Goal: Task Accomplishment & Management: Use online tool/utility

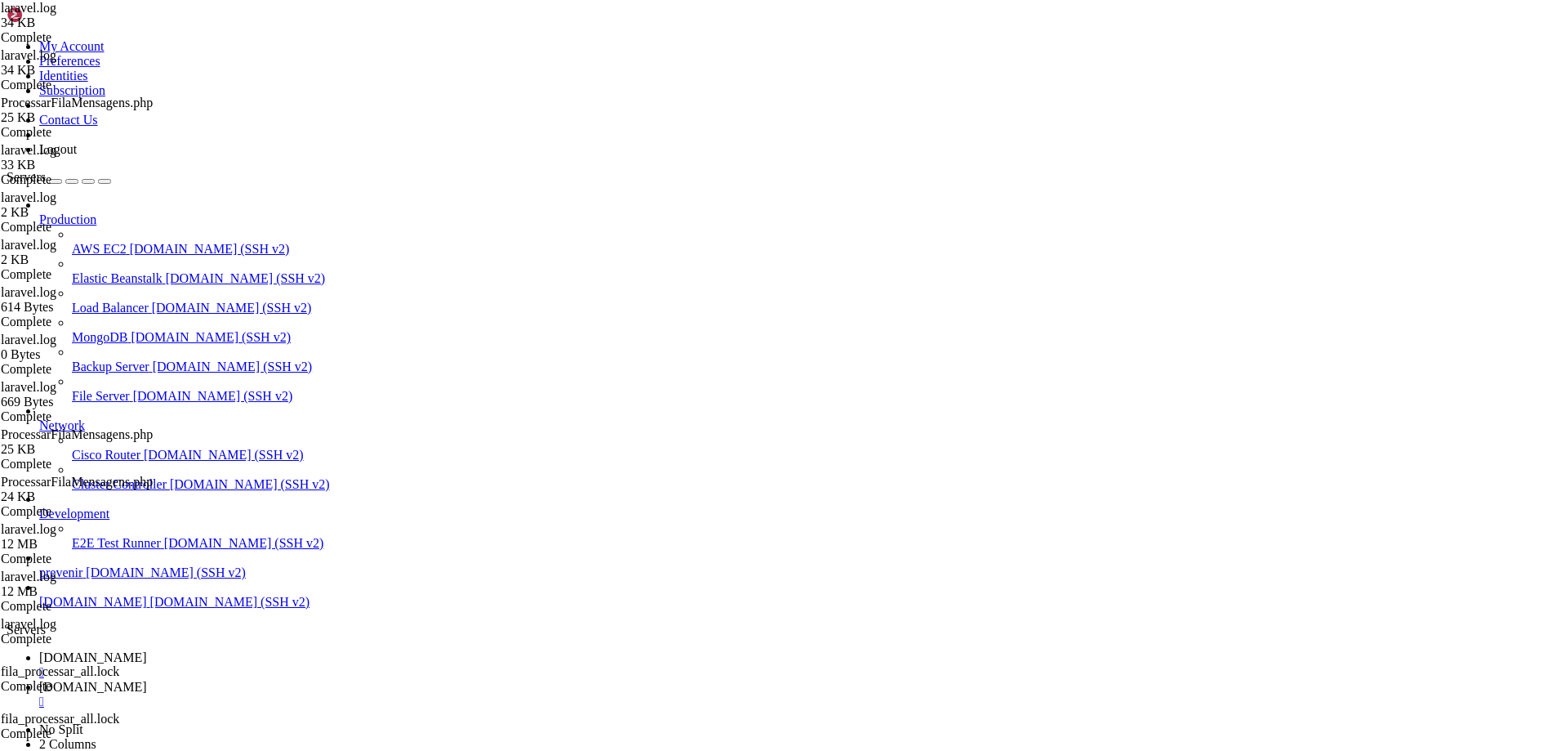
scroll to position [16, 3]
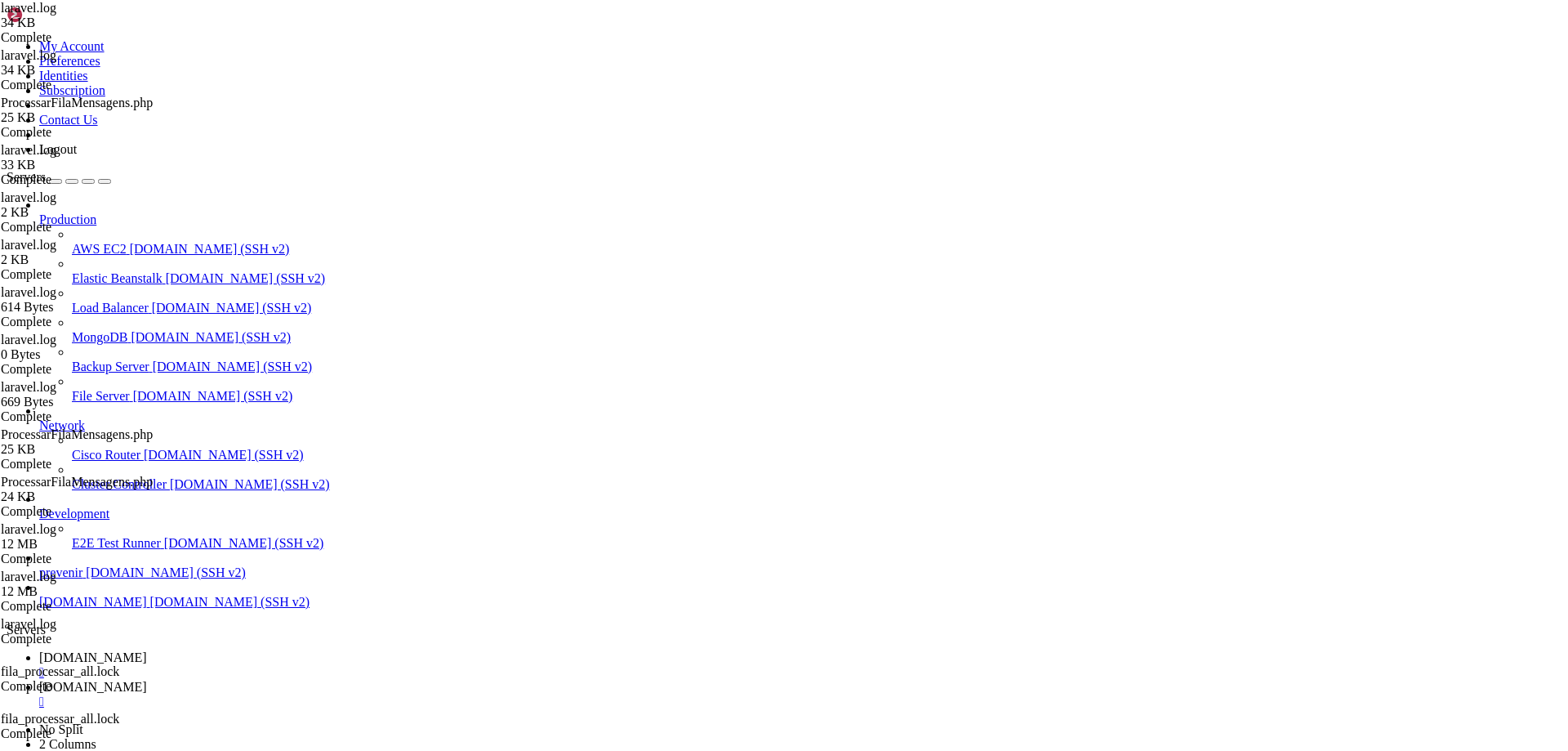
type input "/var/www/automaxx/app/Console/Commands"
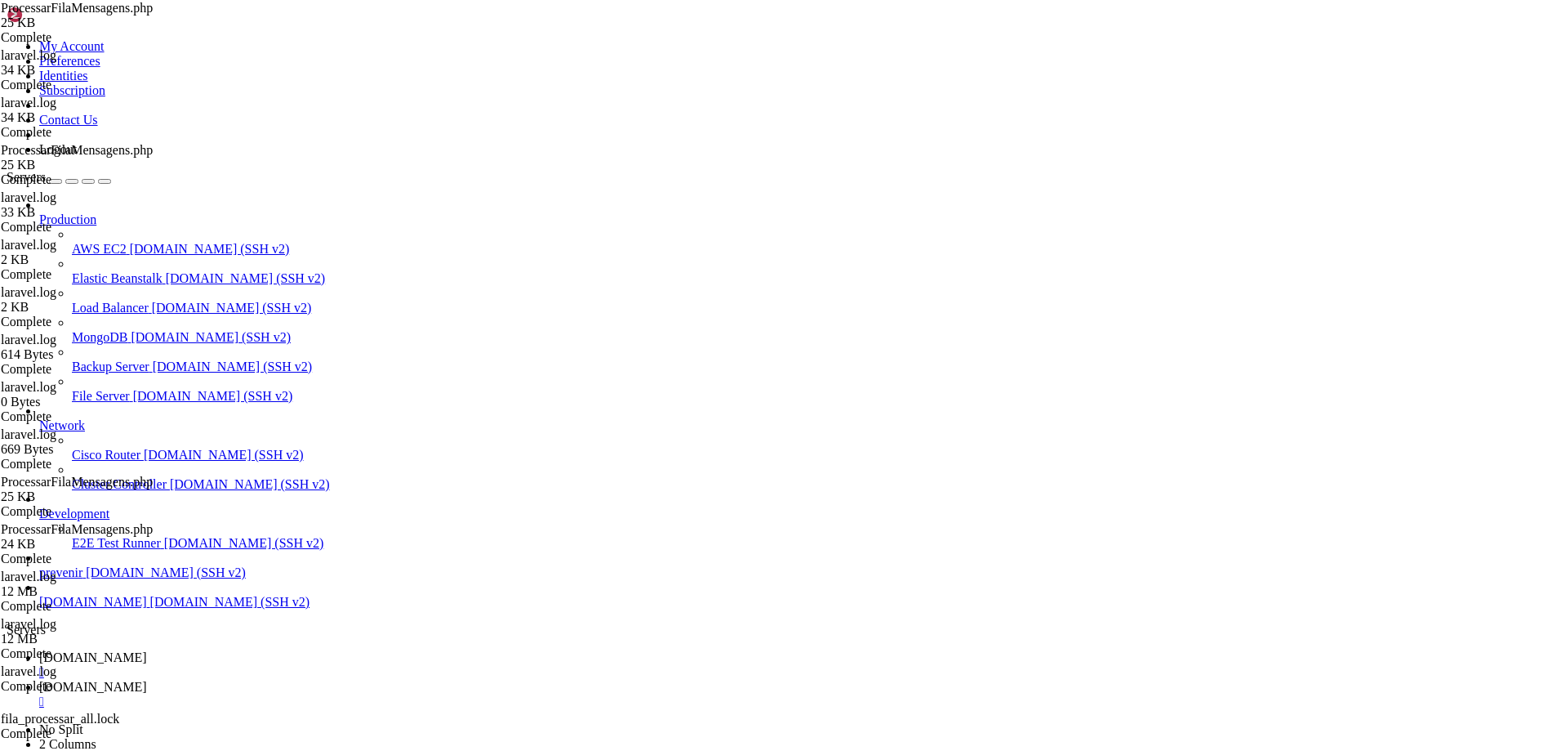
scroll to position [3383, 0]
drag, startPoint x: 368, startPoint y: 463, endPoint x: 486, endPoint y: 588, distance: 171.9
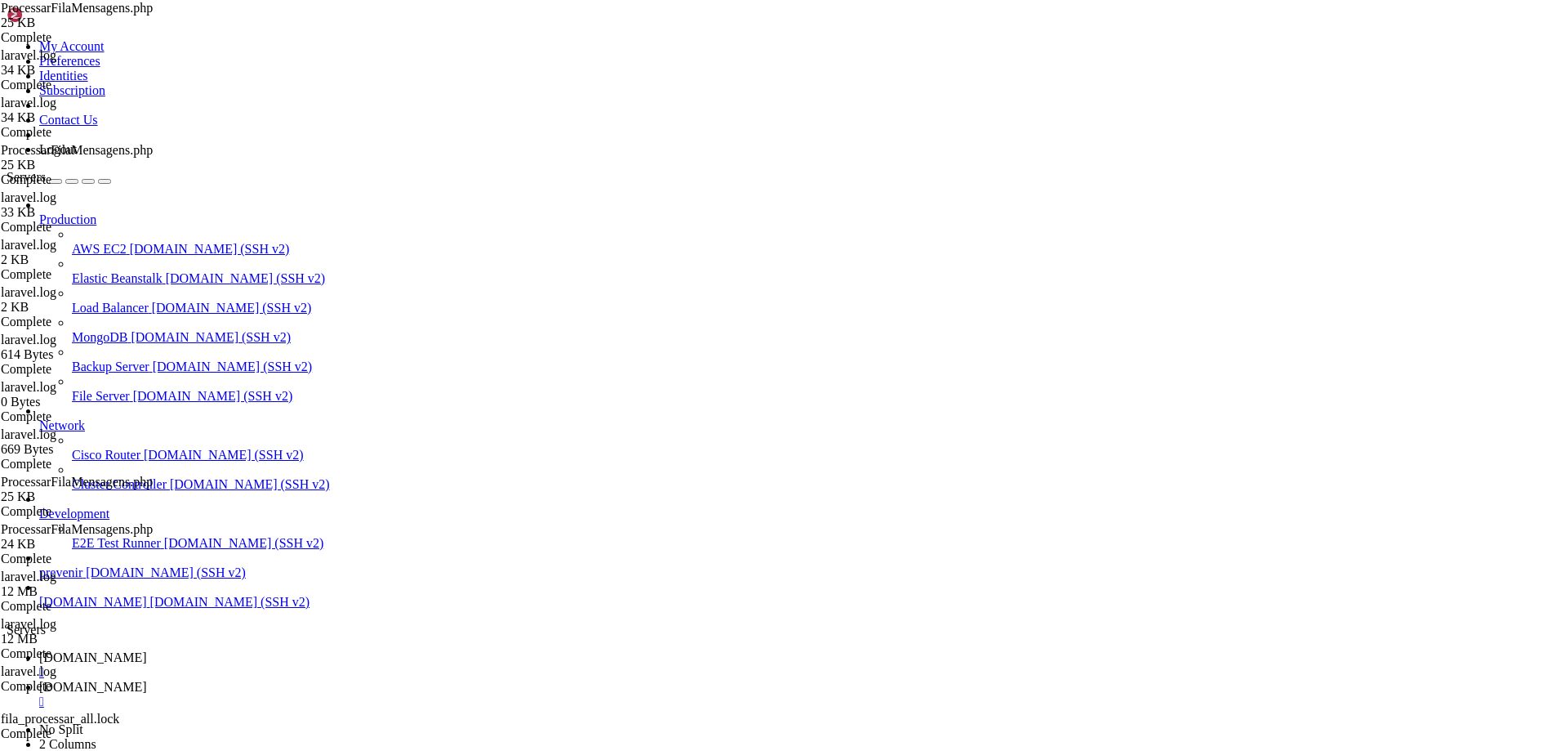
type textarea "Log::info('Retorno WhatsApp (imagem):', $response->json());"
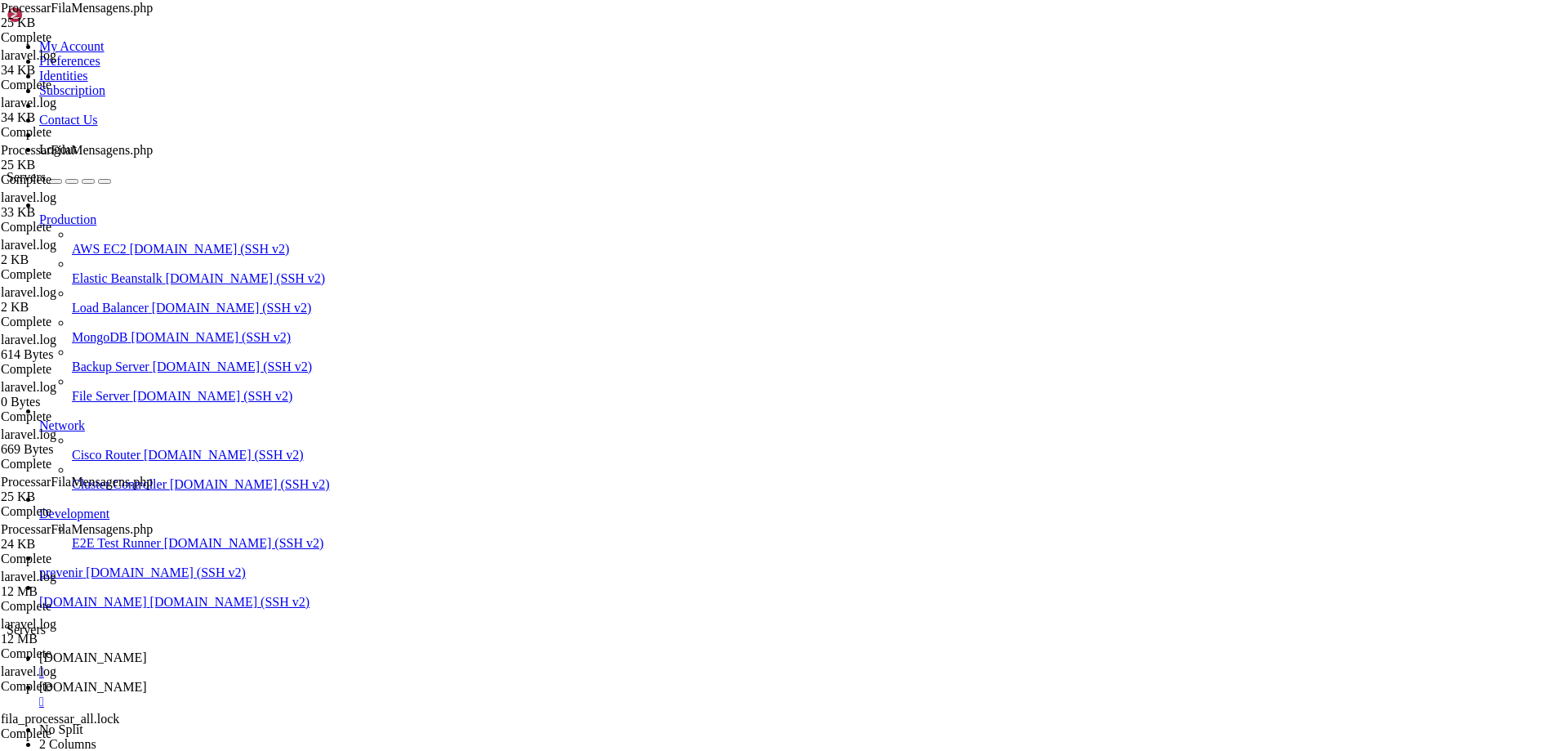
type textarea "$responseImagem = Http::withHeaders(["
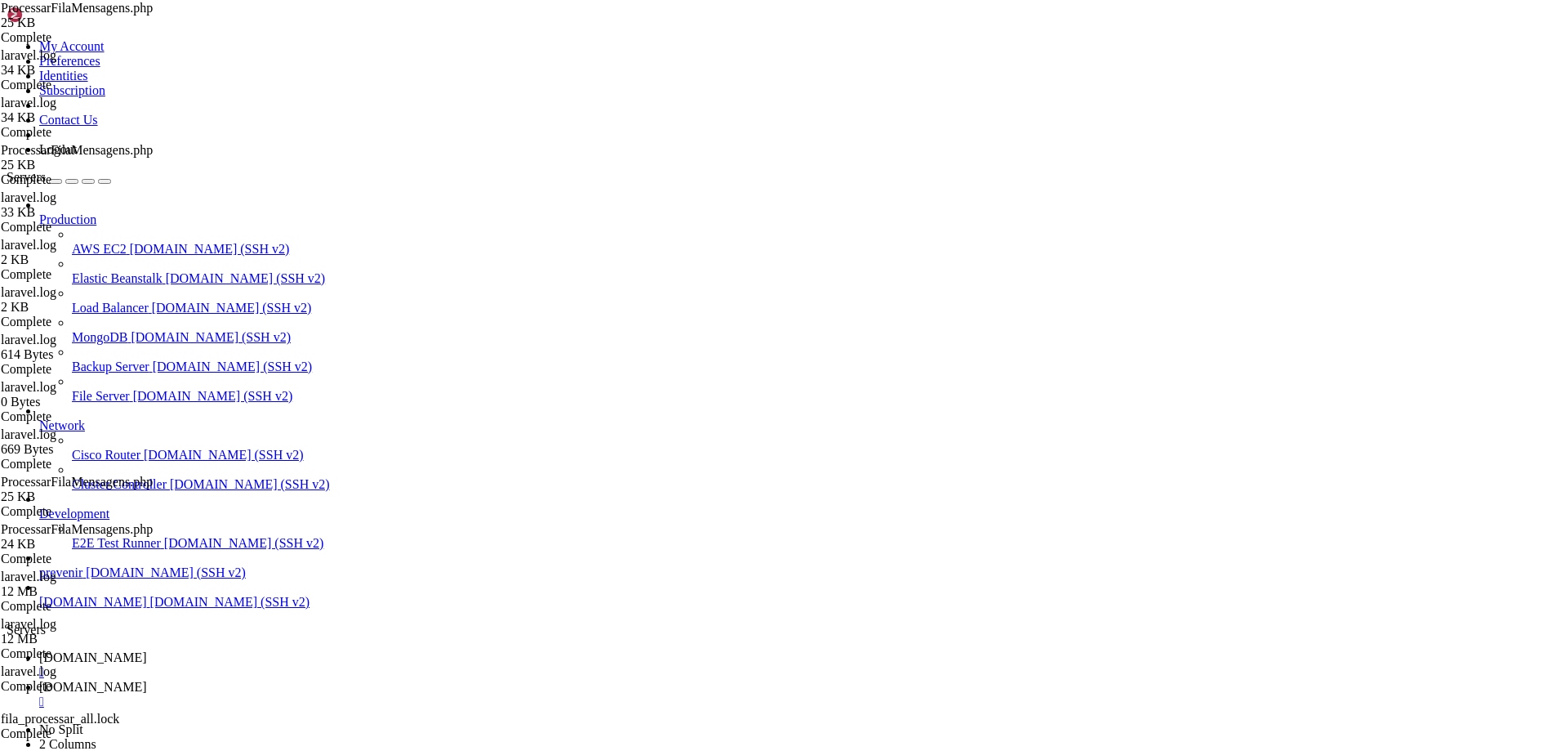
drag, startPoint x: 388, startPoint y: 607, endPoint x: 318, endPoint y: 575, distance: 77.0
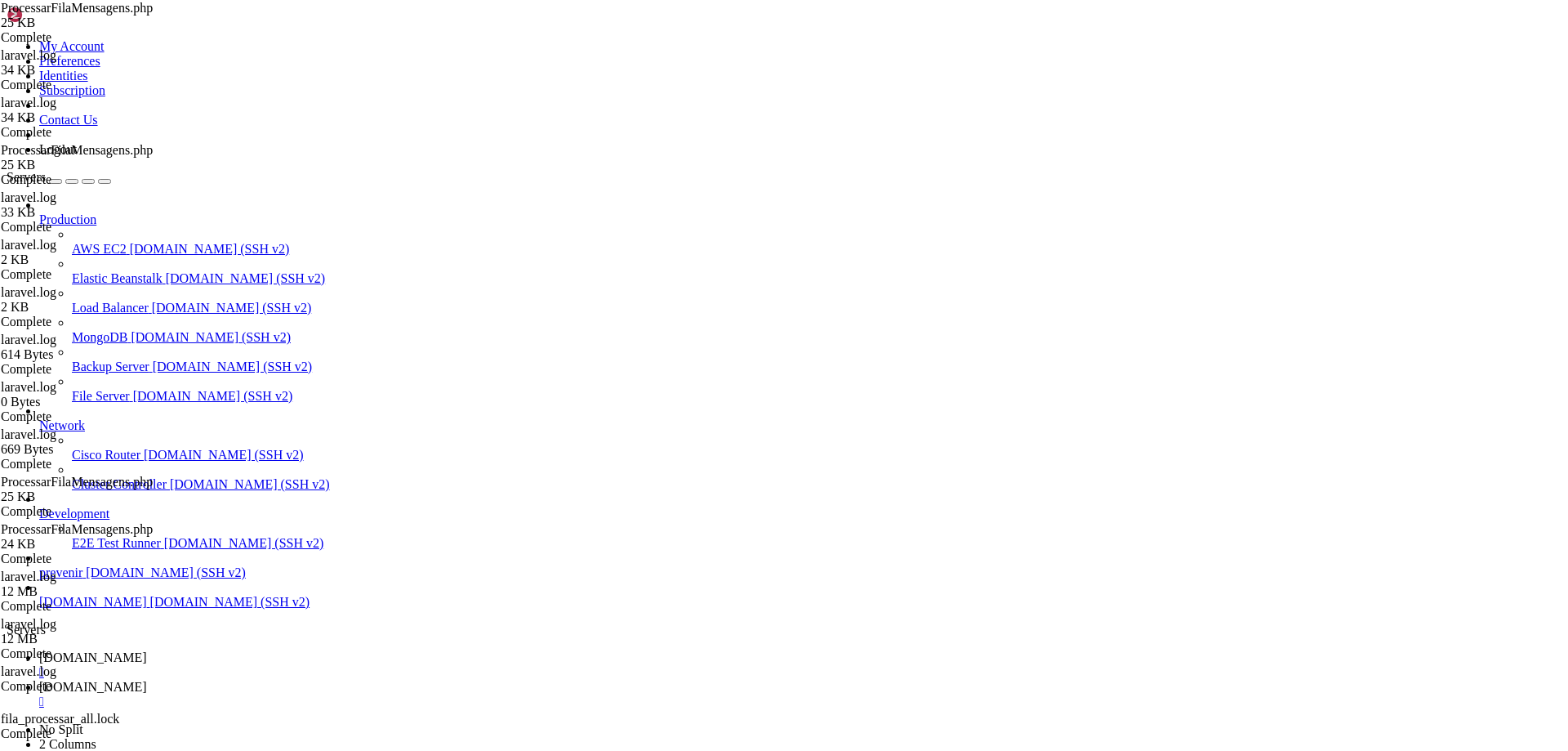
type textarea "if ($responseImagem->status() !== 201) {"
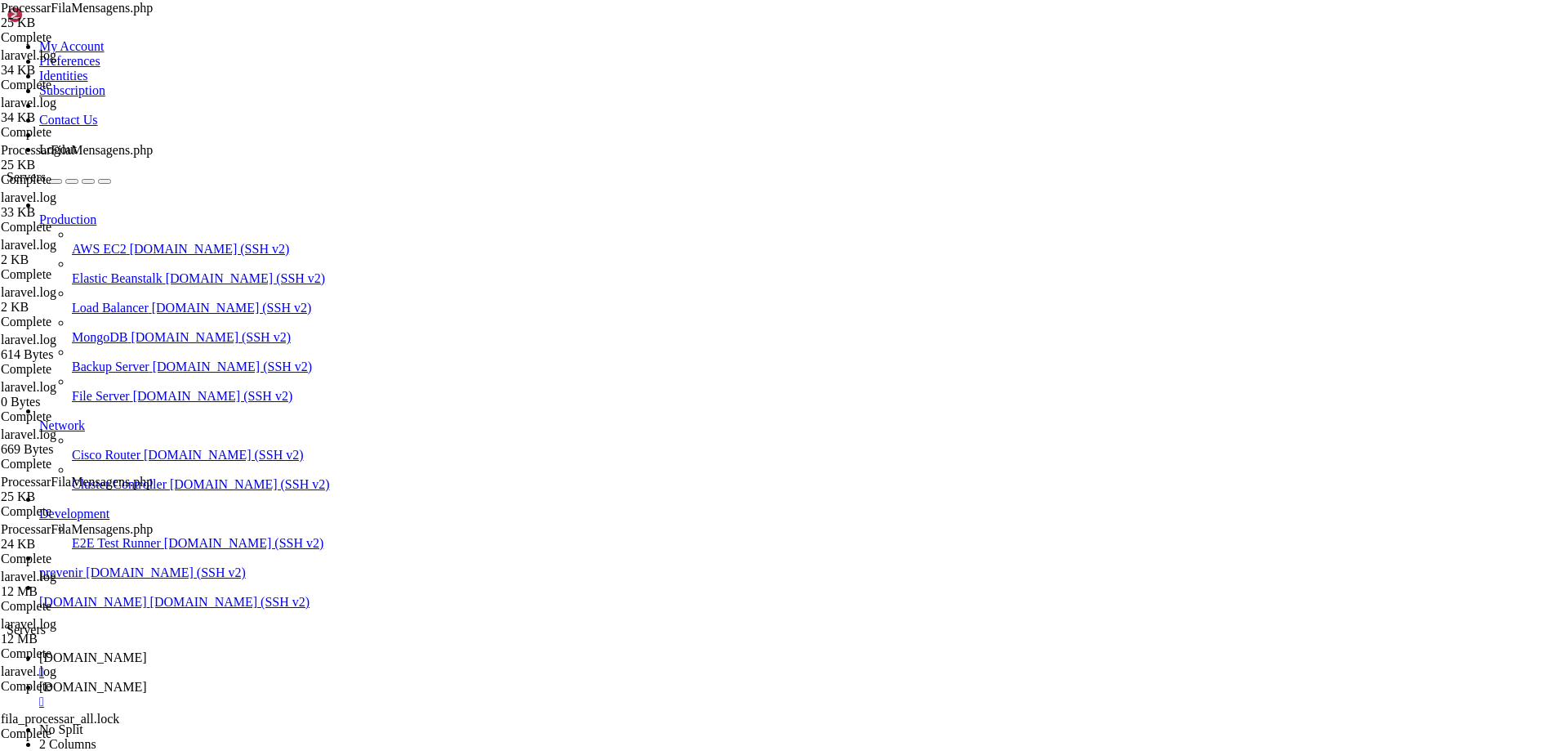
type textarea "}"
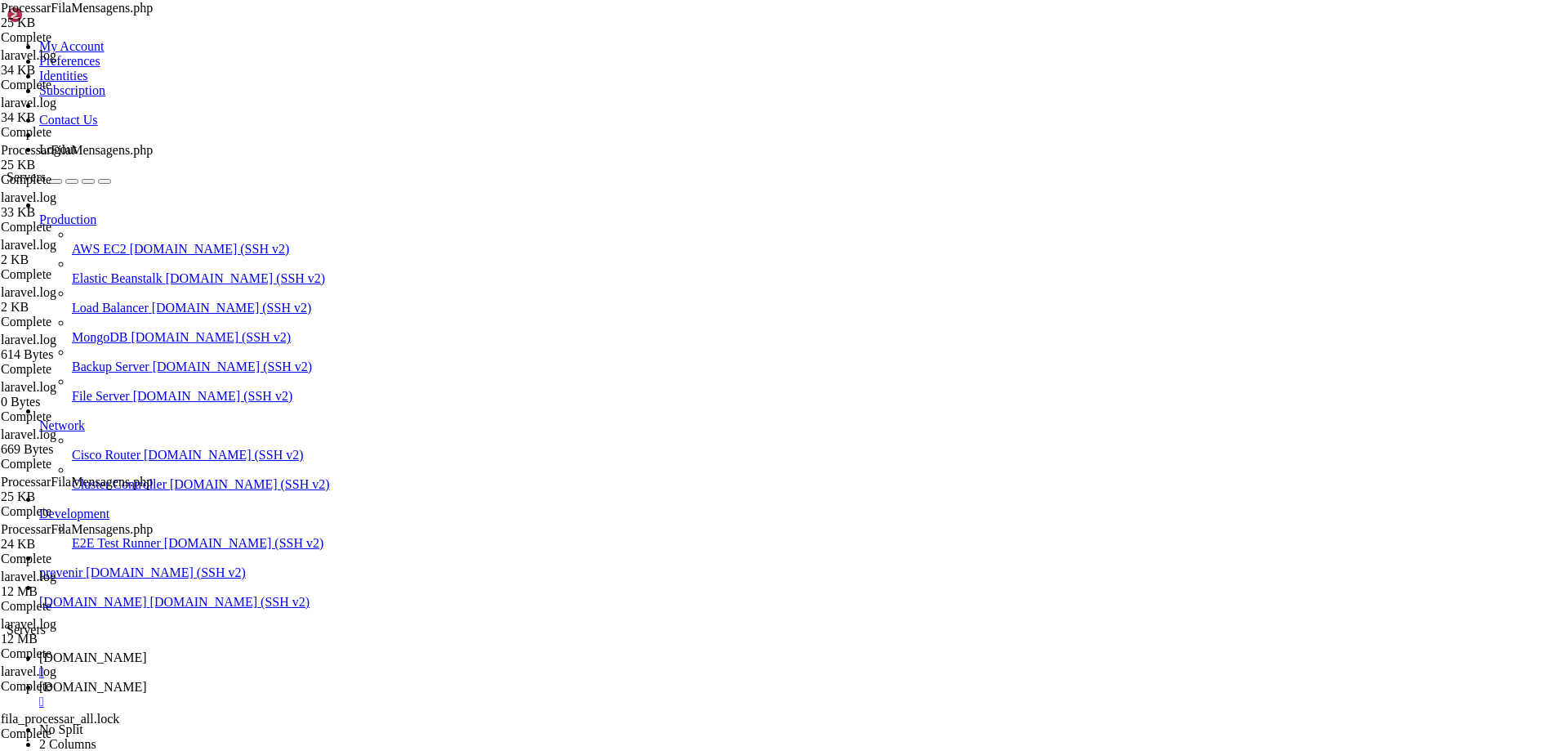
type textarea "}"
type textarea "} else {"
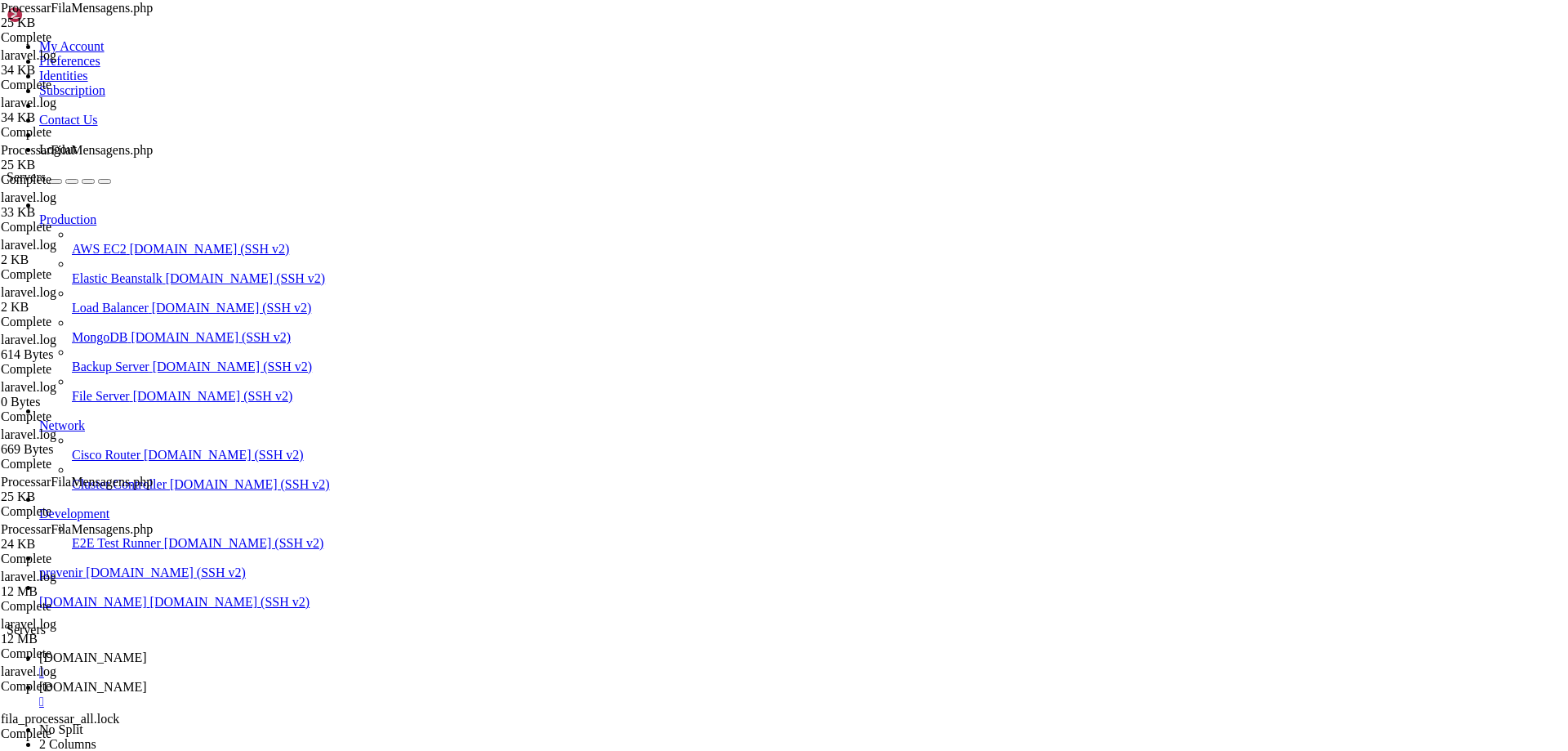
scroll to position [0, 10]
type textarea "}"
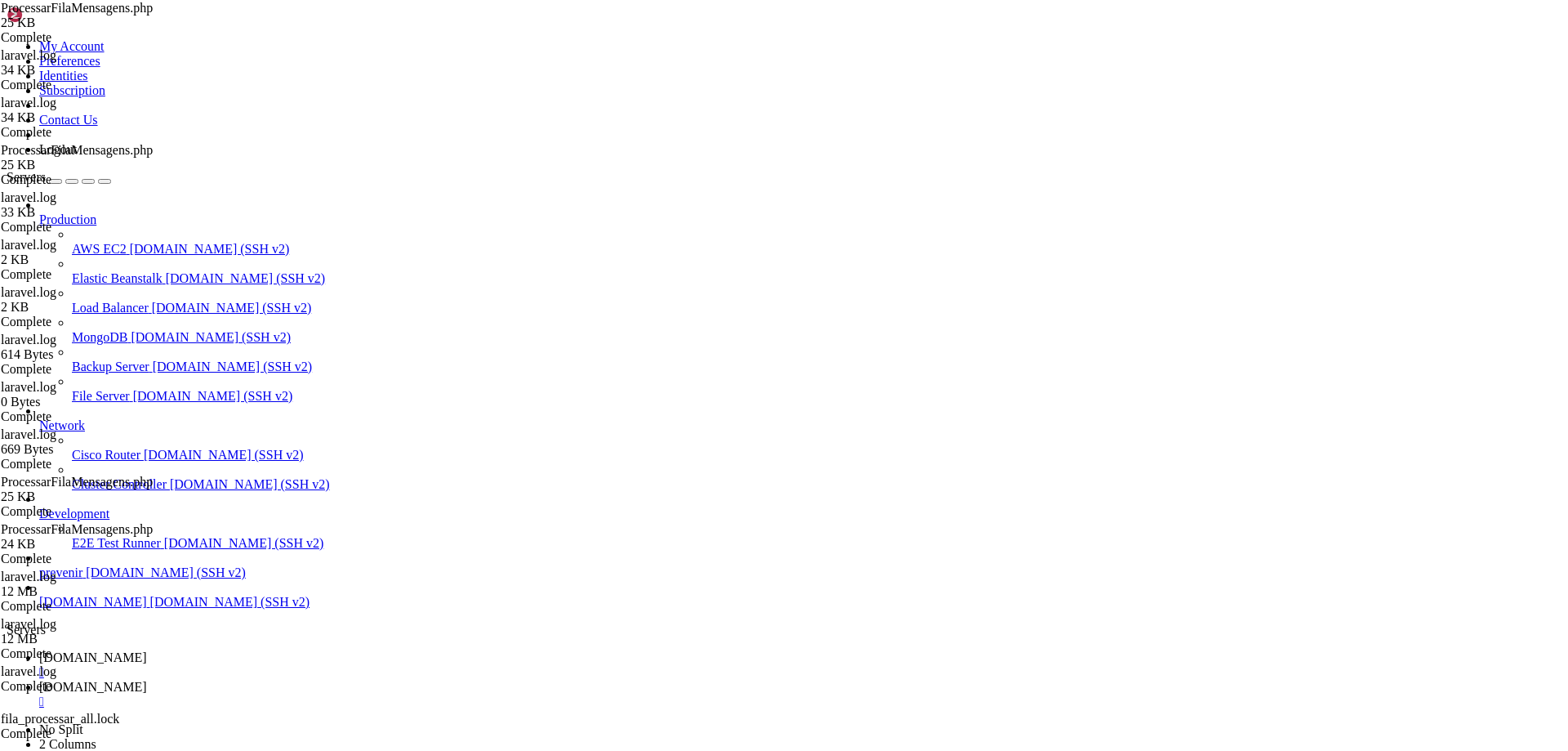
type textarea "} else {"
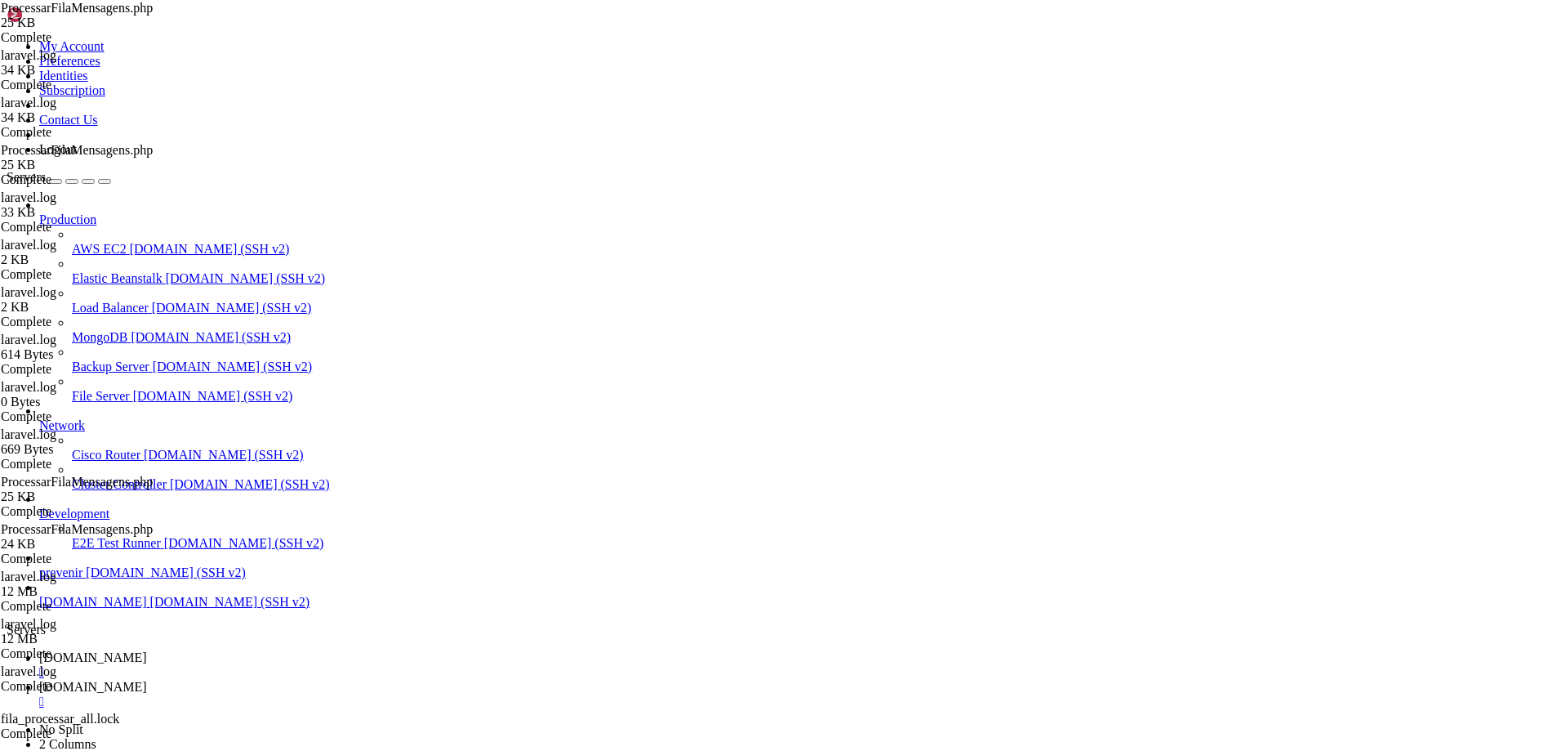
drag, startPoint x: 558, startPoint y: 329, endPoint x: 462, endPoint y: 329, distance: 96.0
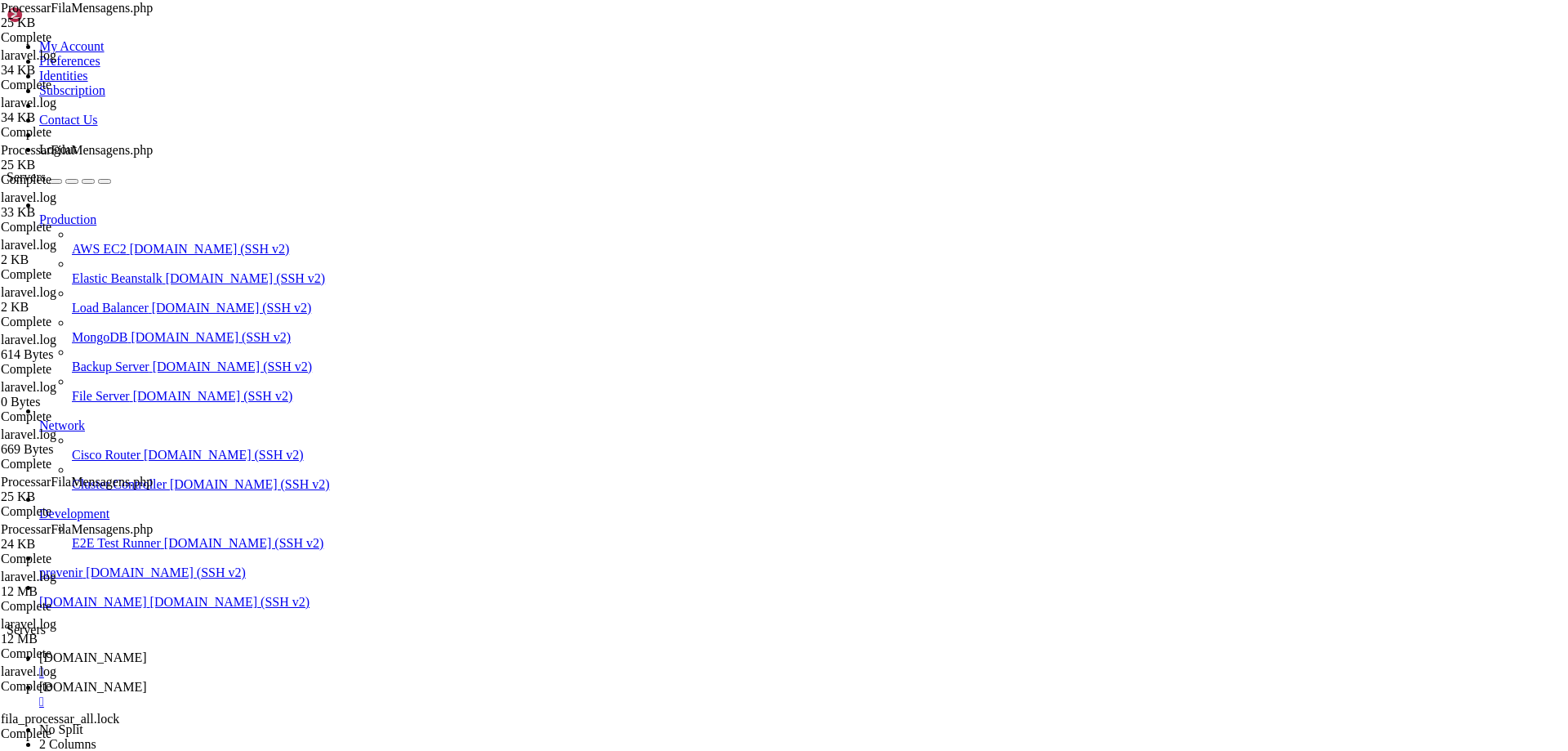
scroll to position [0, 15]
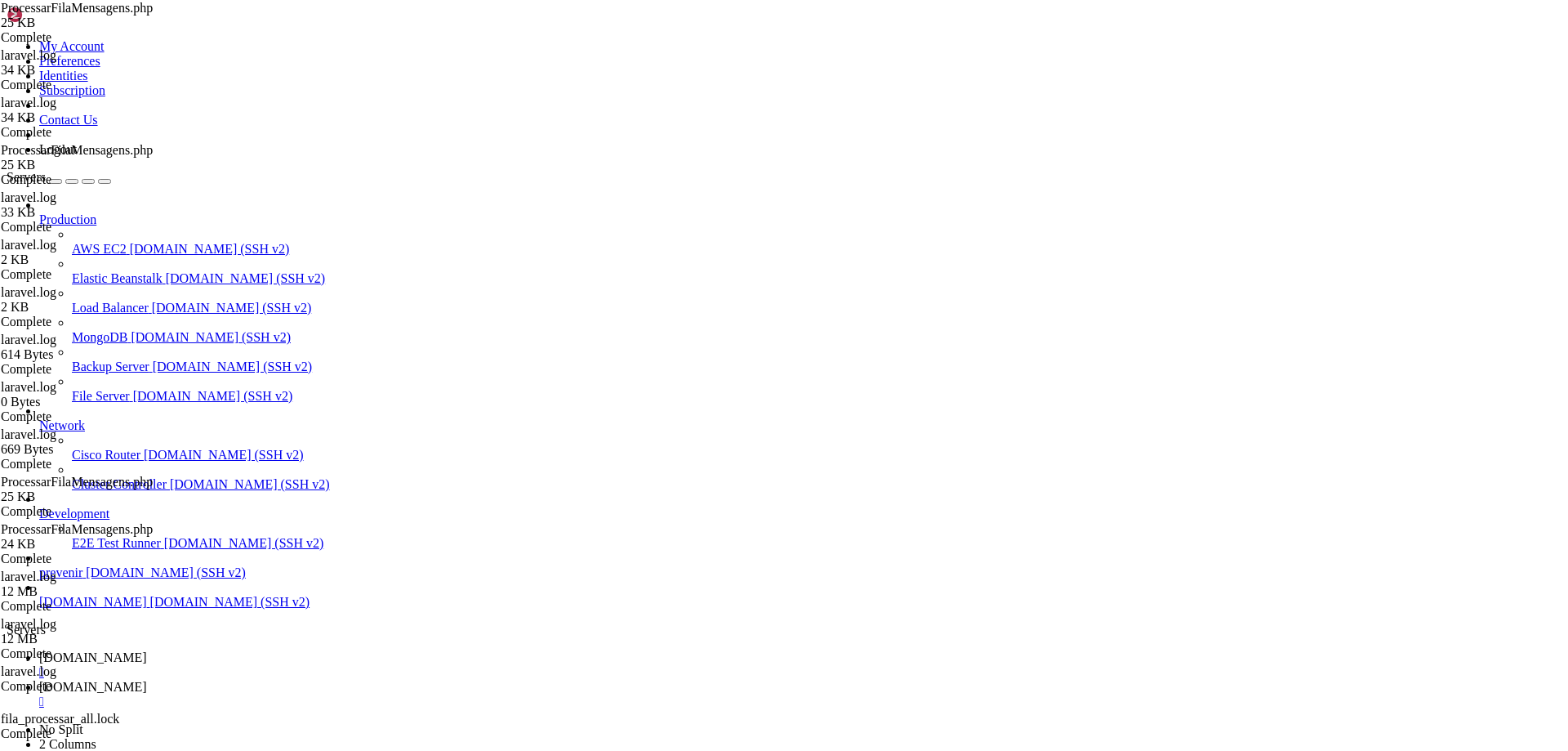
type textarea "$responseImagem = Http::withHeaders(["
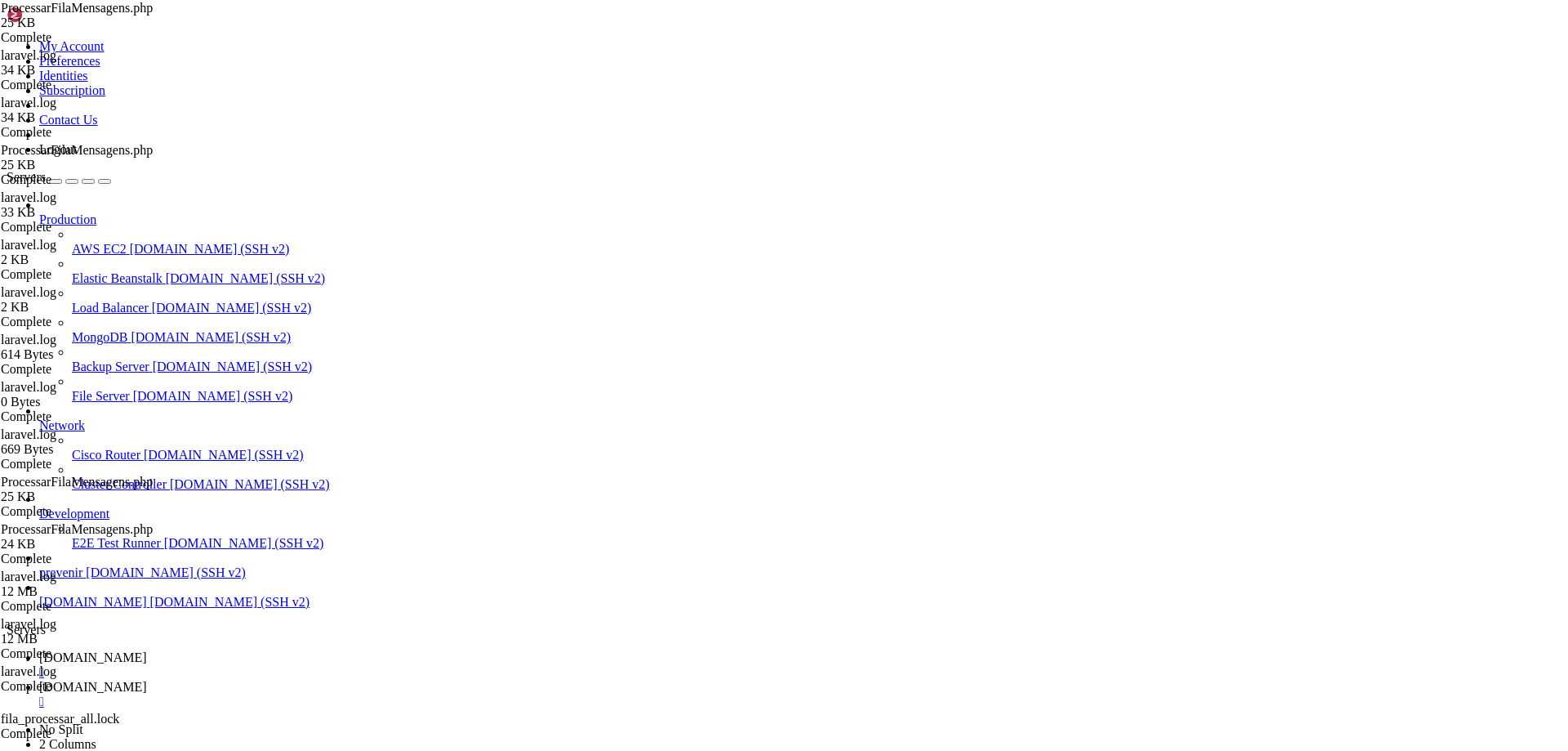
type textarea "Log::info('Retorno WhatsApp (vídeo):', $responseImagem->json());"
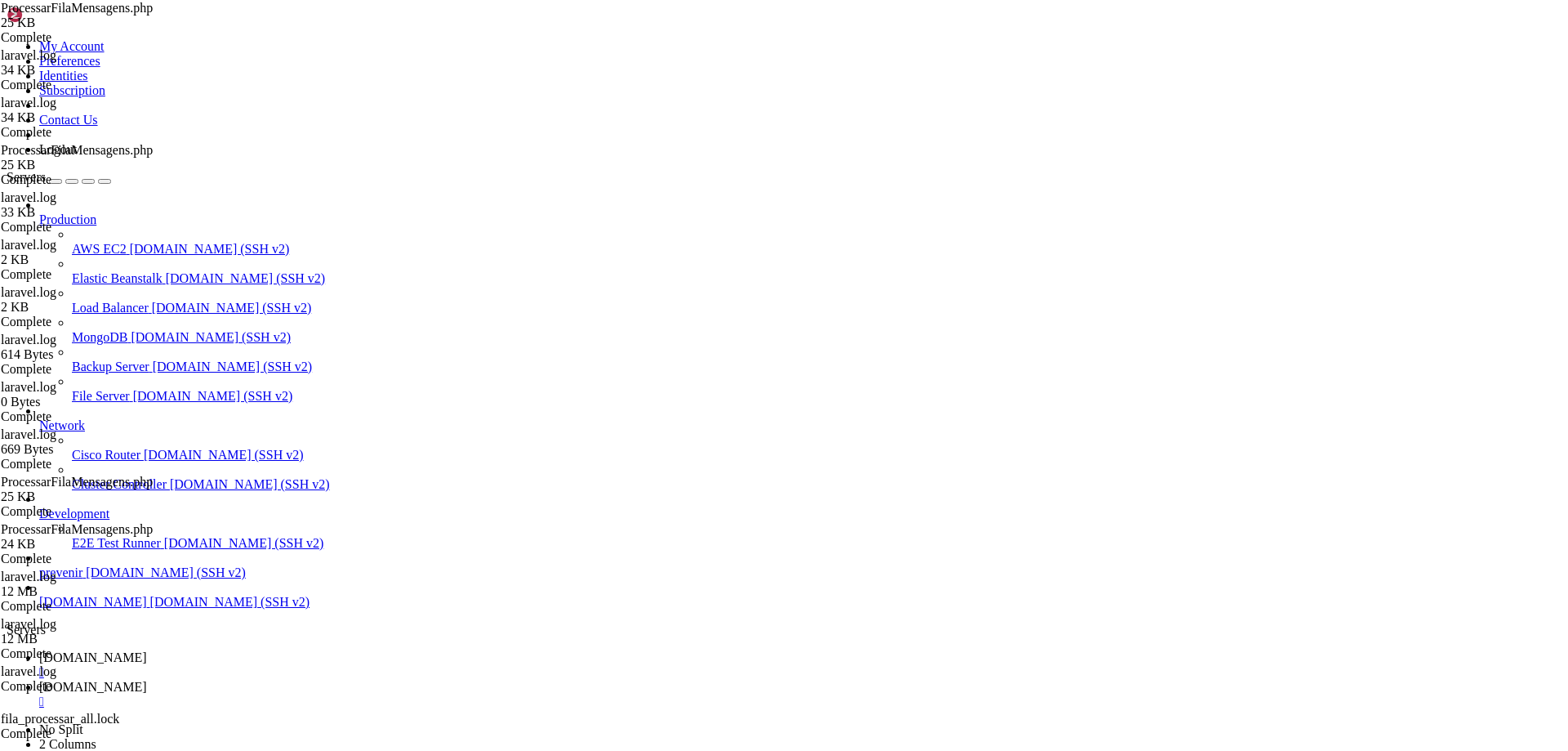
type textarea "Log::info('Retorno WhatsApp (imagem):', $responseImagem->json());"
paste textarea "])->timeout(120)->post($endpoint, $payloadVideo);"
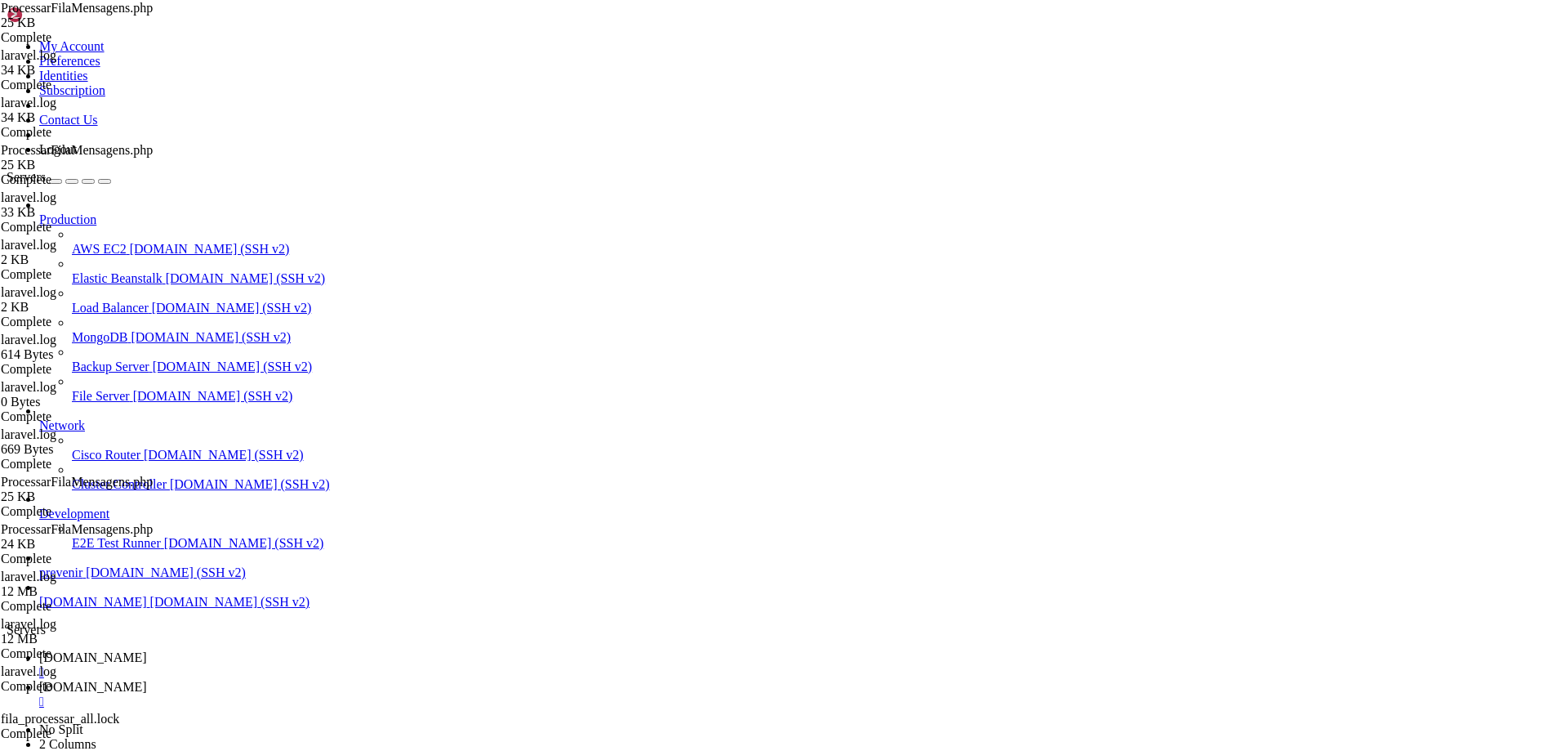
drag, startPoint x: 383, startPoint y: 349, endPoint x: 285, endPoint y: 327, distance: 100.4
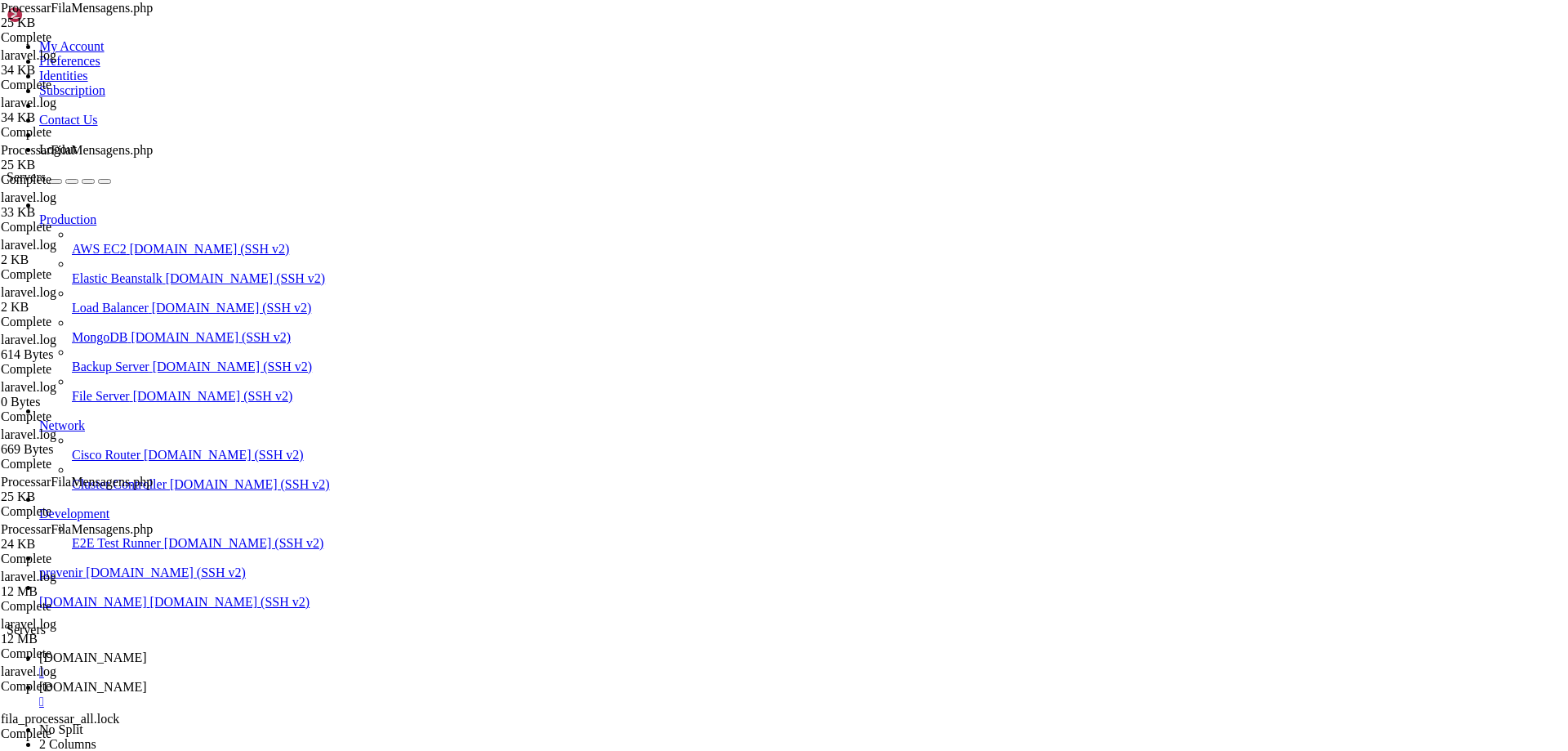
drag, startPoint x: 400, startPoint y: 408, endPoint x: 205, endPoint y: 362, distance: 200.4
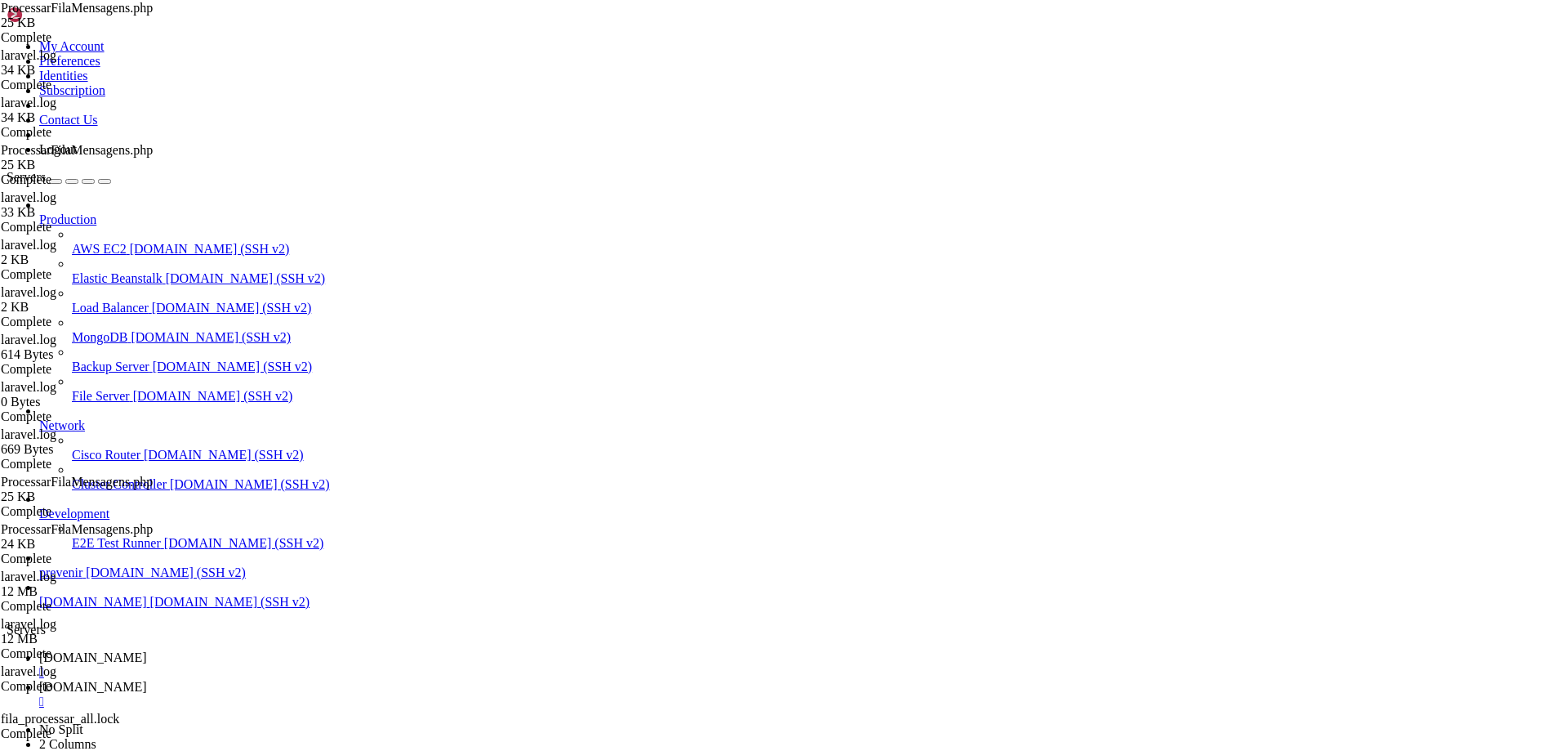
type textarea "$responseImagem = Http::withHeaders(["
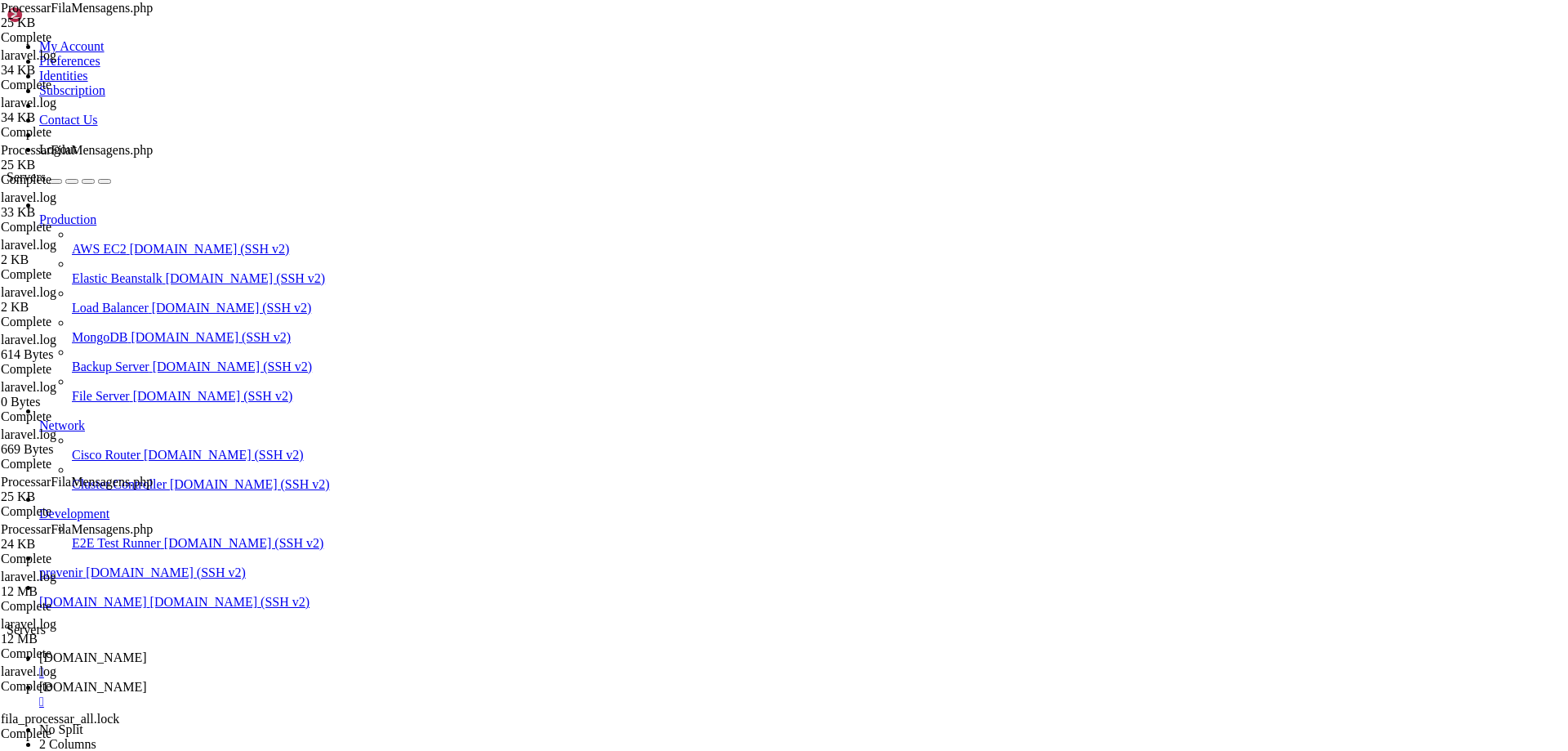
type textarea "Log::info("Payload (imagem) enviado:", $payloadImage);"
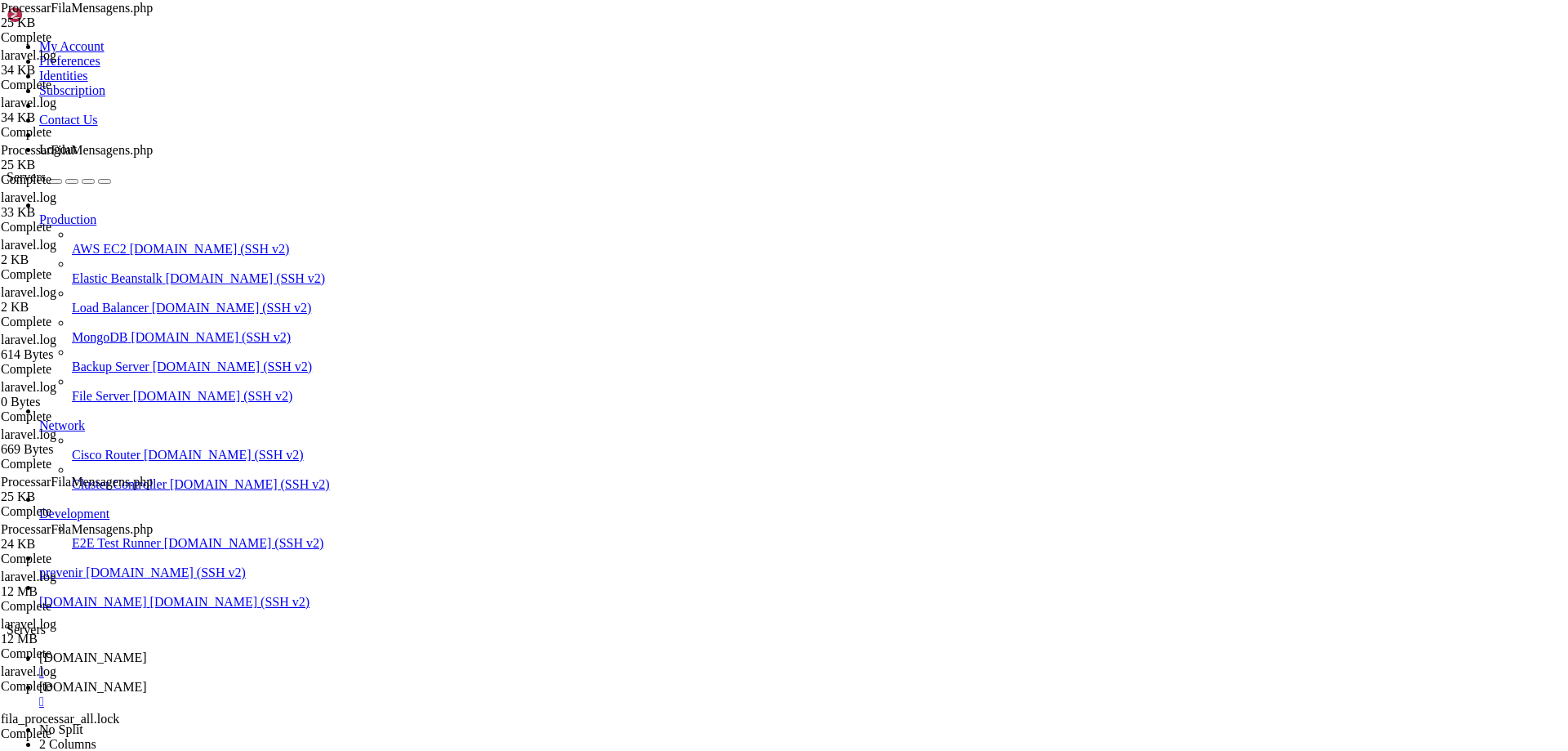
type textarea "Log::info('Retorno WhatsApp (imagem):', $responseImagem->json());"
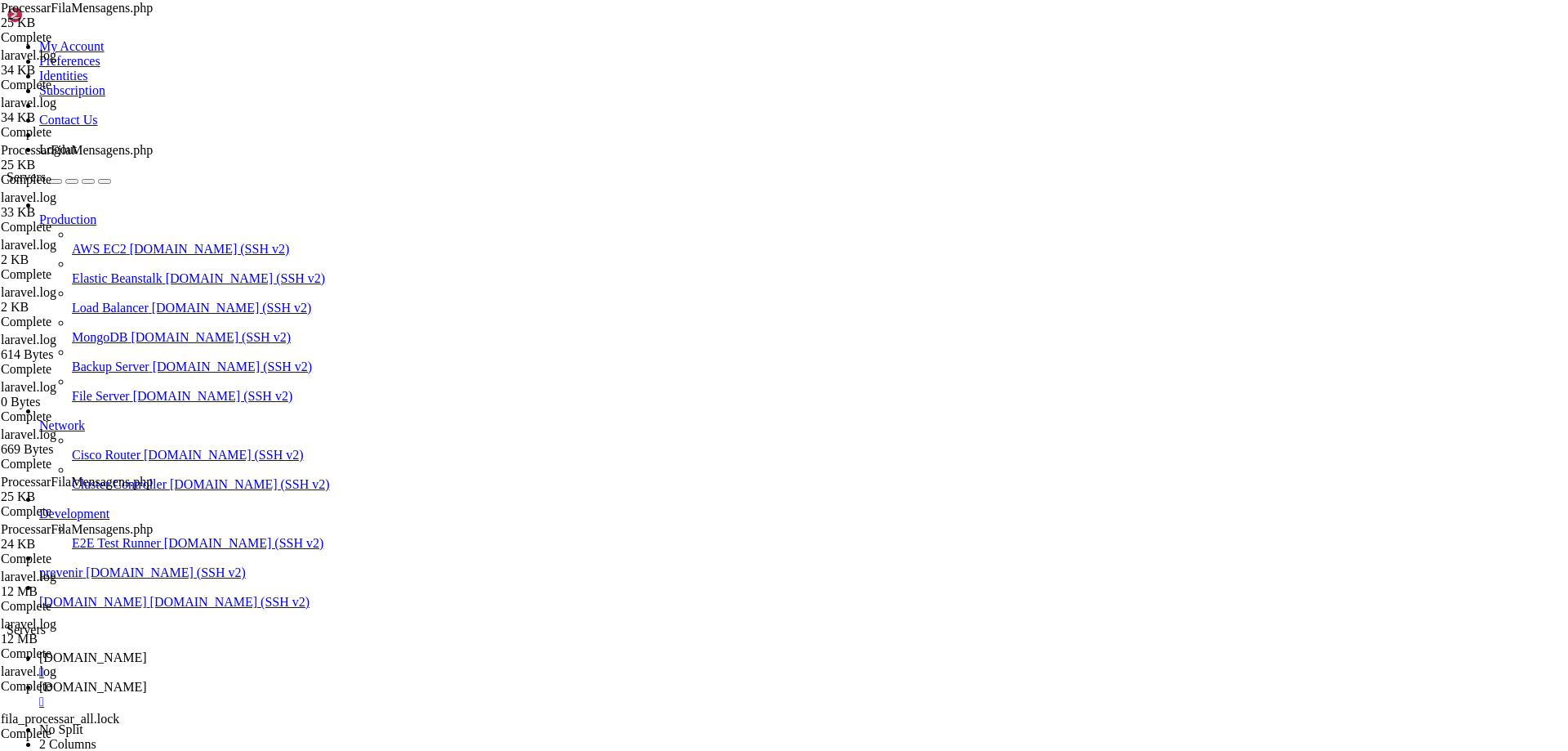
type textarea "'enviado_via' => "em-massa-com-imagem","
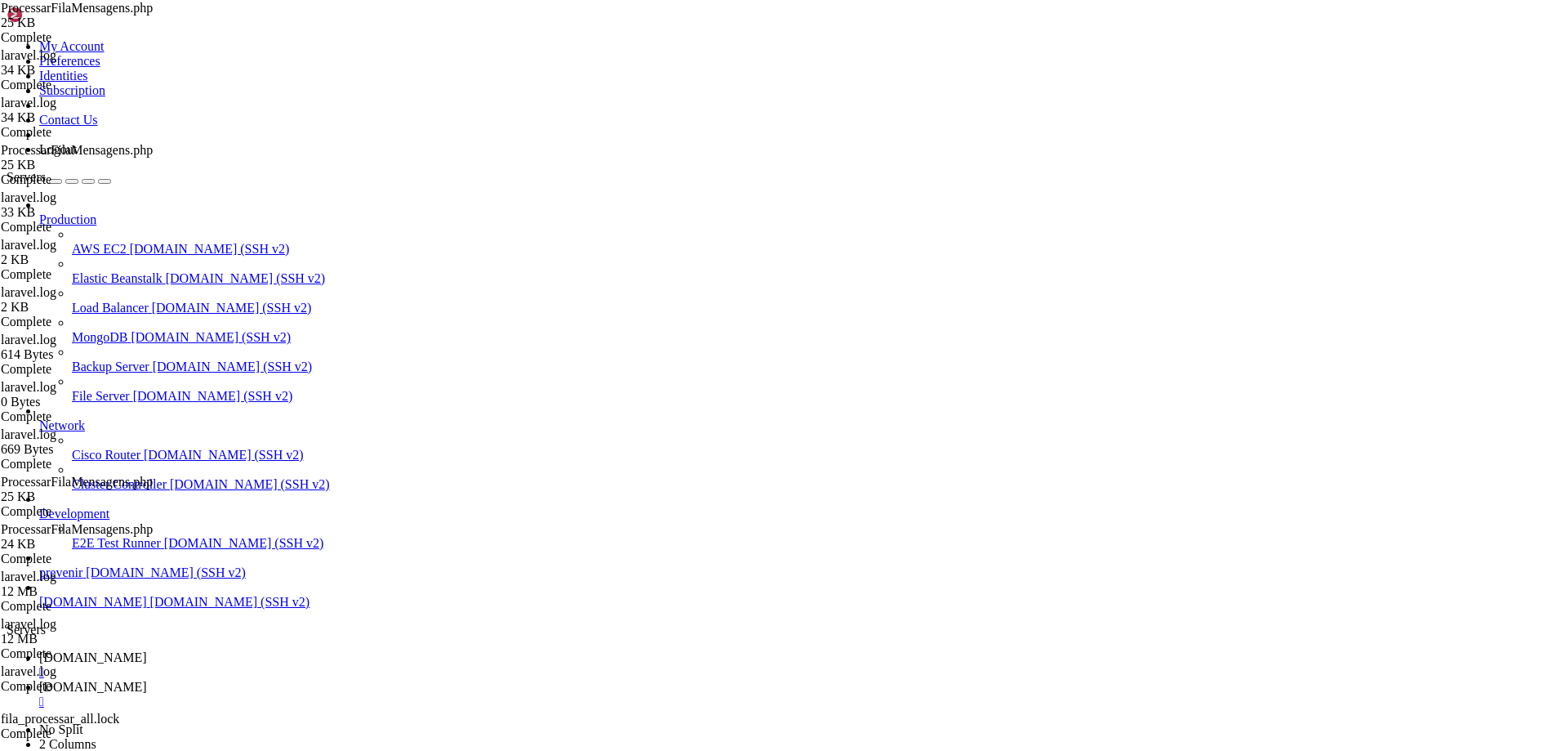
type textarea "Log::error('Erro ao enviar imagem', ['response' => $responseImagem->json()]);"
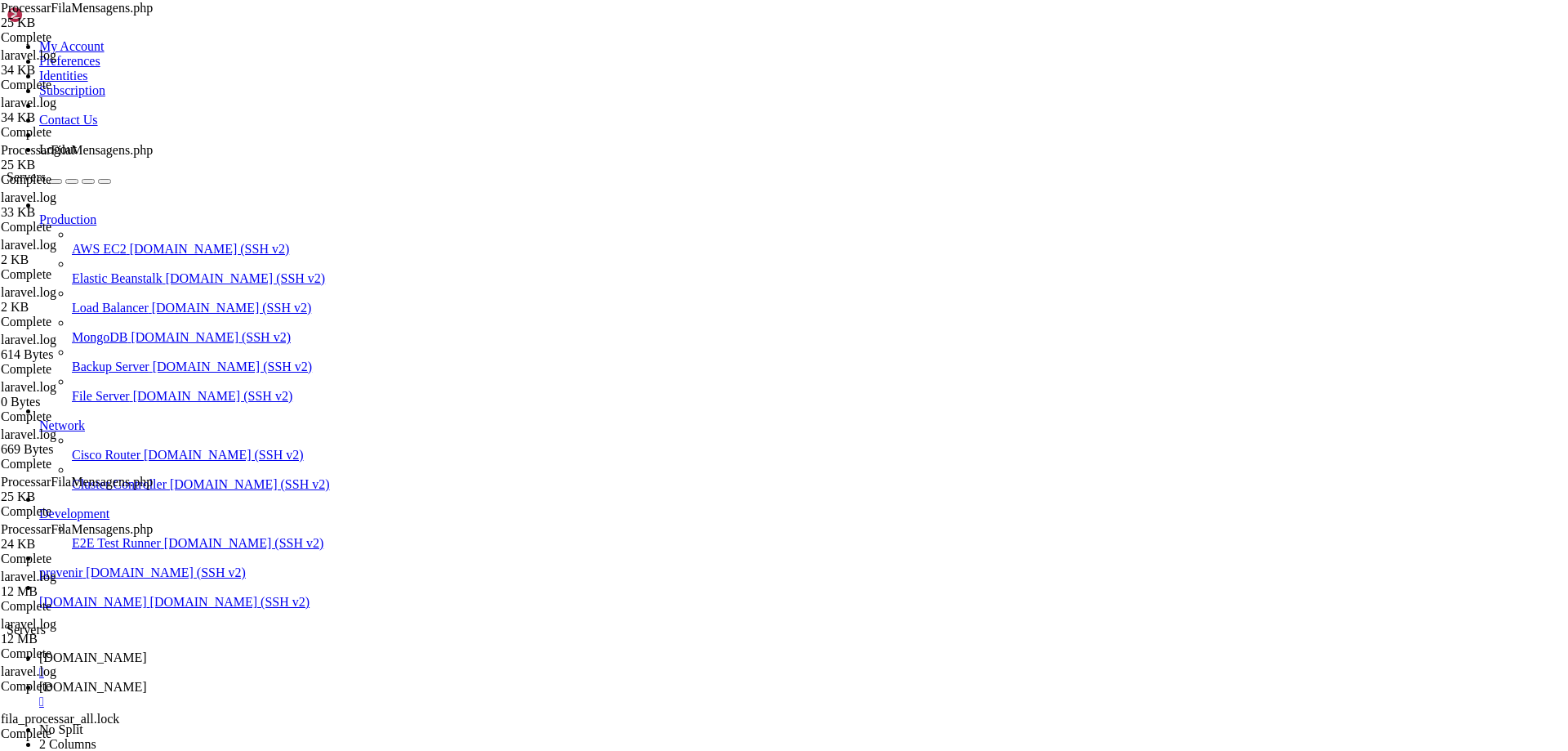
paste textarea "imagem"
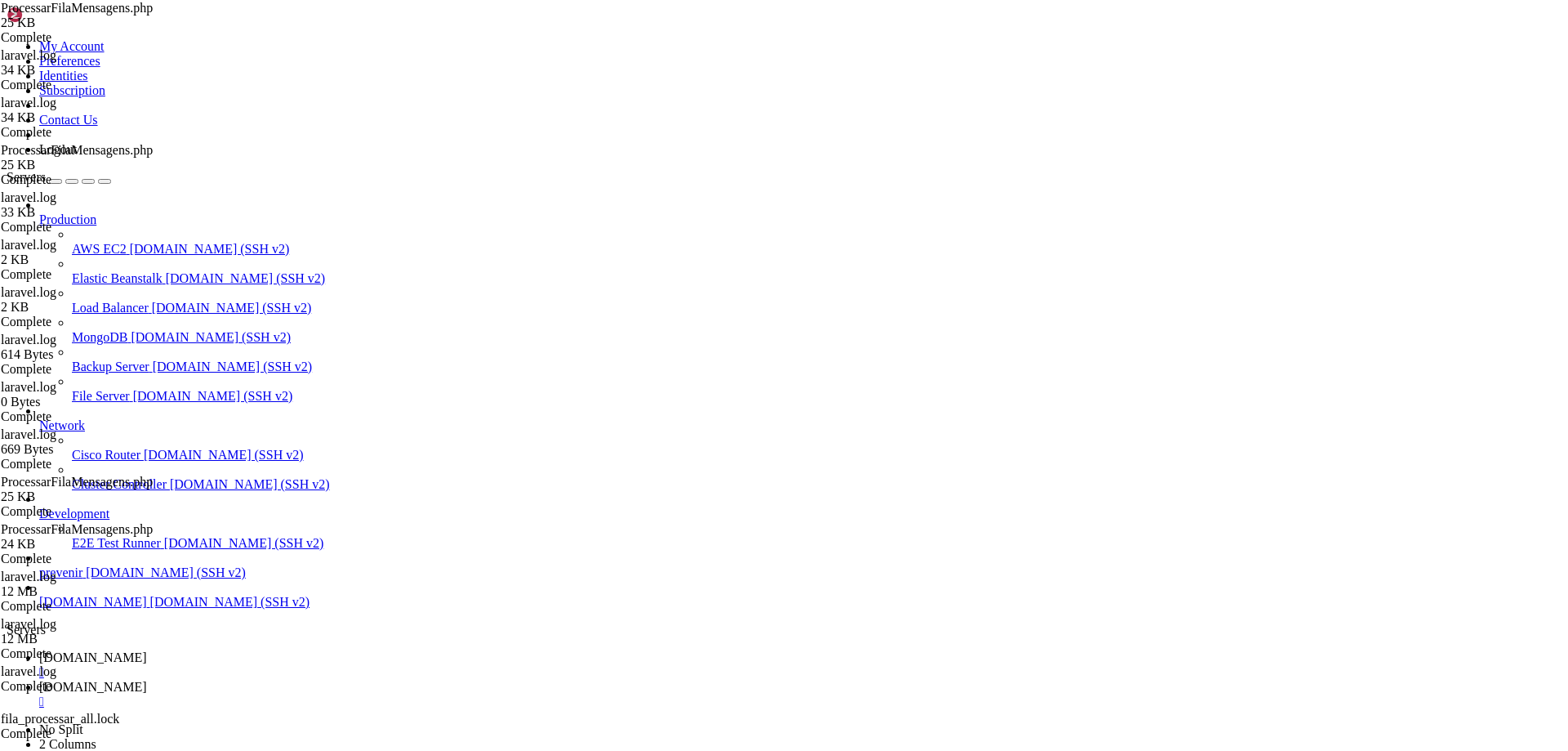
type textarea "if ($urlImagem) {"
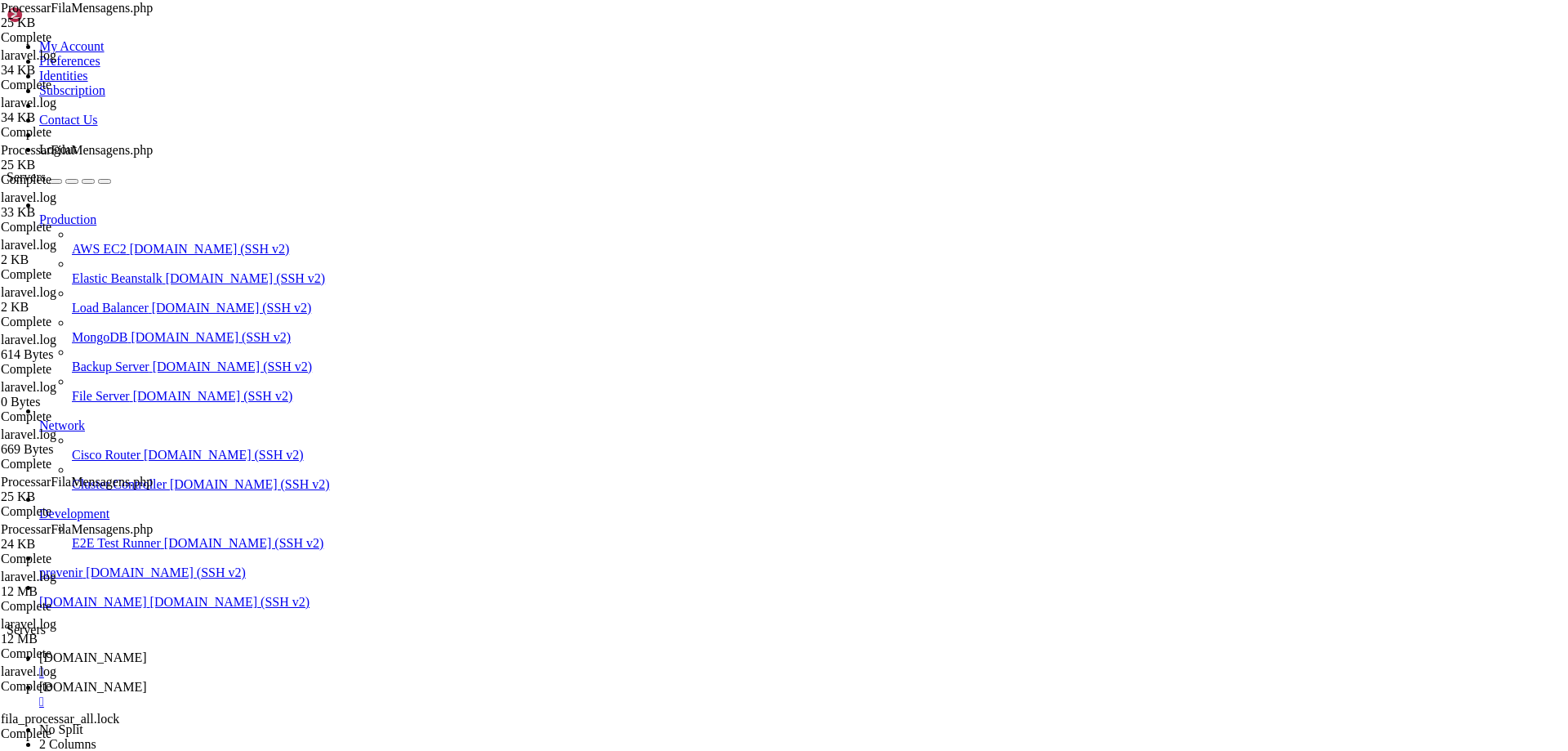
type textarea "$responseImagem = Http::withHeaders(["
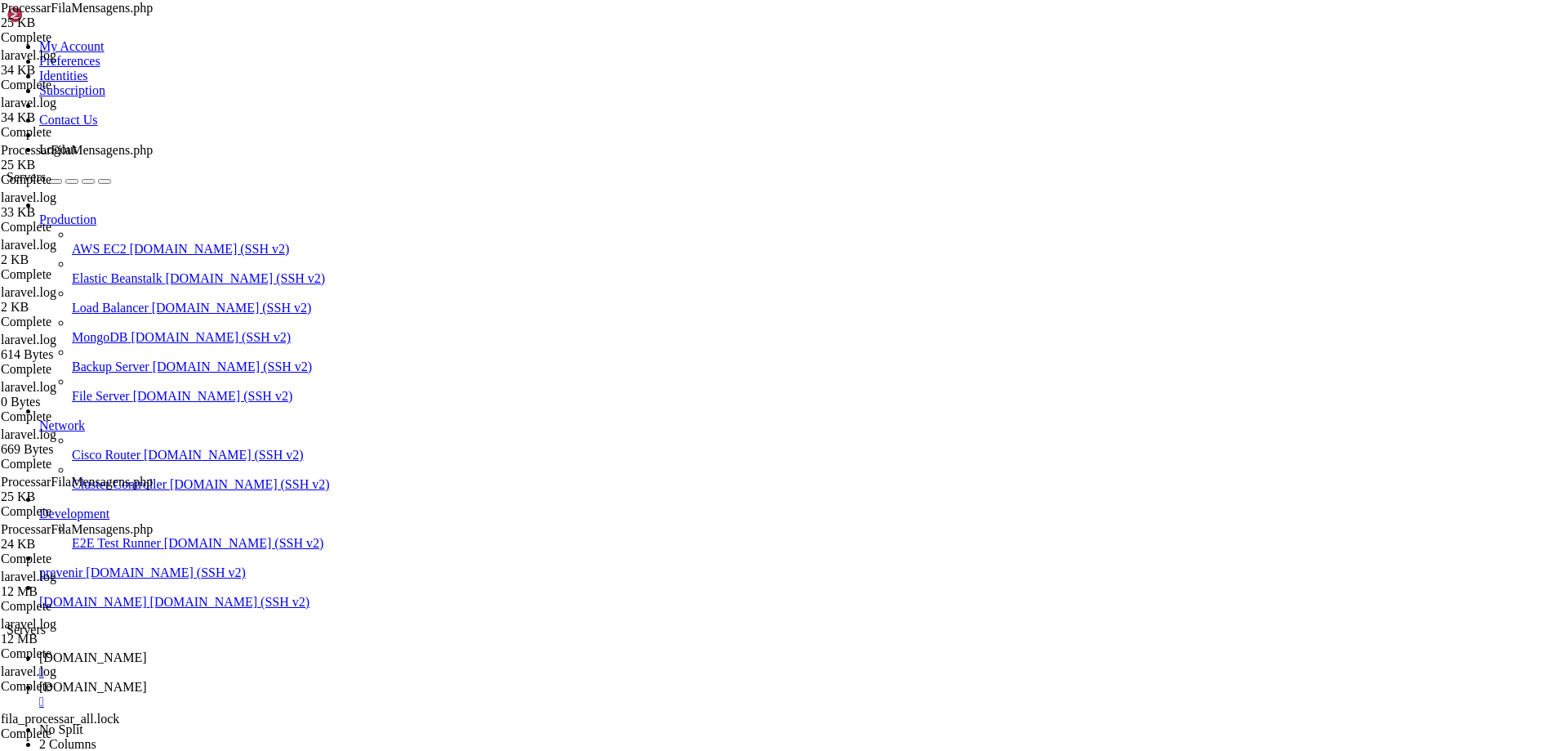
scroll to position [2555, 0]
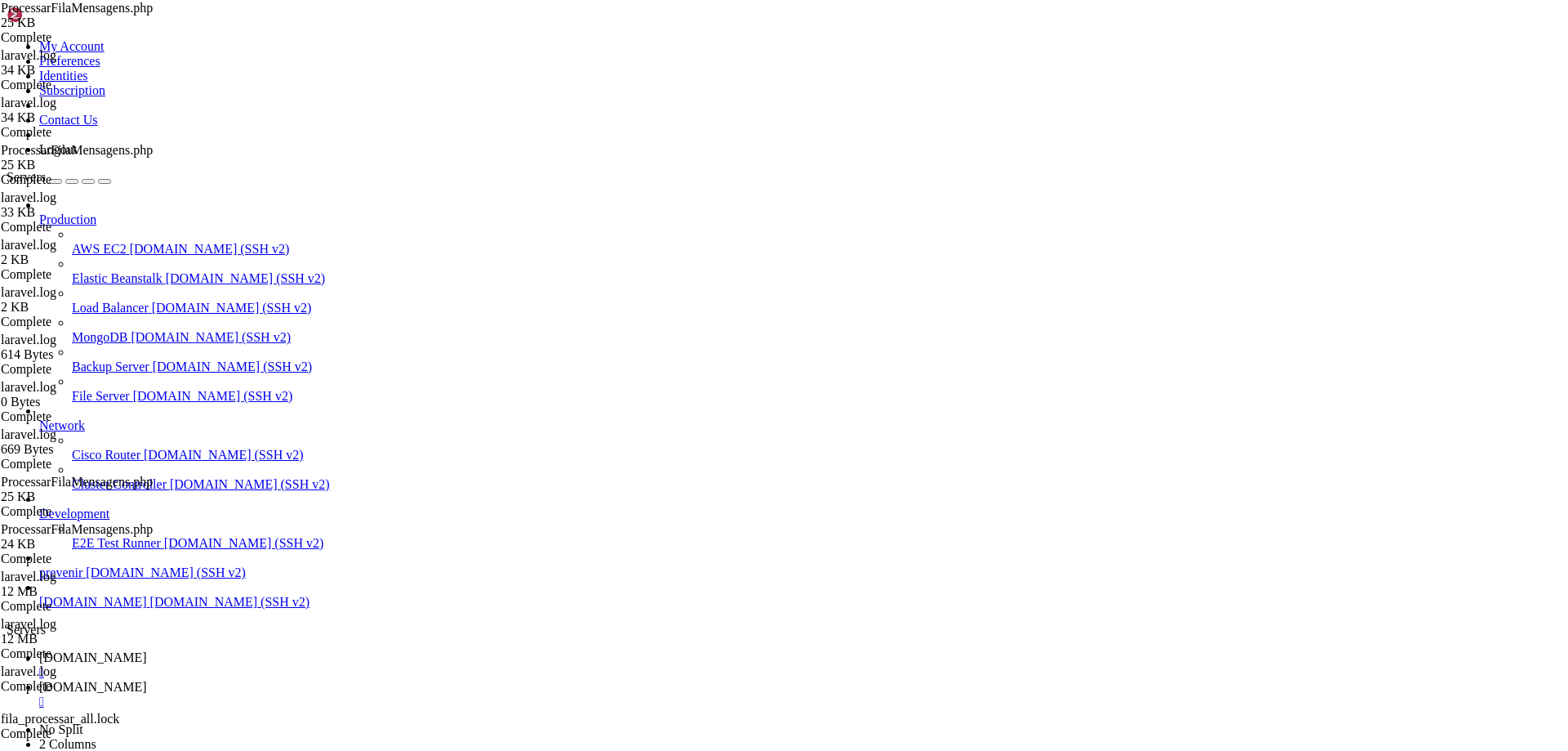
type textarea "}"
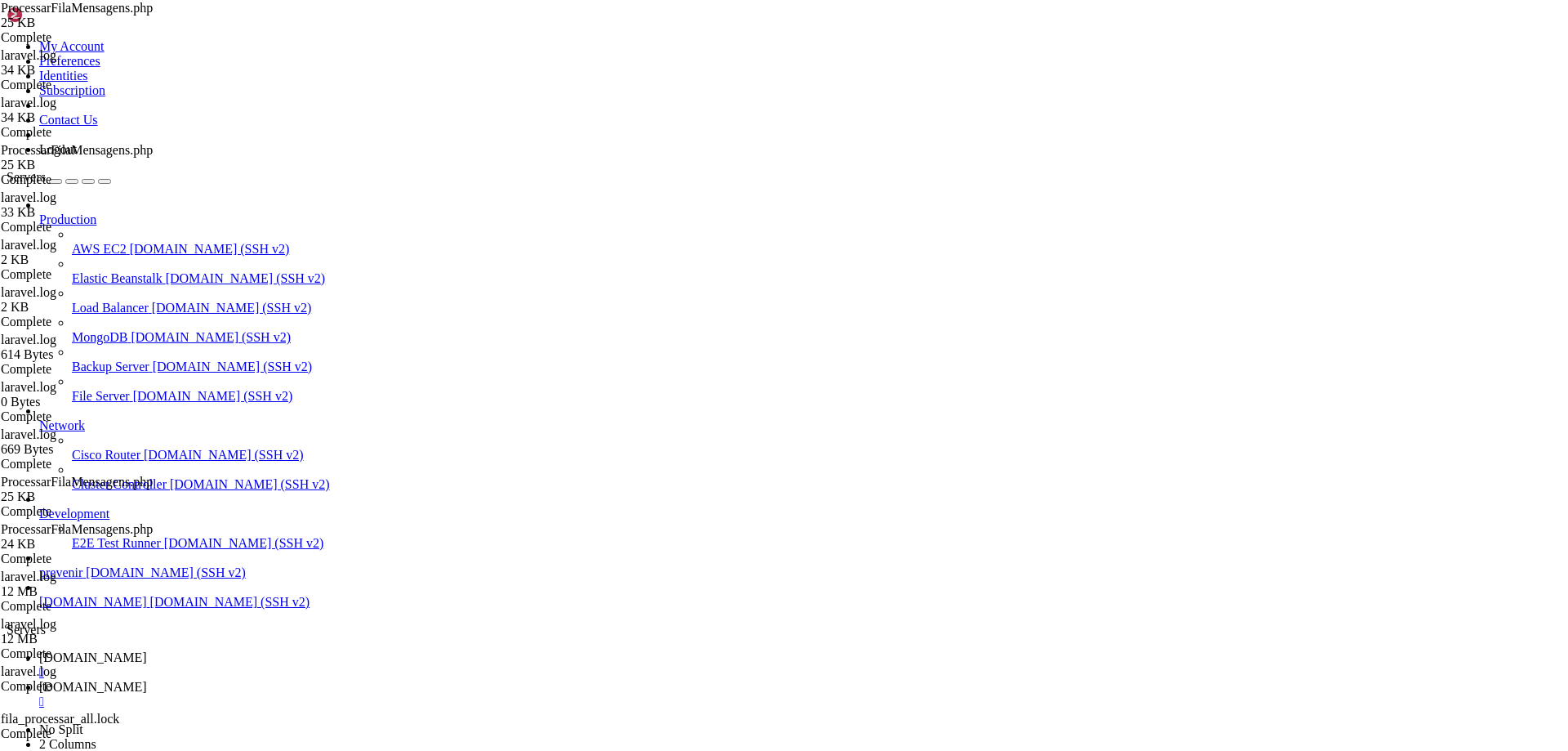
scroll to position [3094, 0]
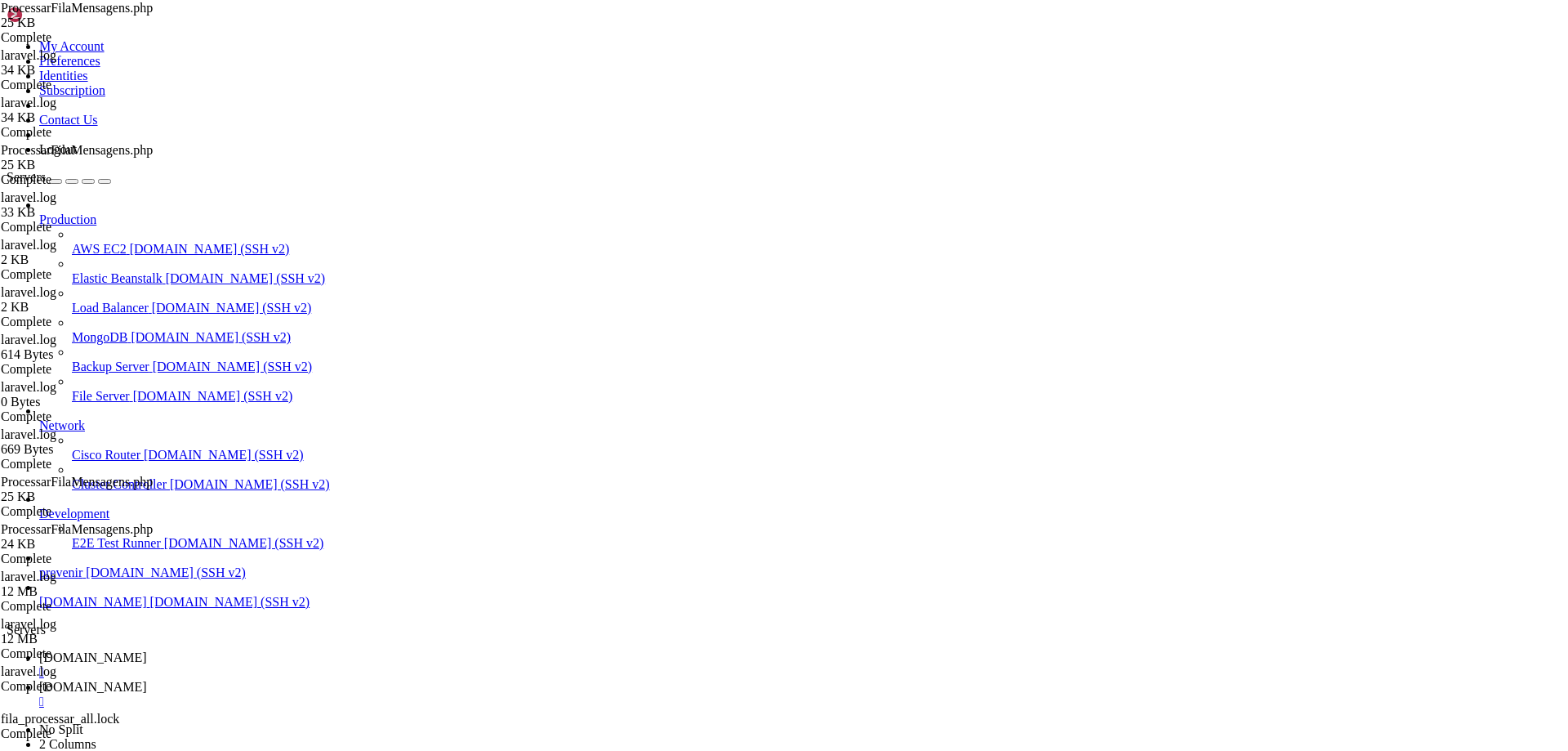
scroll to position [2750, 0]
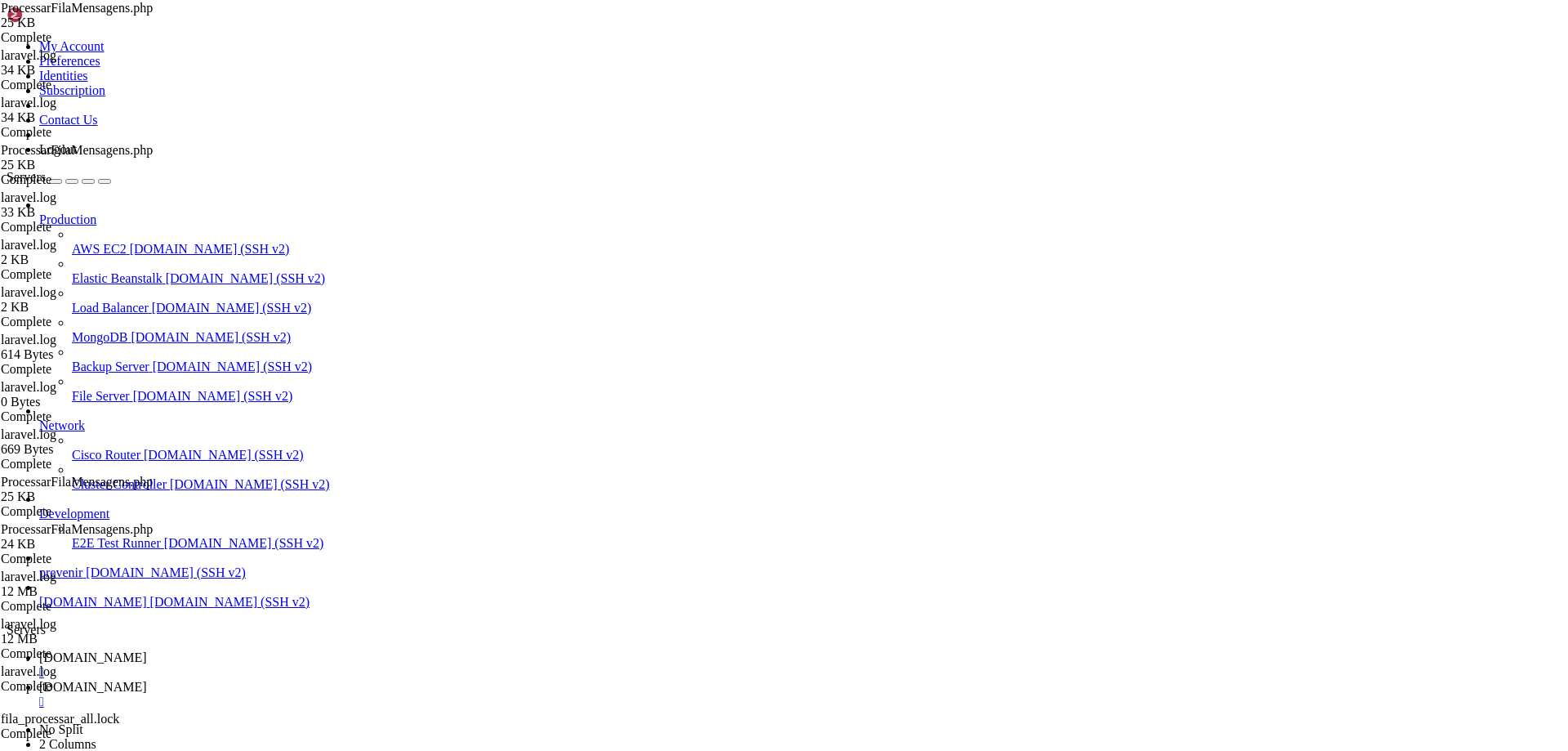
scroll to position [1966, 0]
type textarea "file_put_contents($pdfFilePath, $boletoResponse->body());"
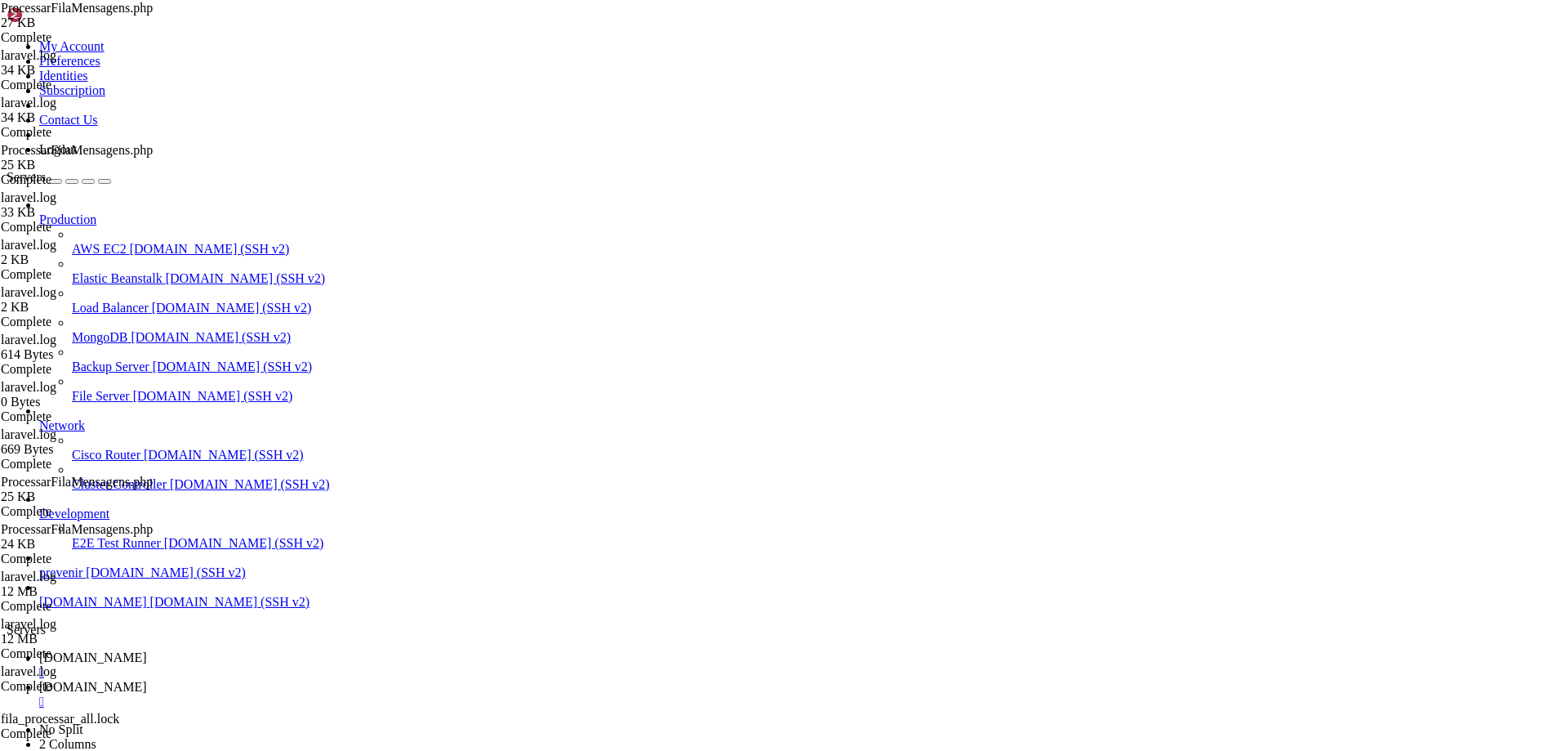
click at [147, 650] on span "[DOMAIN_NAME]" at bounding box center [93, 657] width 108 height 14
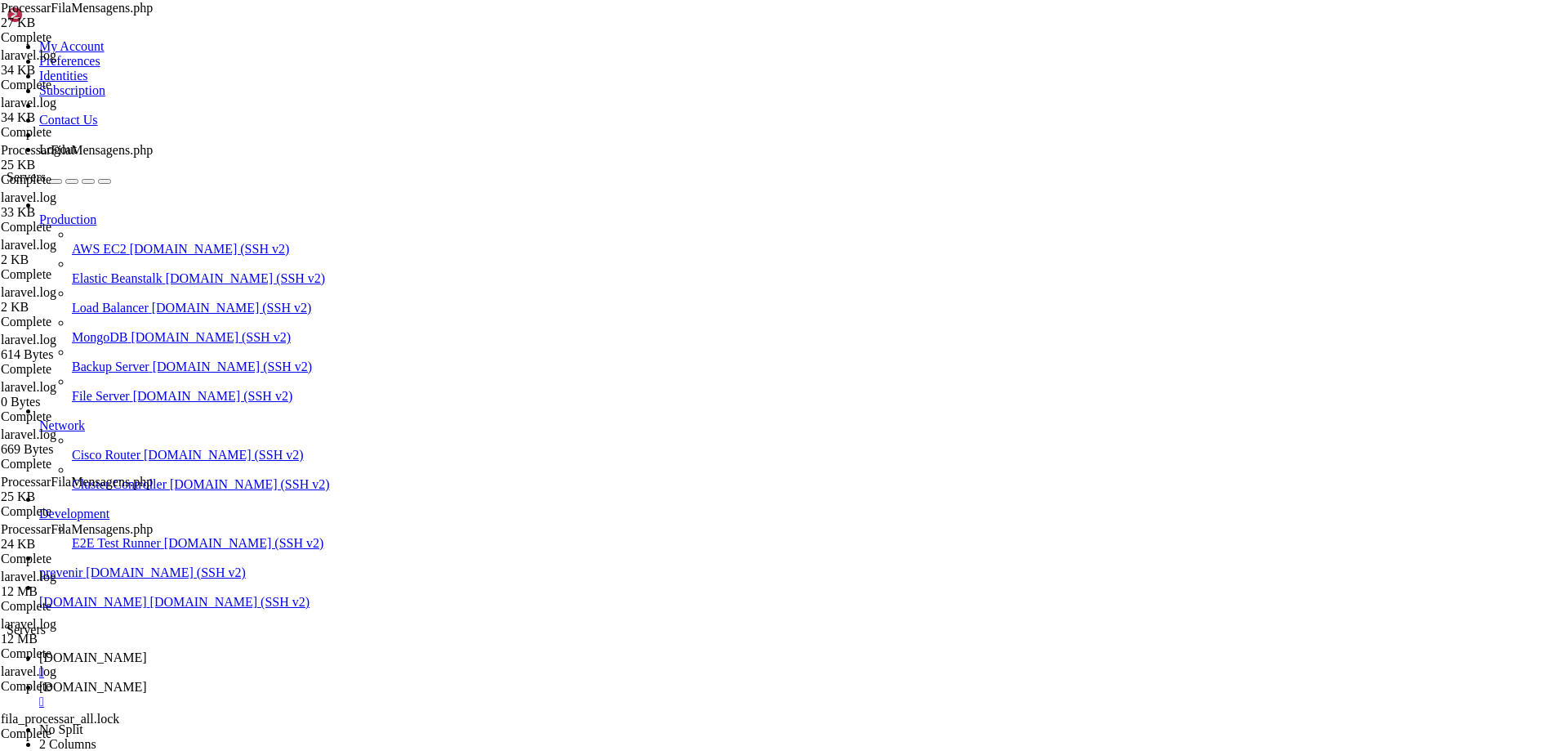
click at [147, 680] on span "[DOMAIN_NAME]" at bounding box center [93, 686] width 108 height 14
drag, startPoint x: 367, startPoint y: 52, endPoint x: 941, endPoint y: 165, distance: 585.0
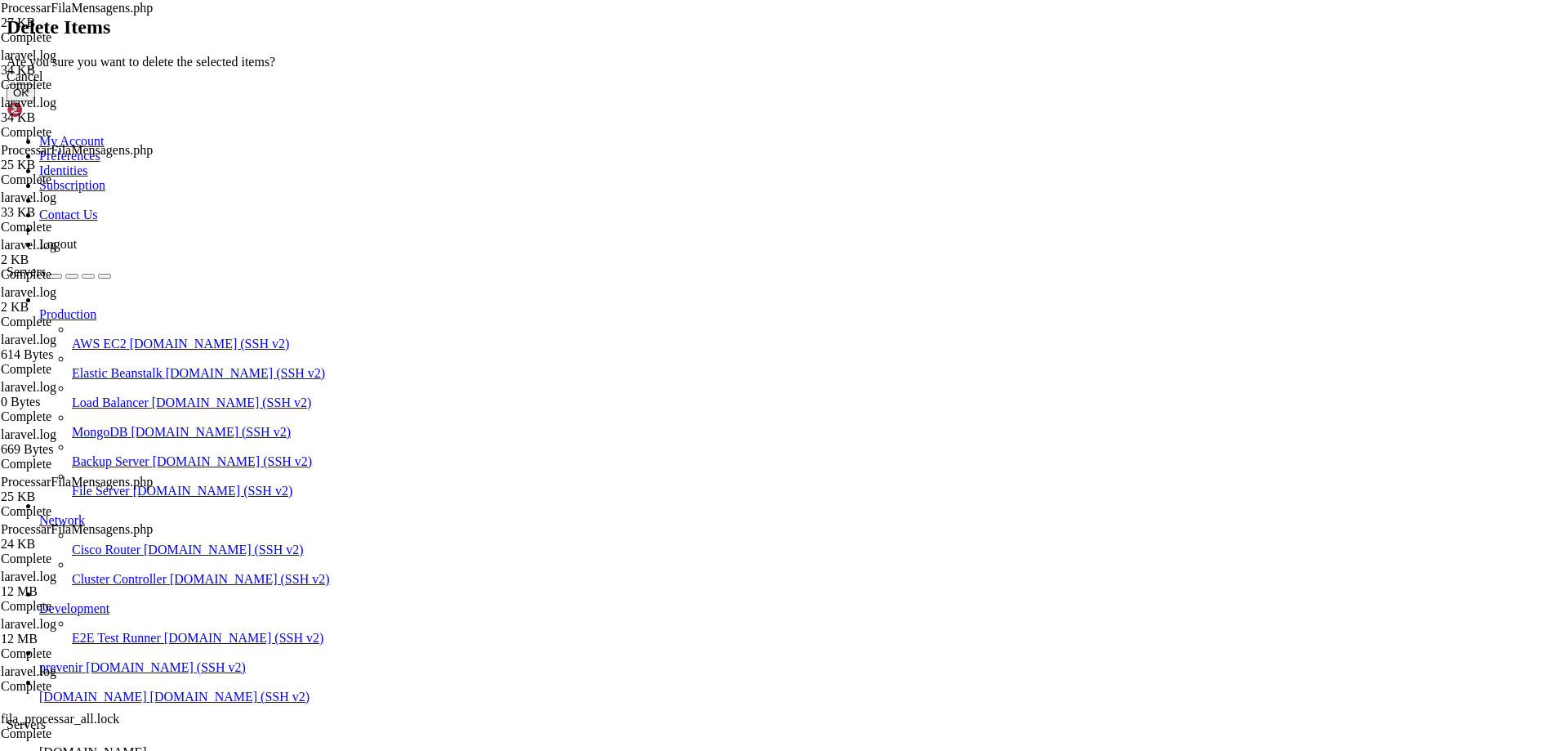
click at [35, 101] on button "OK" at bounding box center [21, 93] width 28 height 18
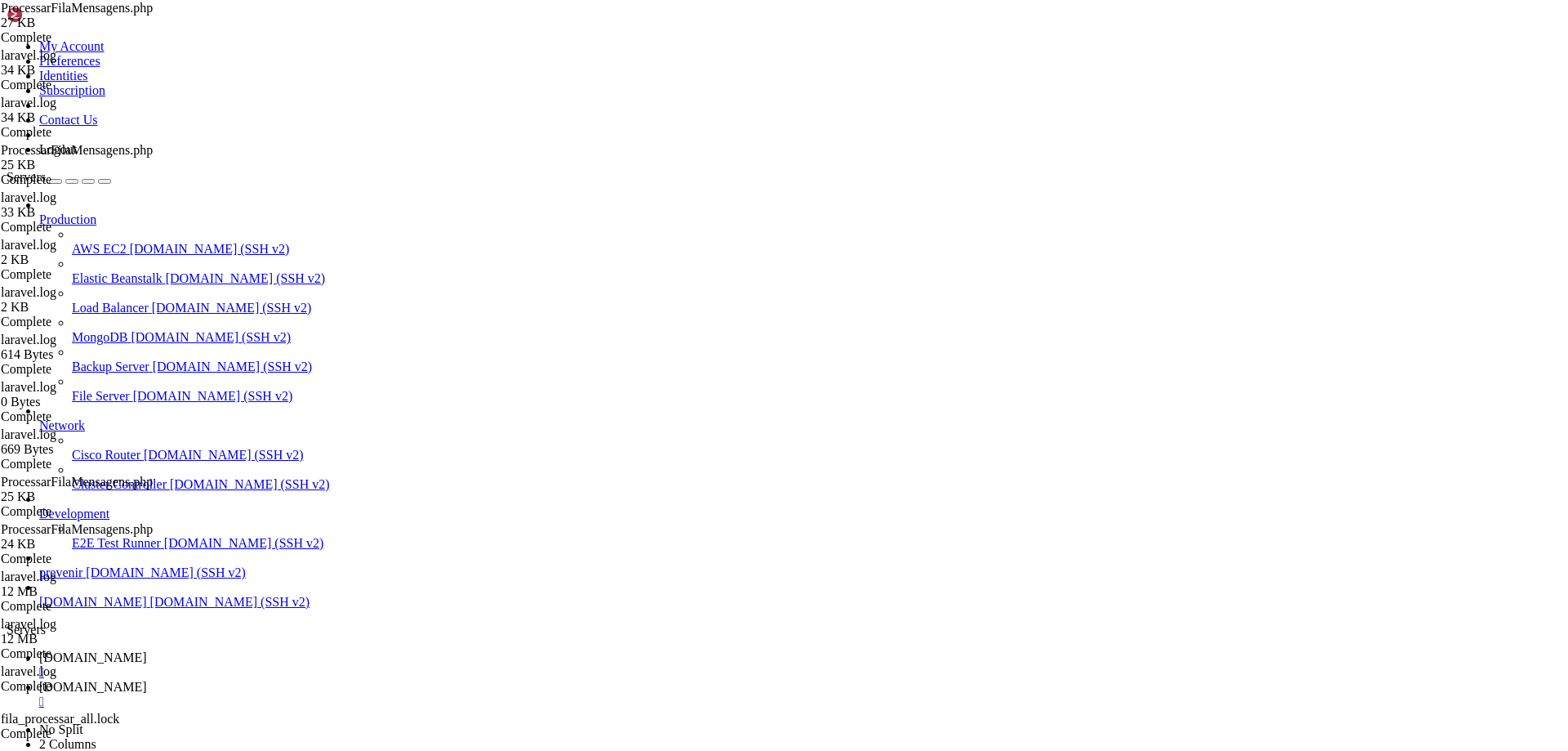
type input "/var/www/automaxx/storage/logs"
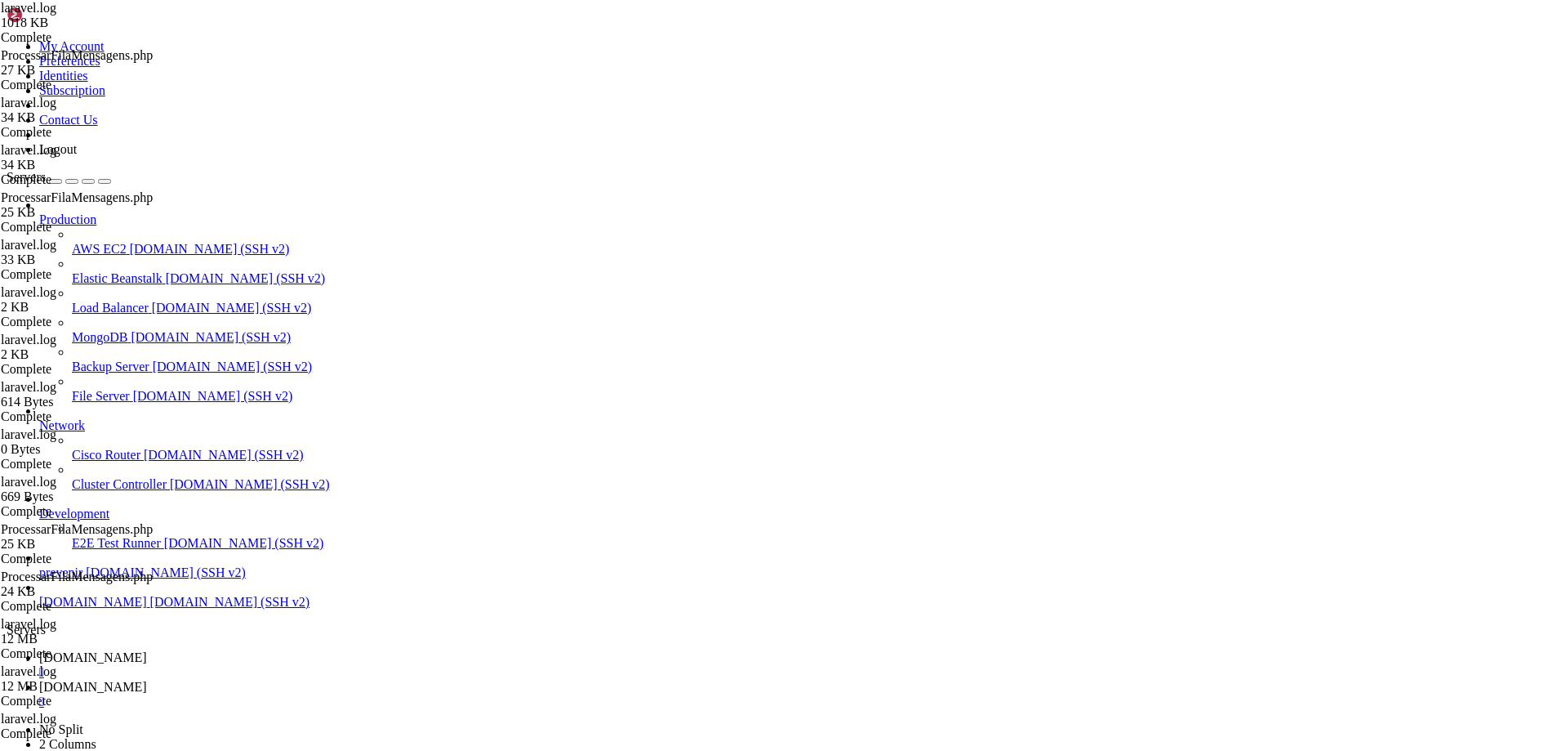
scroll to position [18363, 0]
type textarea "[DATE] 10:53:09 (Mensagem enviada automaticamente)","media":"[URL][DOMAIN_NAME]…"
click at [489, 694] on div "" at bounding box center [801, 701] width 1523 height 15
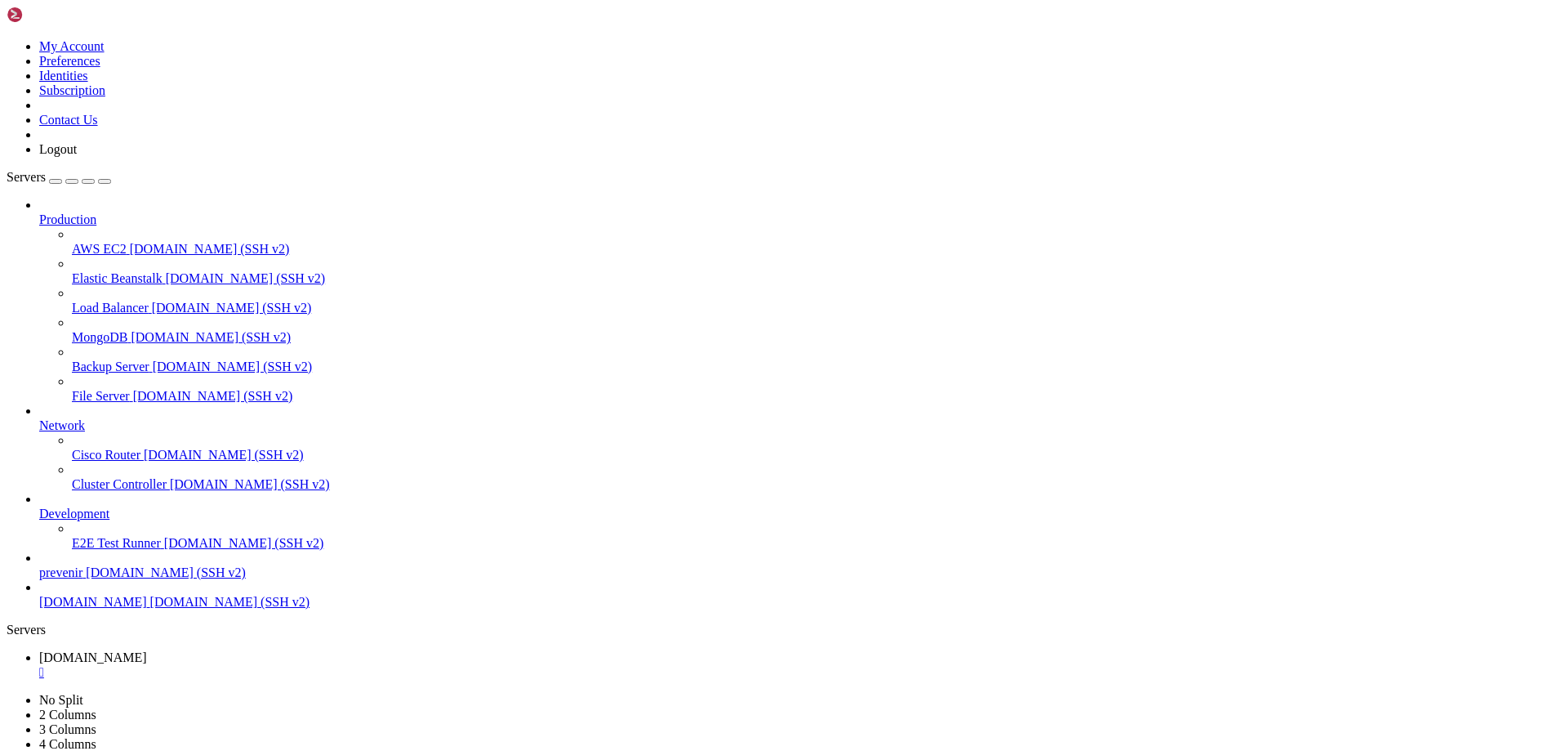
click at [147, 650] on span "[DOMAIN_NAME]" at bounding box center [93, 657] width 108 height 14
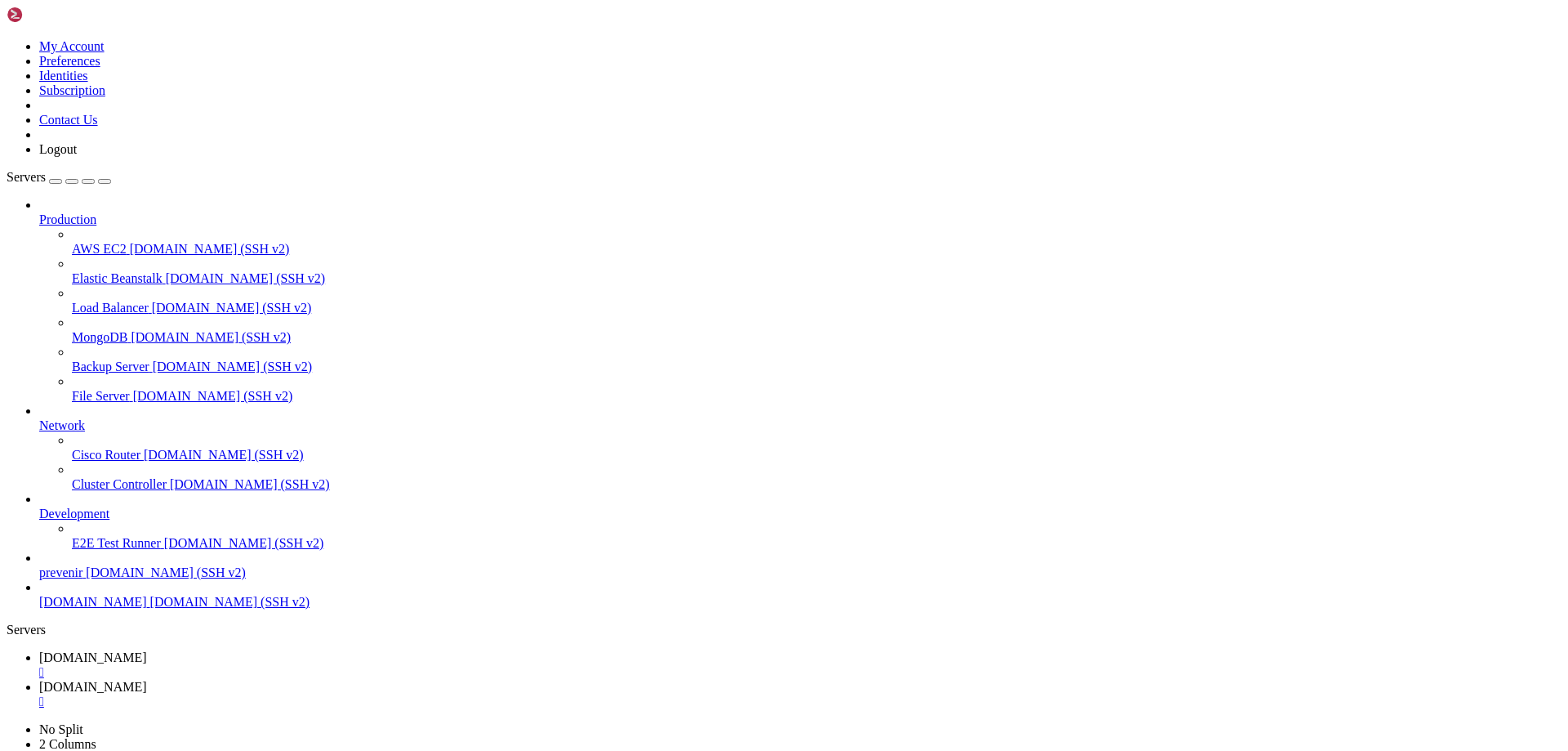
click at [147, 650] on span "[DOMAIN_NAME]" at bounding box center [93, 657] width 108 height 14
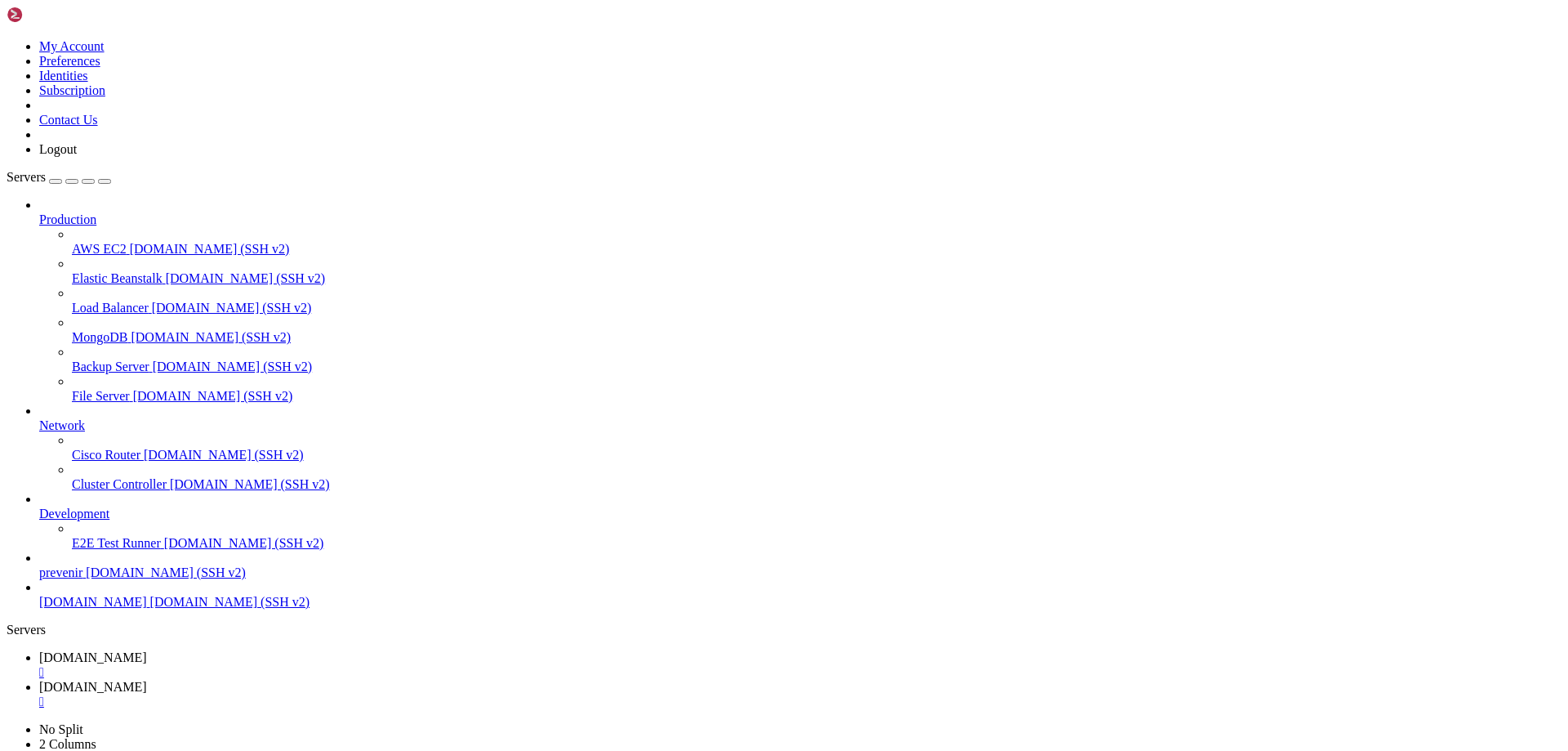
scroll to position [166, 0]
click at [147, 680] on span "[DOMAIN_NAME]" at bounding box center [93, 686] width 108 height 14
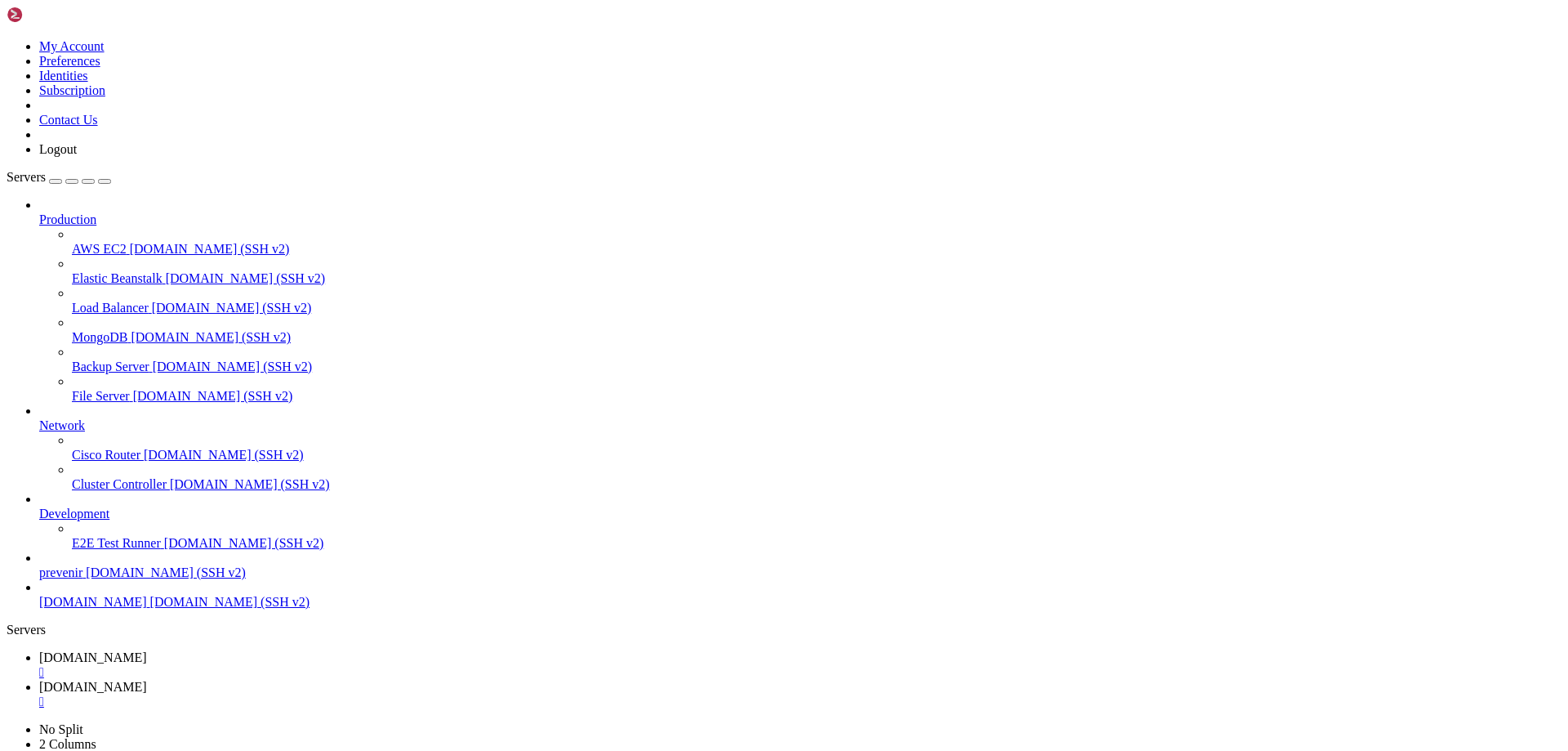
type input "/var/www/automaxx/app/Console/Commands"
type textarea "$tipo = $this->argument('tipo');"
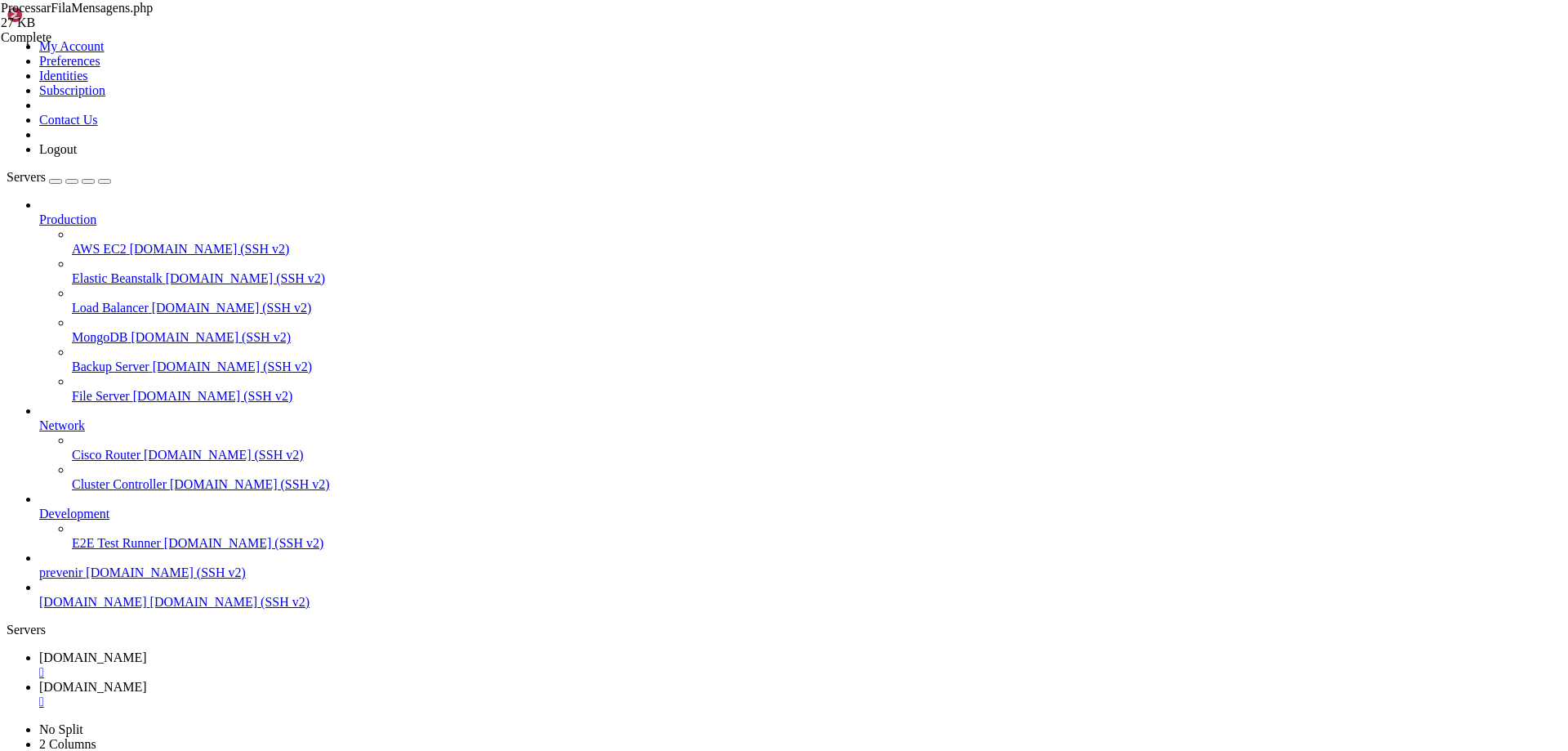
scroll to position [2452, 0]
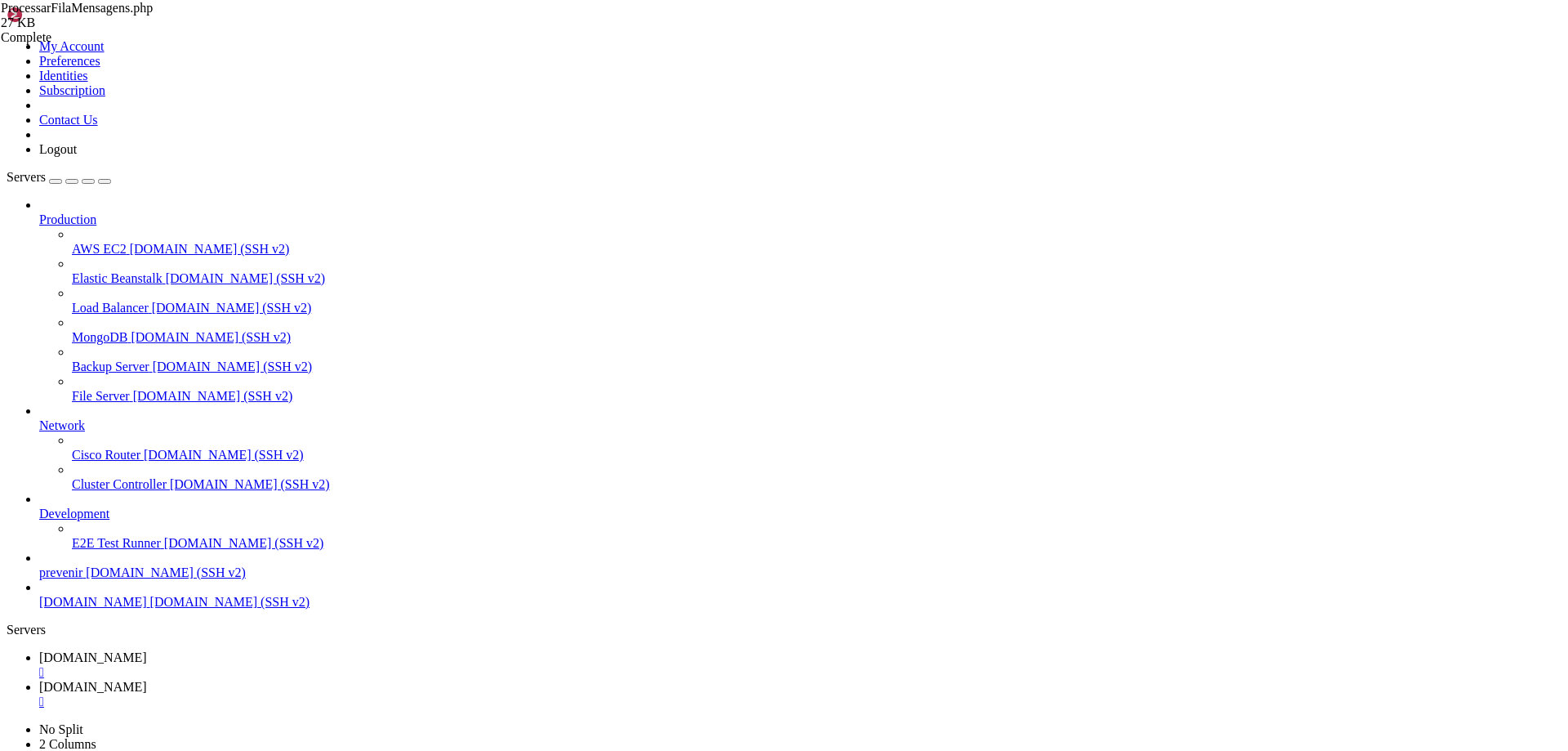
scroll to position [2599, 0]
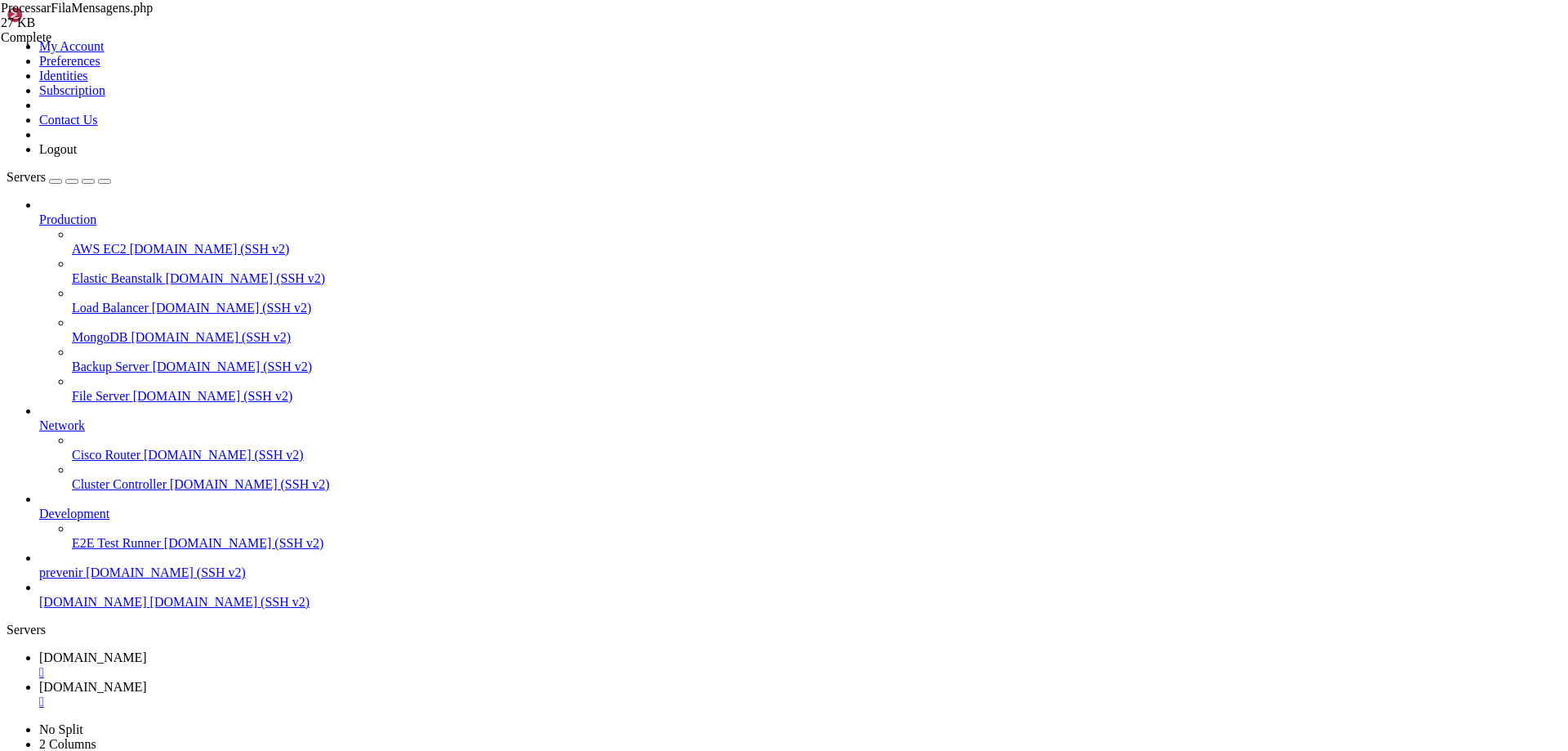
scroll to position [3334, 0]
drag, startPoint x: 306, startPoint y: 305, endPoint x: 640, endPoint y: 452, distance: 364.9
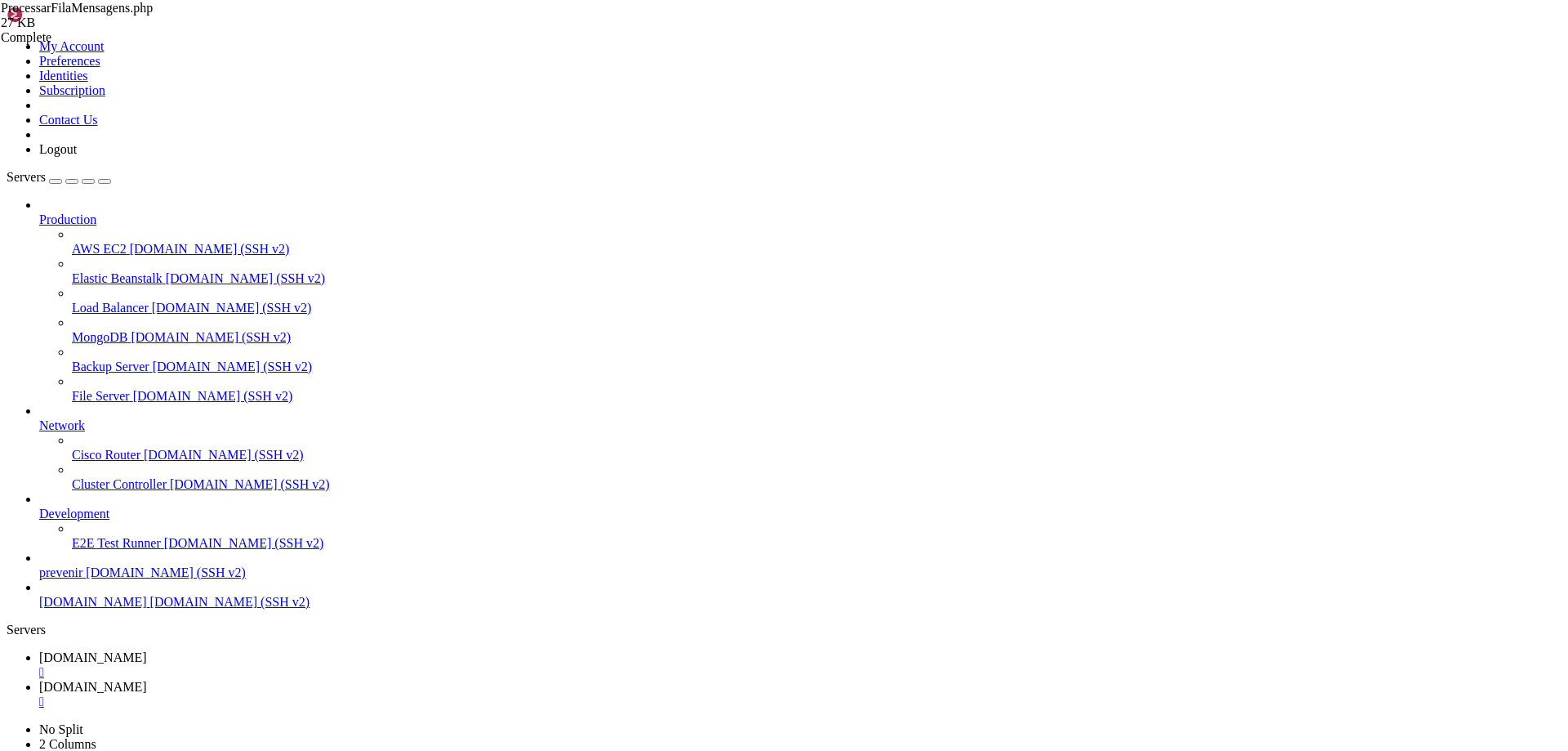
type textarea "]);"
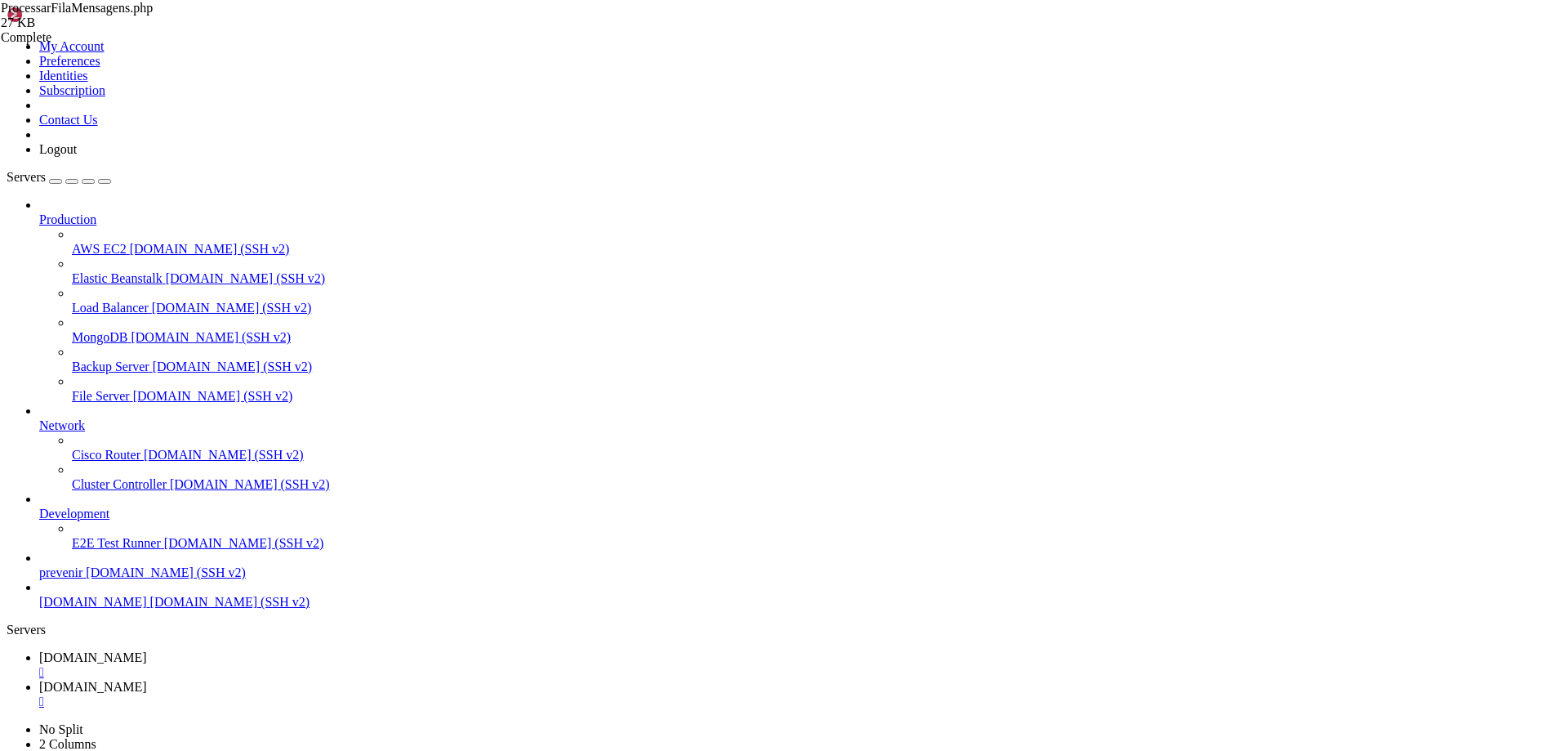
drag, startPoint x: 308, startPoint y: 158, endPoint x: 555, endPoint y: 513, distance: 432.5
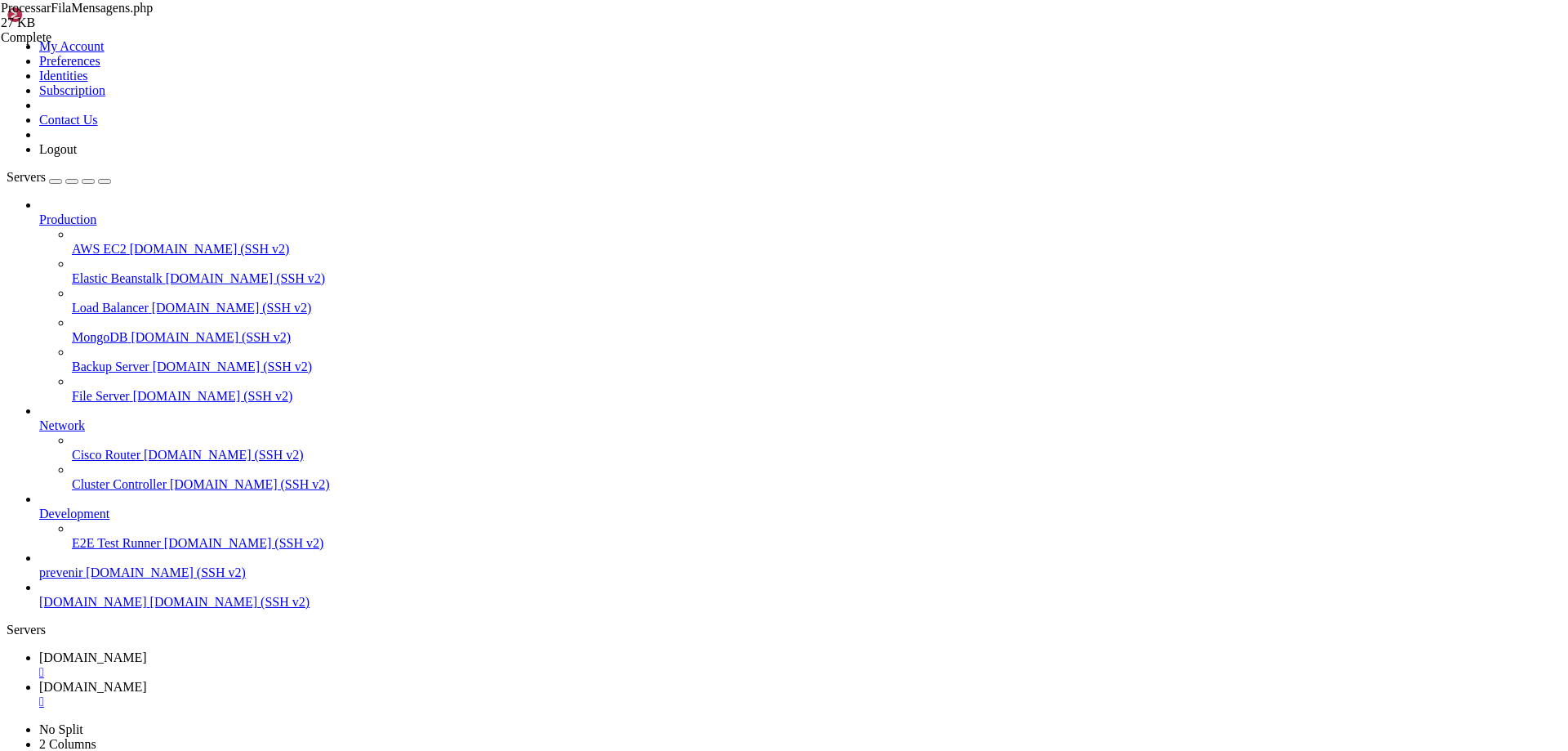
scroll to position [4266, 0]
type textarea "'nome_associado' => $mensagem->associado_nome,"
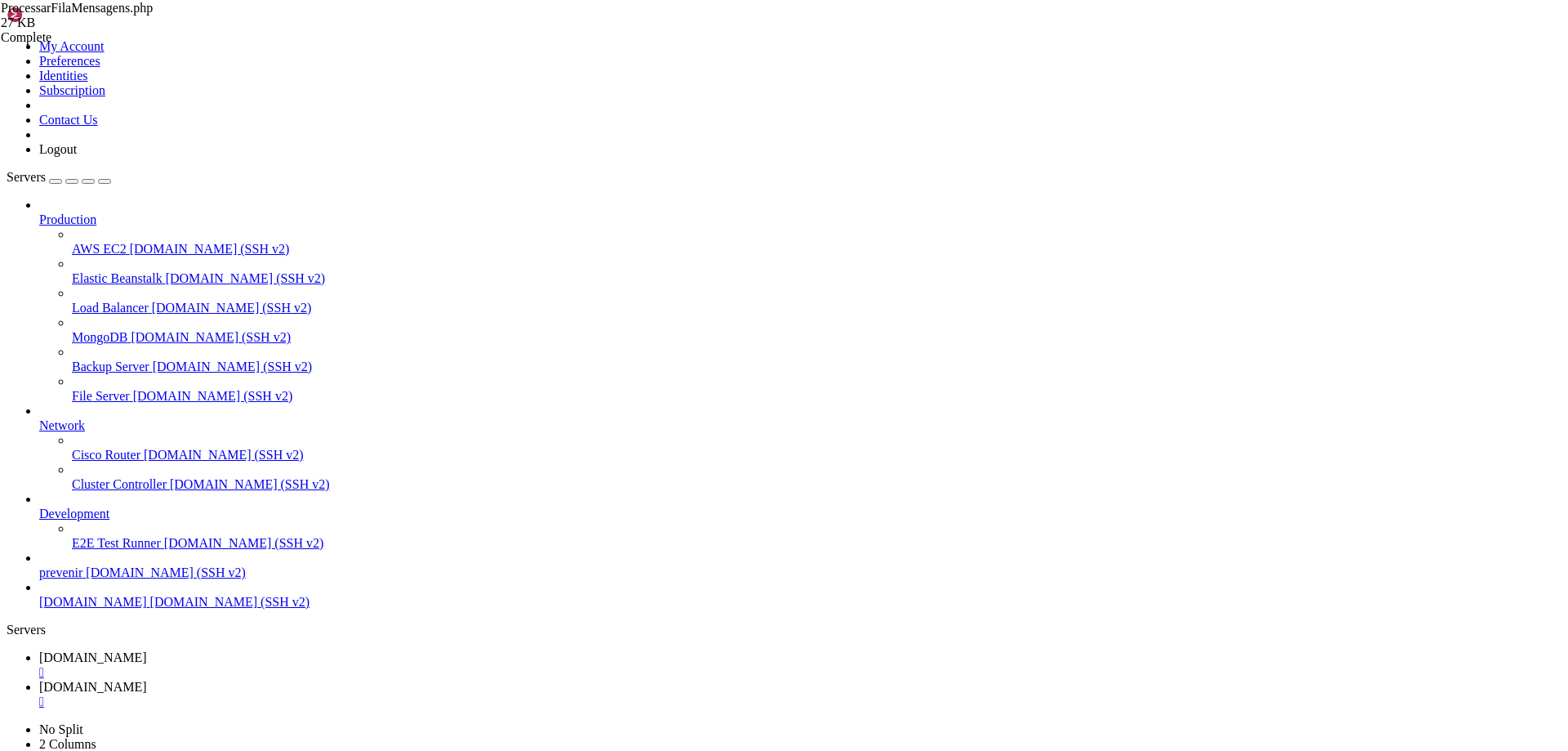
drag, startPoint x: 465, startPoint y: 434, endPoint x: 492, endPoint y: 523, distance: 93.0
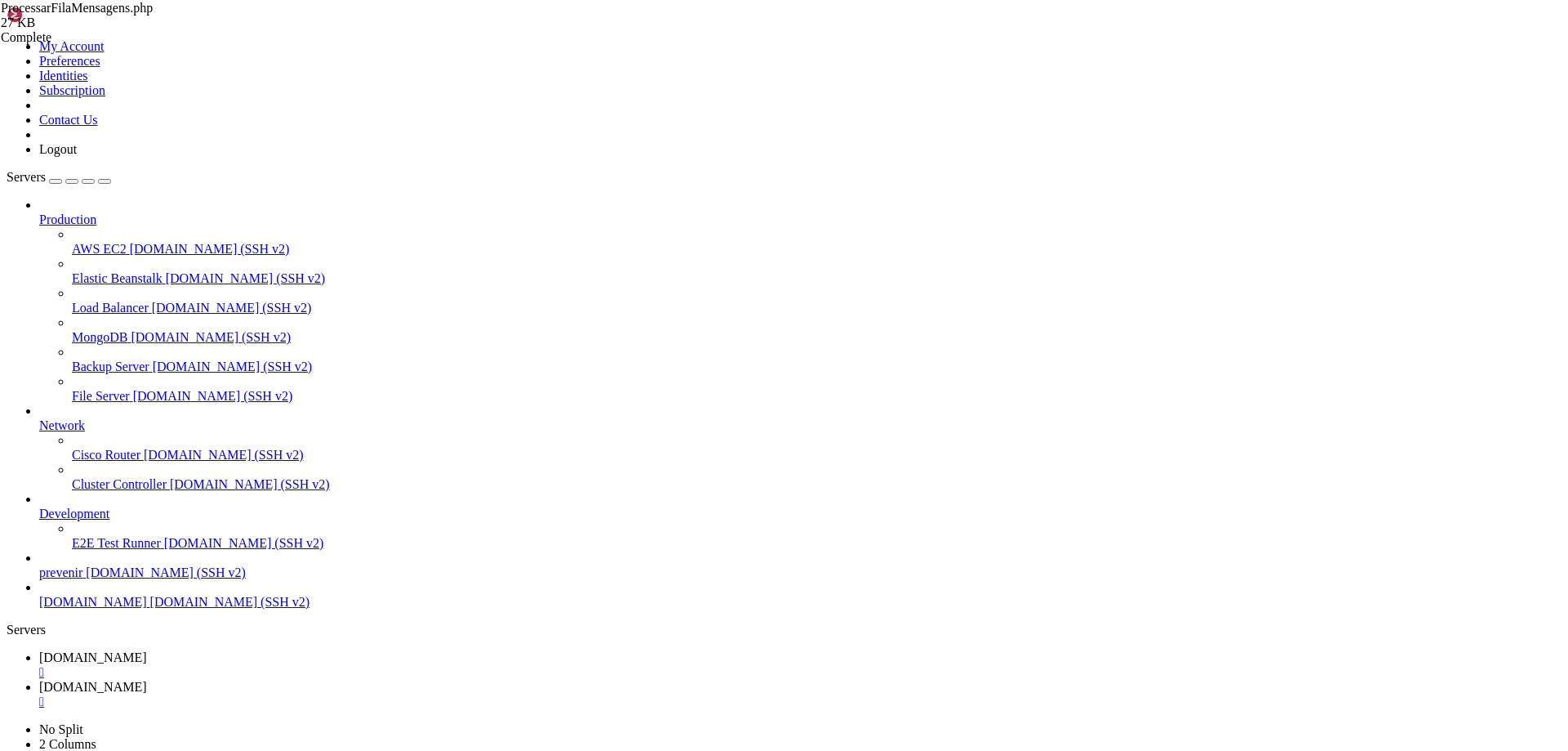
type textarea "throw new \Exception('Falha ao enviar imagem');"
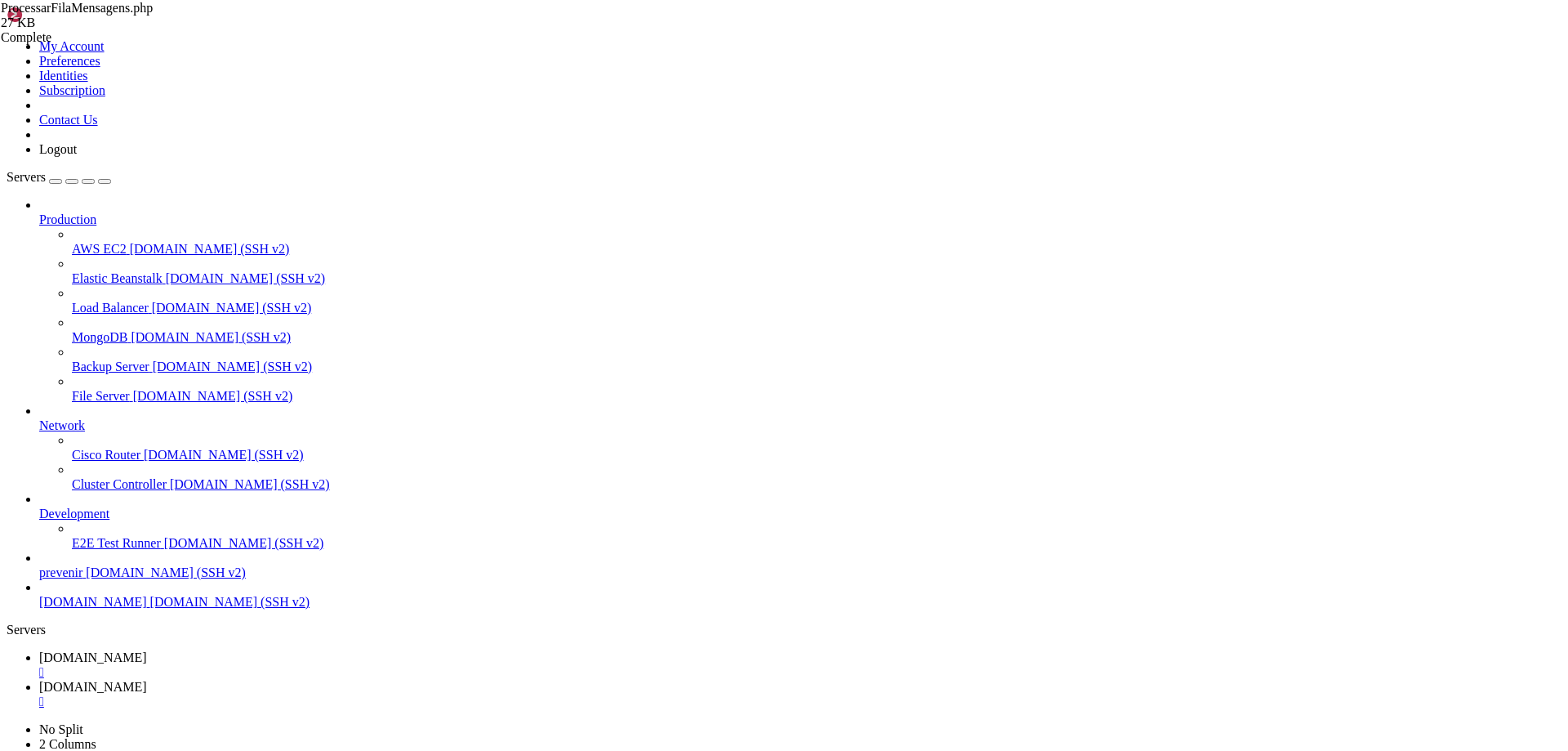
scroll to position [2599, 0]
drag, startPoint x: 413, startPoint y: 283, endPoint x: 442, endPoint y: 286, distance: 29.2
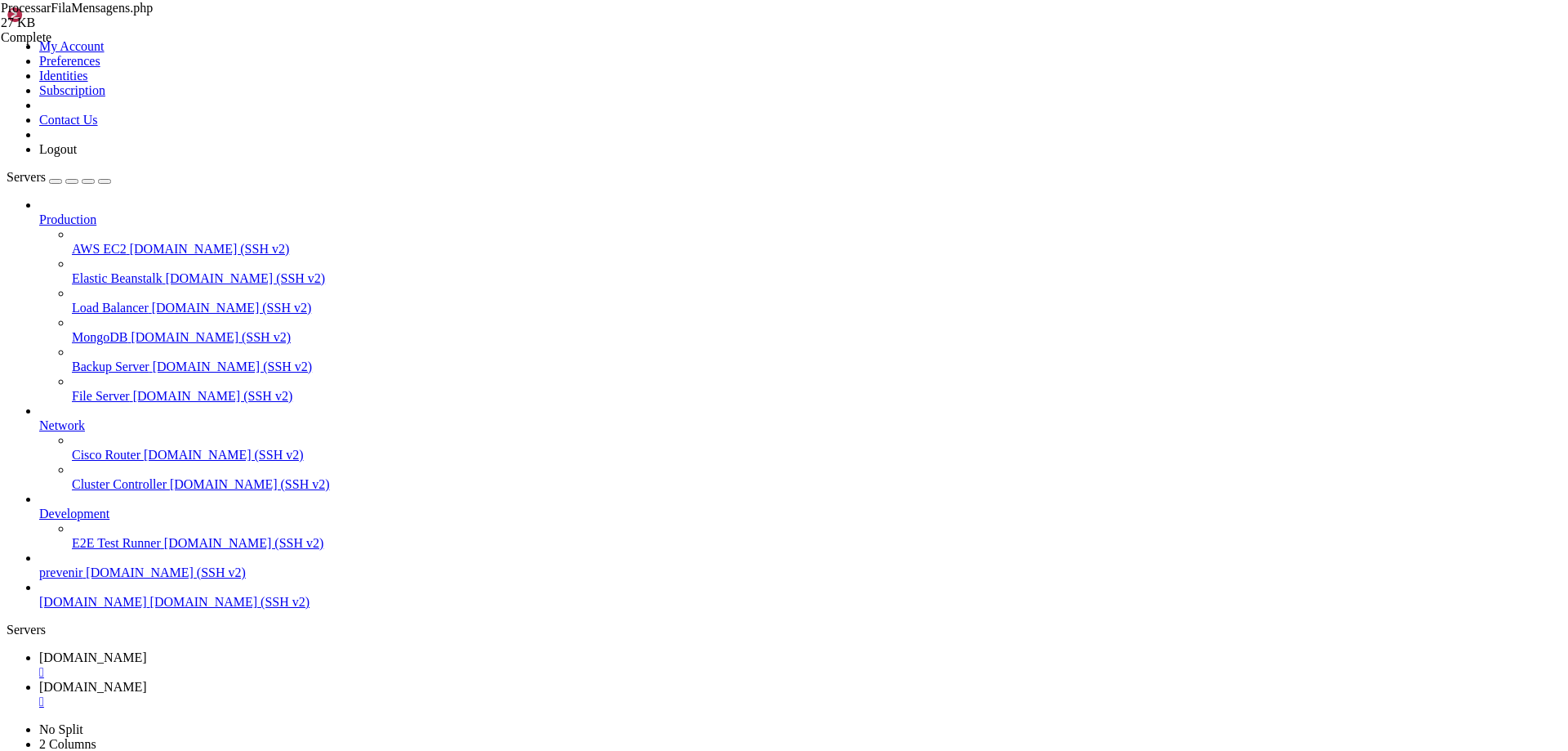
drag, startPoint x: 357, startPoint y: 696, endPoint x: 63, endPoint y: 245, distance: 538.4
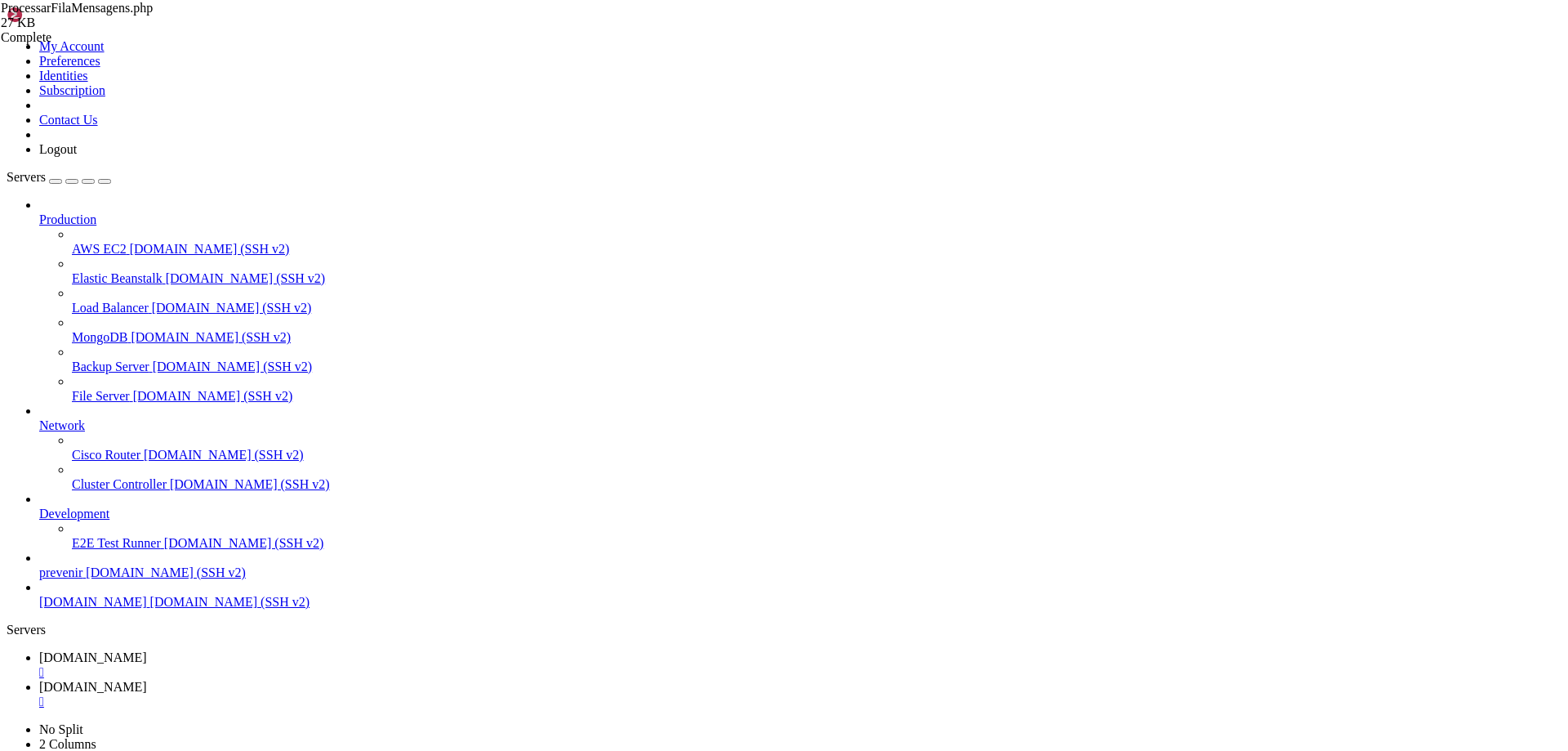
paste textarea "}"
type textarea "$response = Http::withHeaders(["
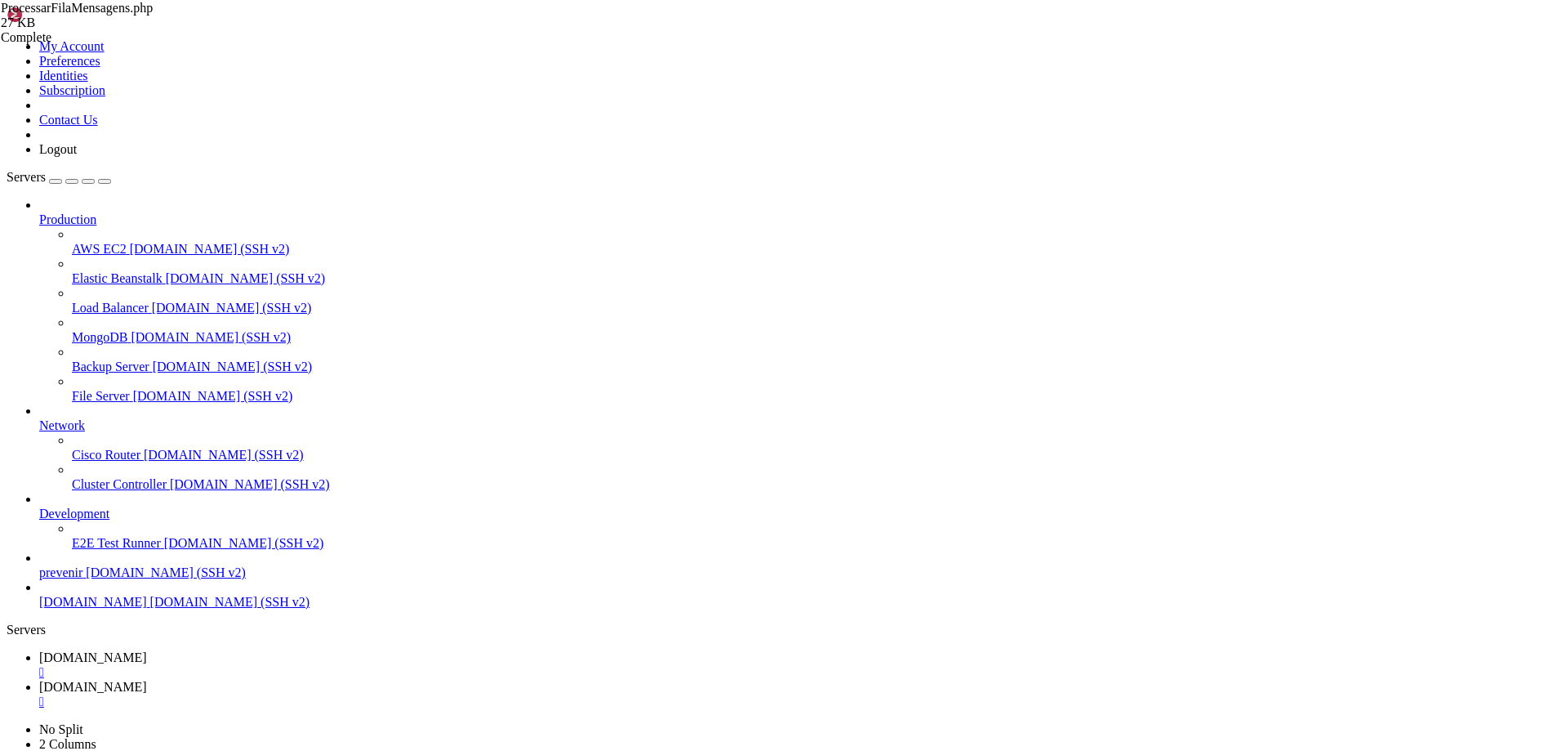
drag, startPoint x: 421, startPoint y: 450, endPoint x: 519, endPoint y: 451, distance: 98.0
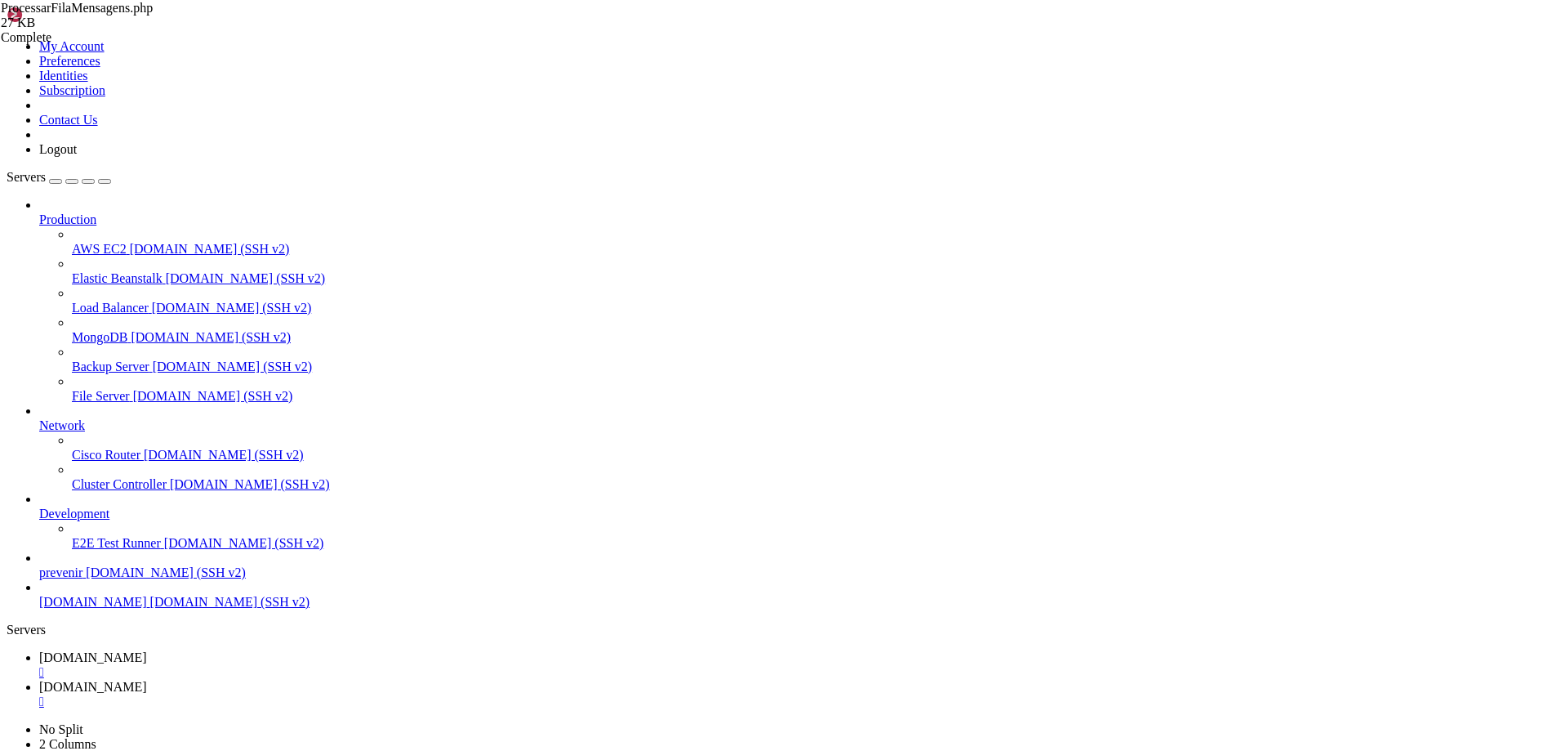
type textarea "'url_video' => null,"
click at [147, 650] on span "[DOMAIN_NAME]" at bounding box center [93, 657] width 108 height 14
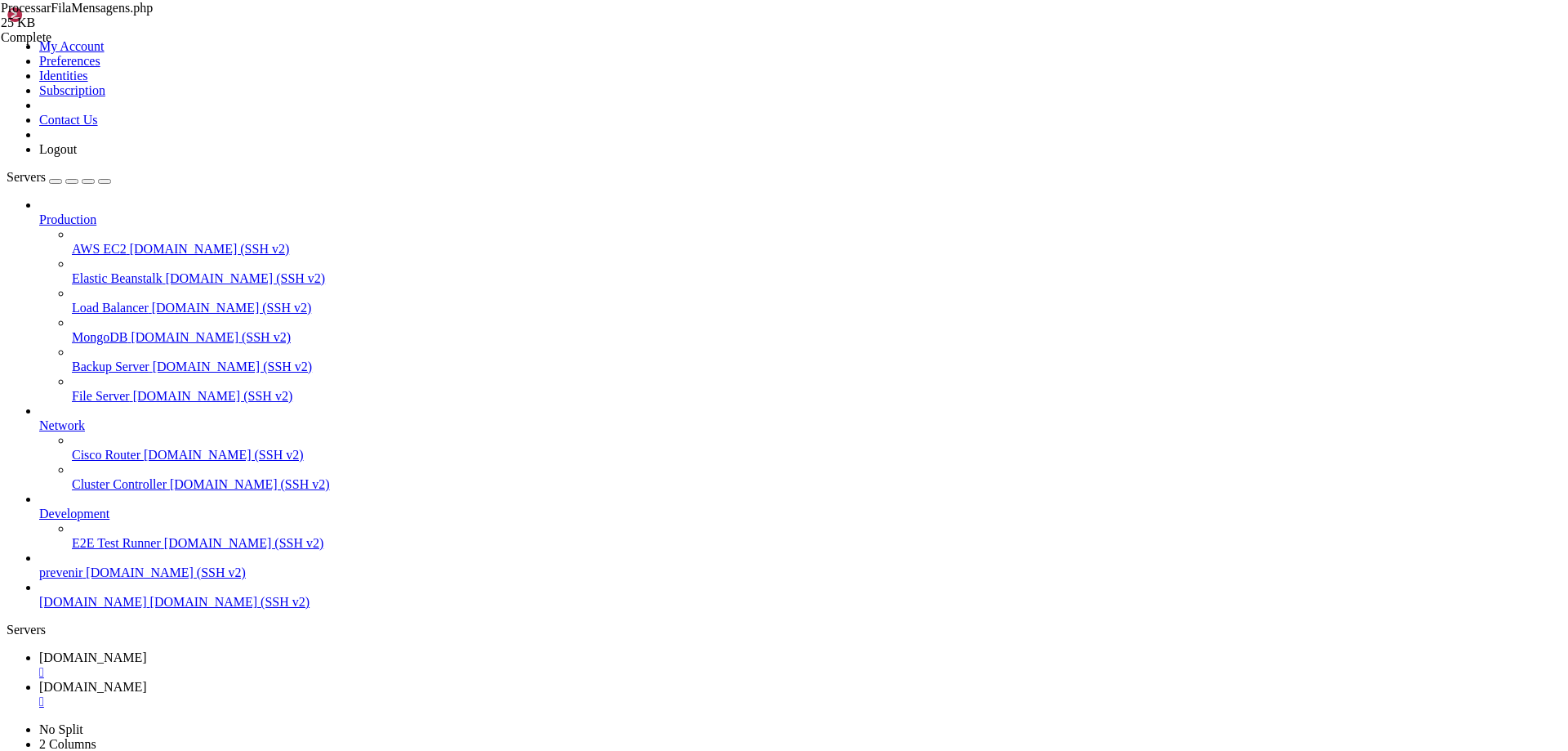
click at [147, 680] on span "[DOMAIN_NAME]" at bounding box center [93, 686] width 108 height 14
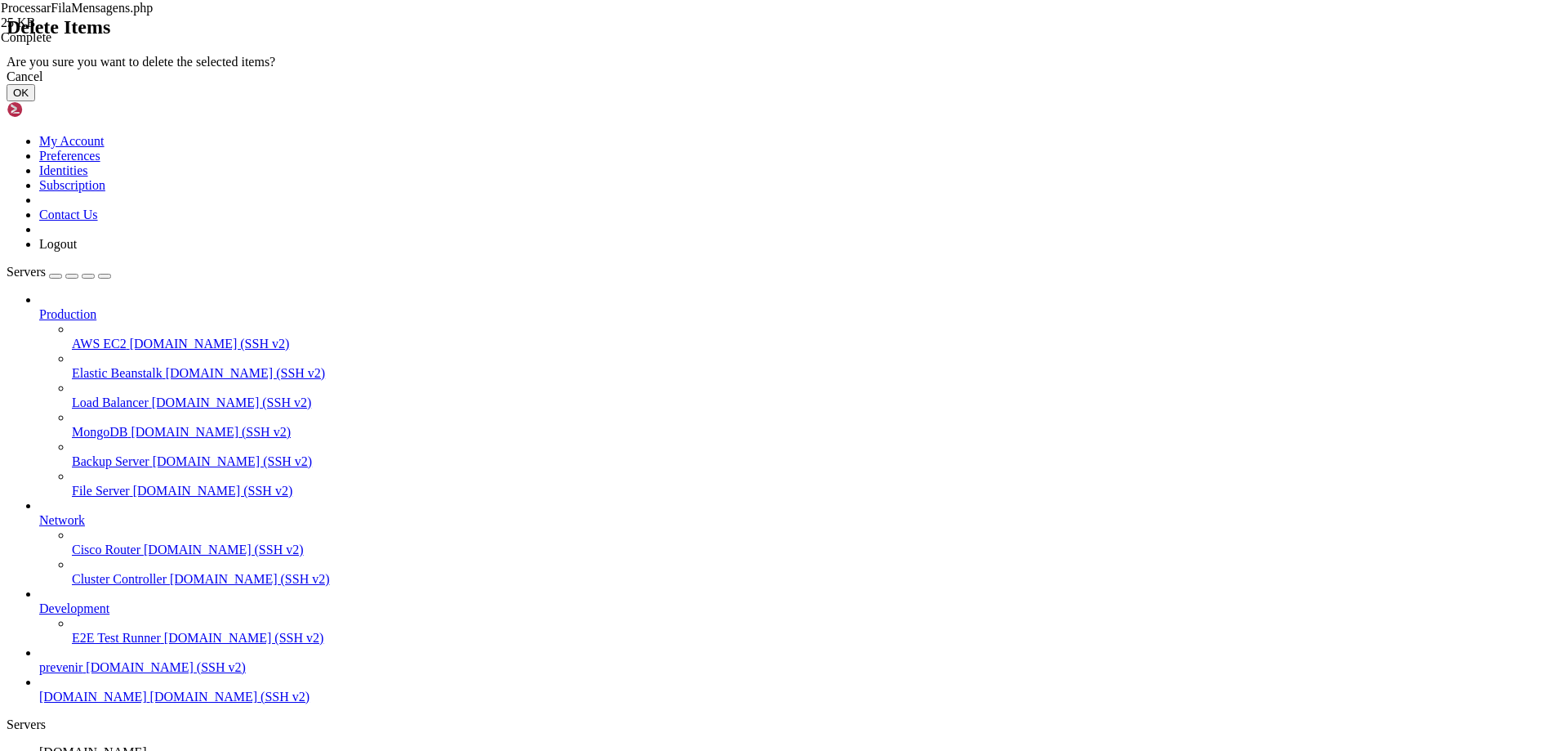
click at [35, 101] on button "OK" at bounding box center [21, 93] width 28 height 18
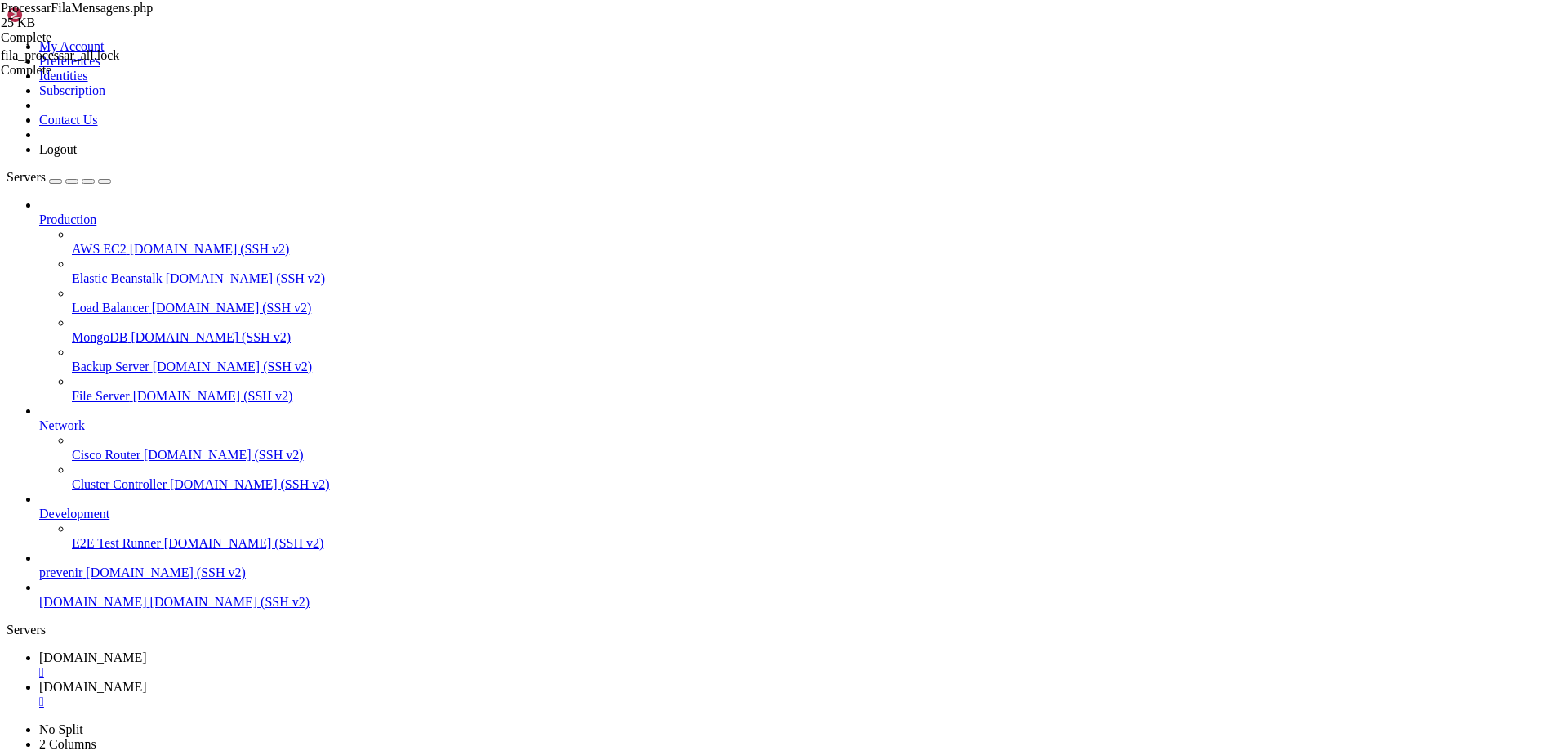
click at [147, 650] on span "[DOMAIN_NAME]" at bounding box center [93, 657] width 108 height 14
click at [147, 680] on span "[DOMAIN_NAME]" at bounding box center [93, 686] width 108 height 14
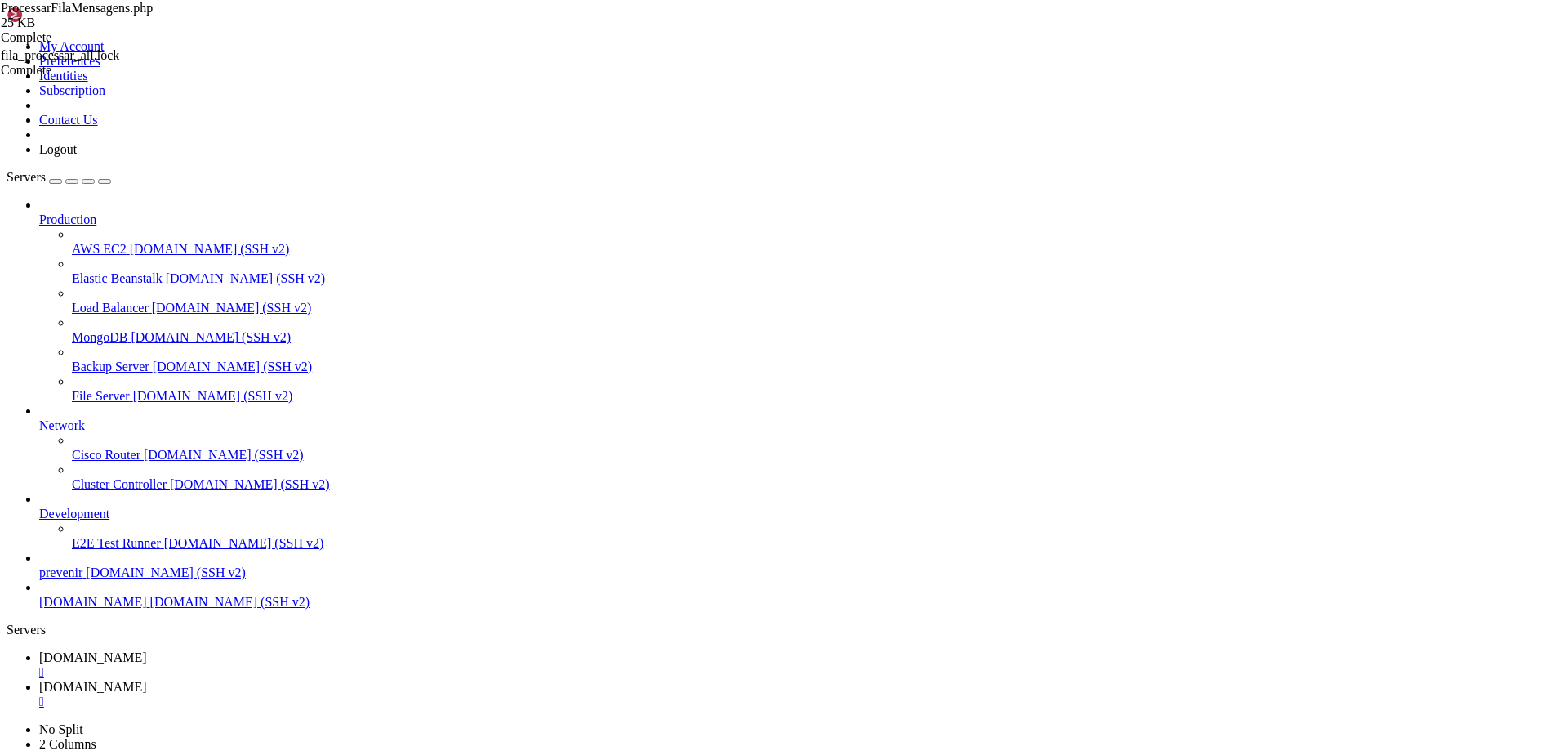
type input "/var/www/automaxx/storage/logs"
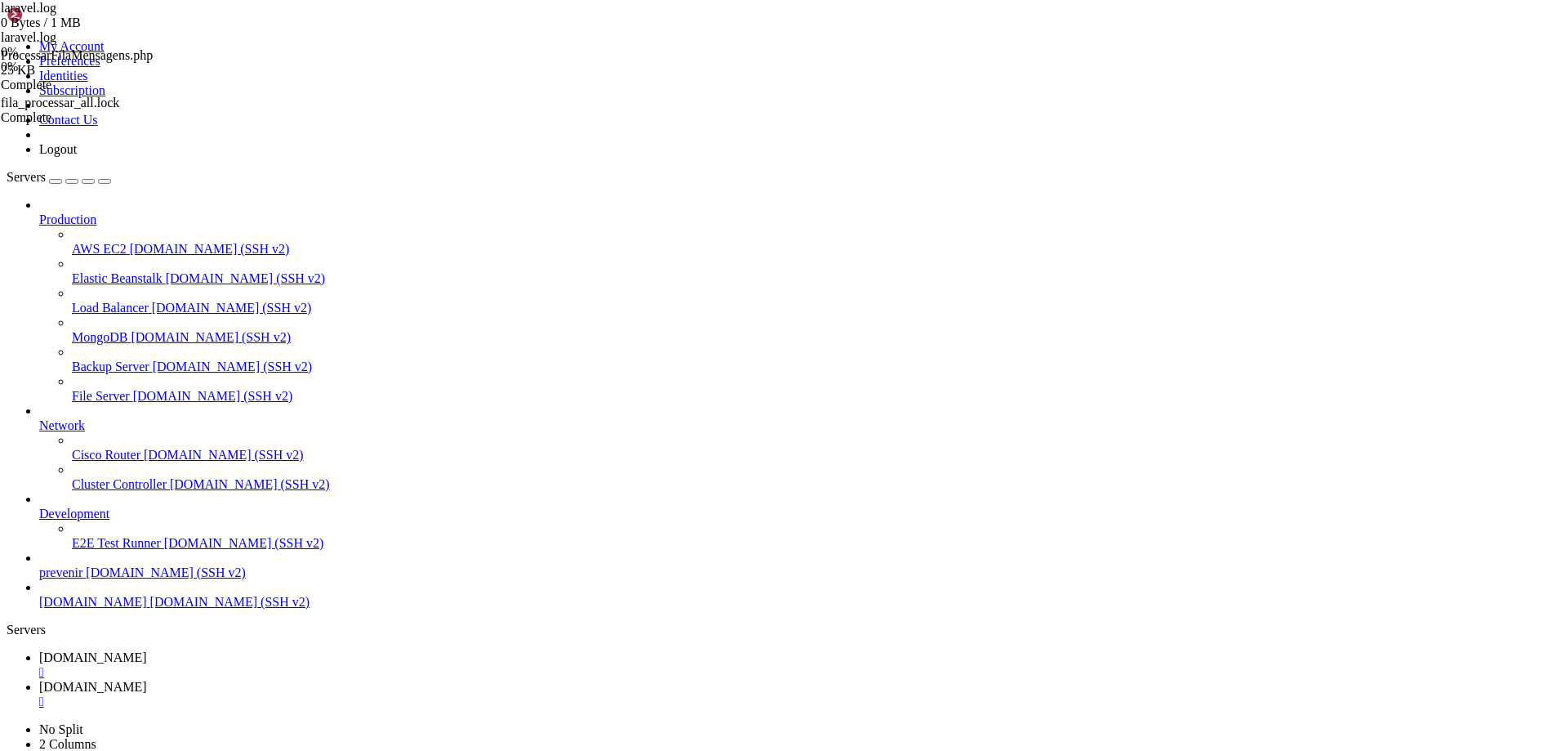
click at [147, 650] on span "[DOMAIN_NAME]" at bounding box center [93, 657] width 108 height 14
click at [147, 680] on span "[DOMAIN_NAME]" at bounding box center [93, 686] width 108 height 14
drag, startPoint x: 626, startPoint y: 297, endPoint x: 687, endPoint y: 296, distance: 61.0
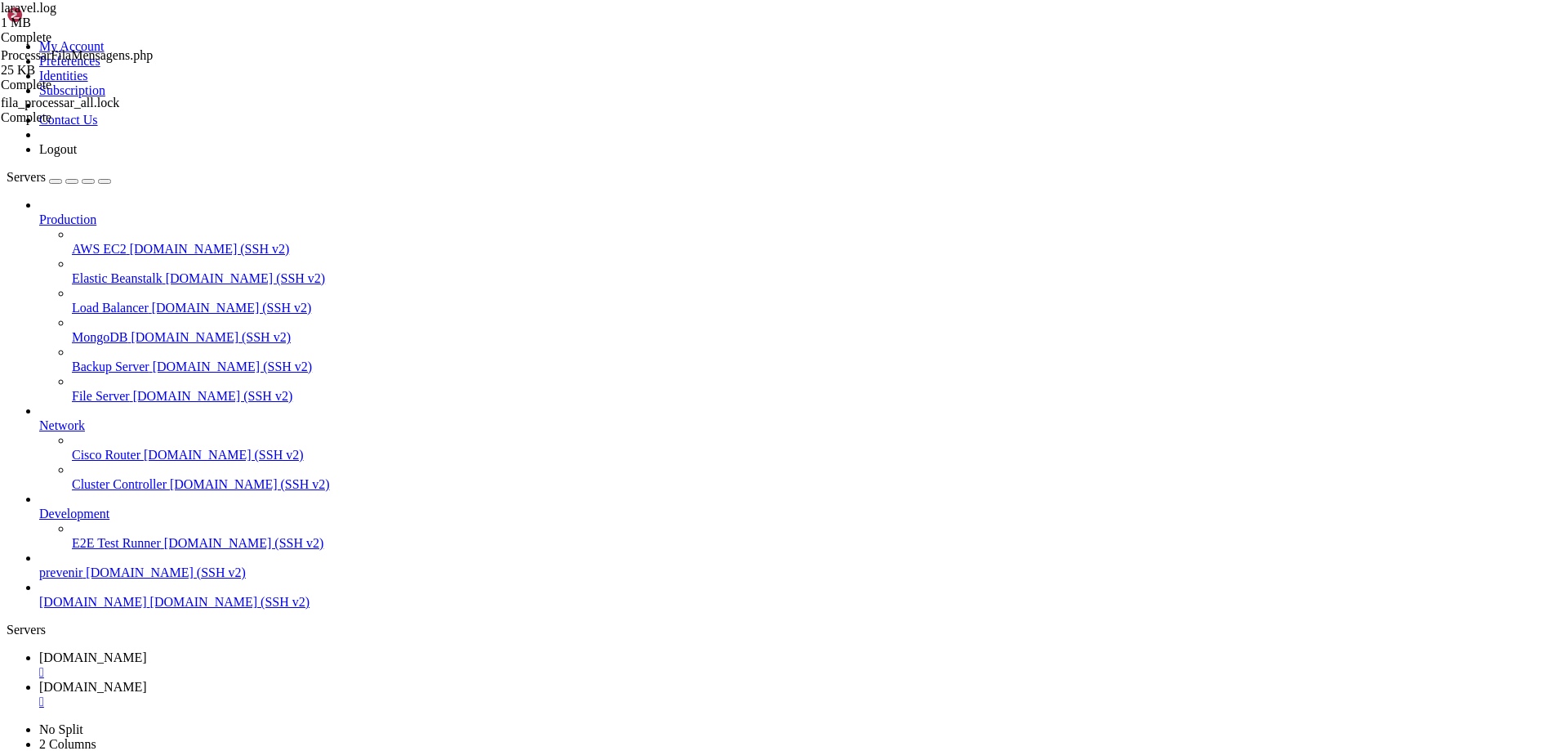
drag, startPoint x: 709, startPoint y: 615, endPoint x: 725, endPoint y: 639, distance: 28.8
type textarea "[DATE] 11:07:25 (Mensagem enviada automaticamente)","fileSha256":"oels8GscQvf82…"
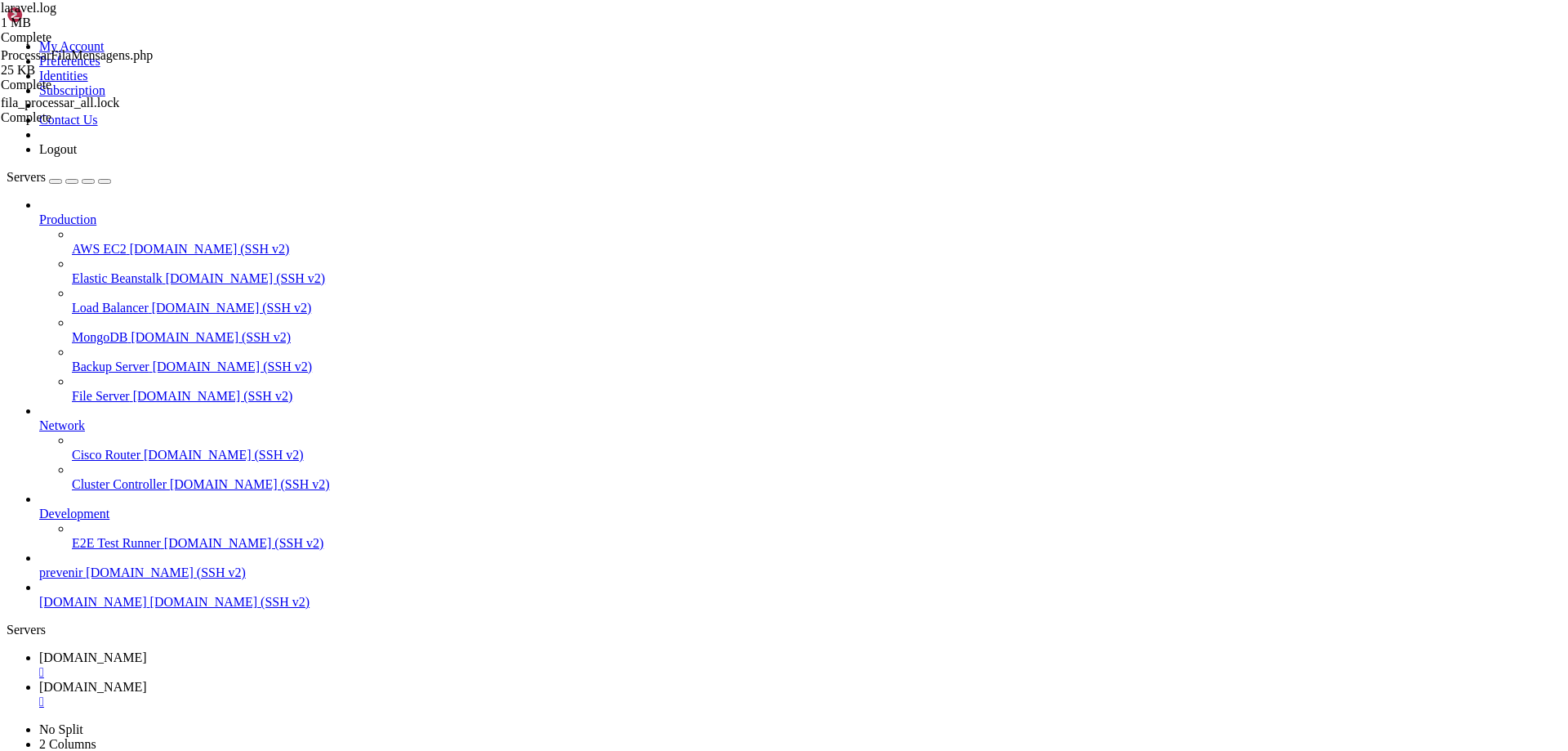
drag, startPoint x: 785, startPoint y: 609, endPoint x: 755, endPoint y: 567, distance: 51.6
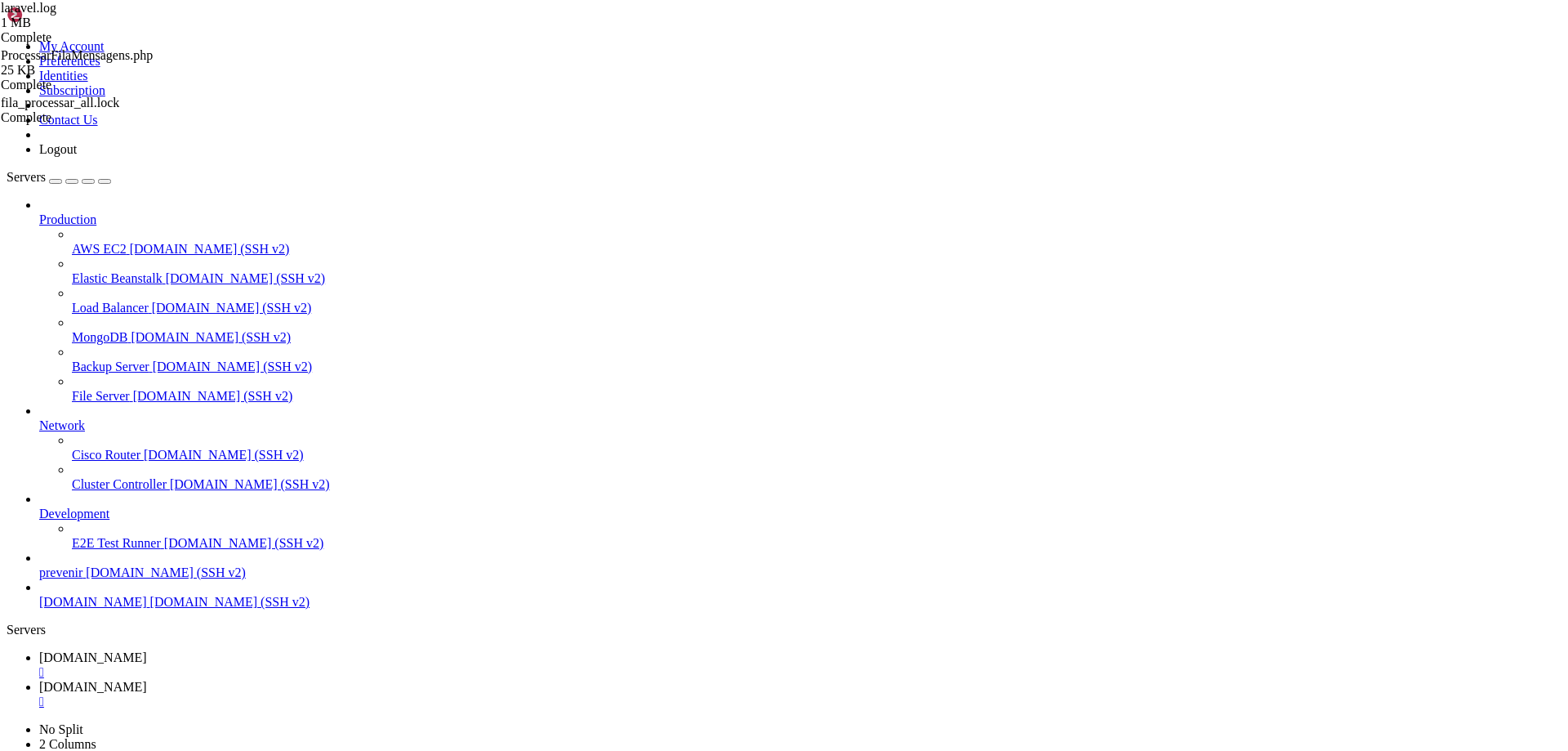
type textarea "[DATE] 11:08:48 (Mensagem enviada automaticamente)","media":"[URL][DOMAIN_NAME]…"
click at [294, 650] on link "[DOMAIN_NAME] " at bounding box center [801, 665] width 1523 height 29
click at [147, 680] on span "[DOMAIN_NAME]" at bounding box center [93, 686] width 108 height 14
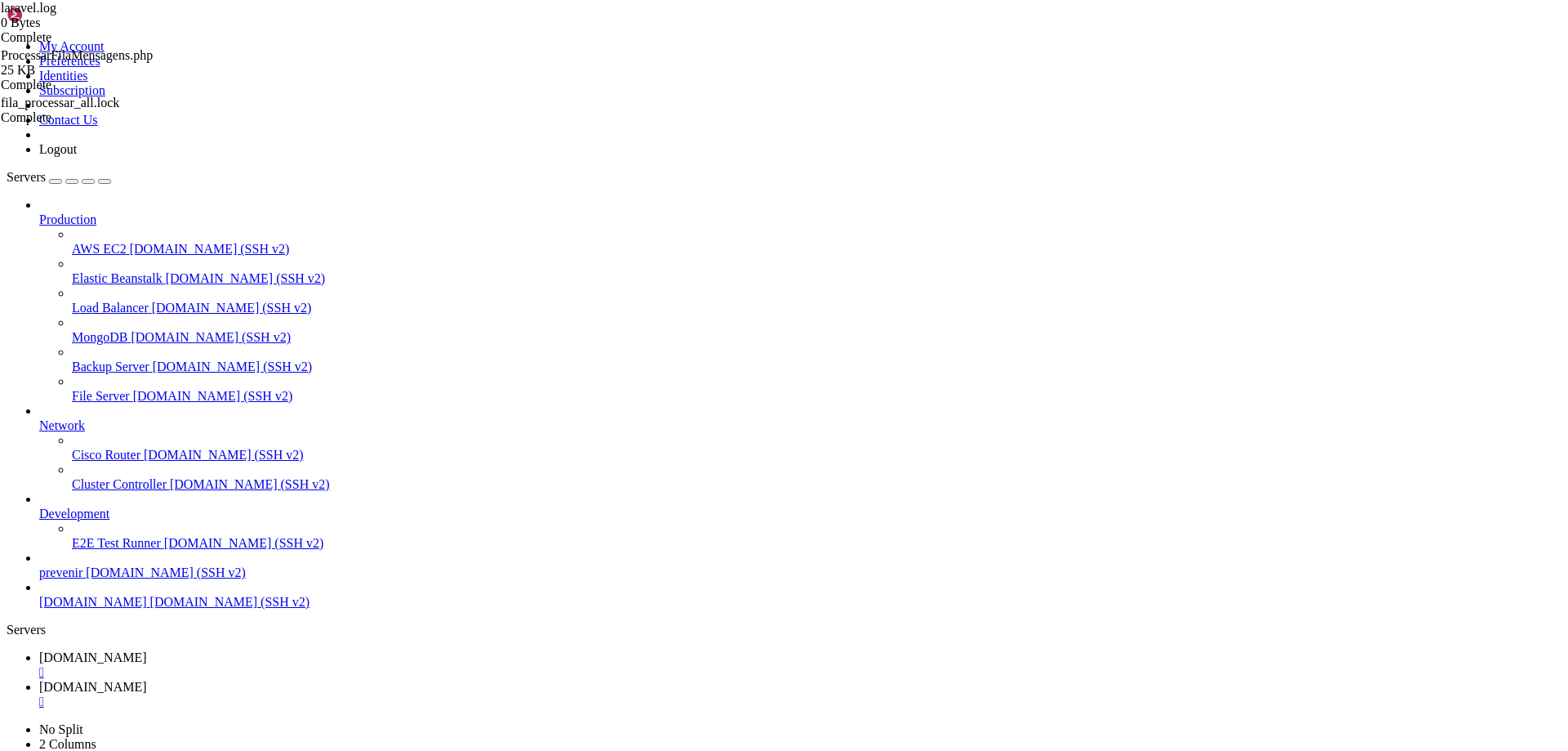
type input "/var/www/automaxx/app/Console/Commands"
type textarea "}"
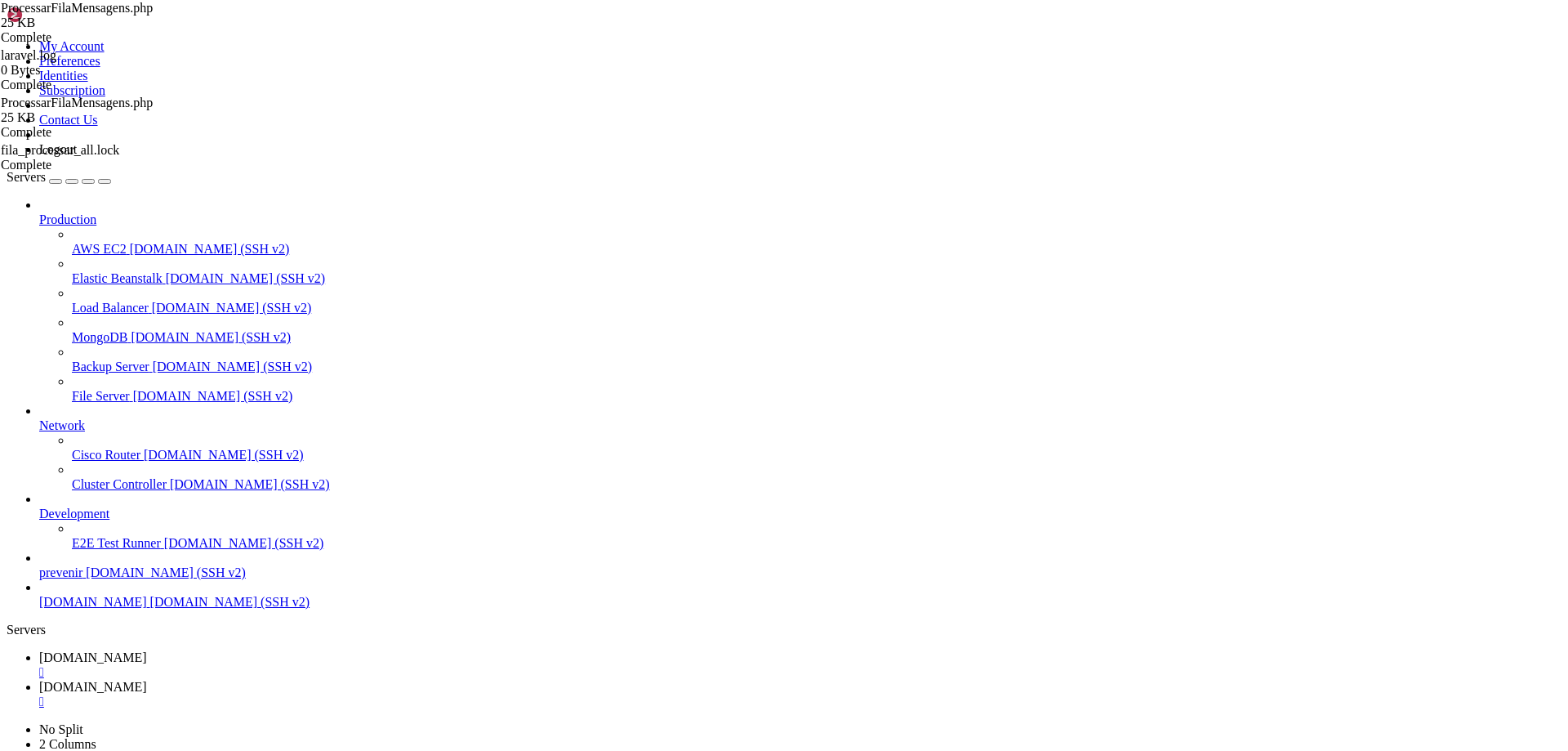
type textarea "Log::info('Retorno WhatsApp (vídeo):', $response->json());"
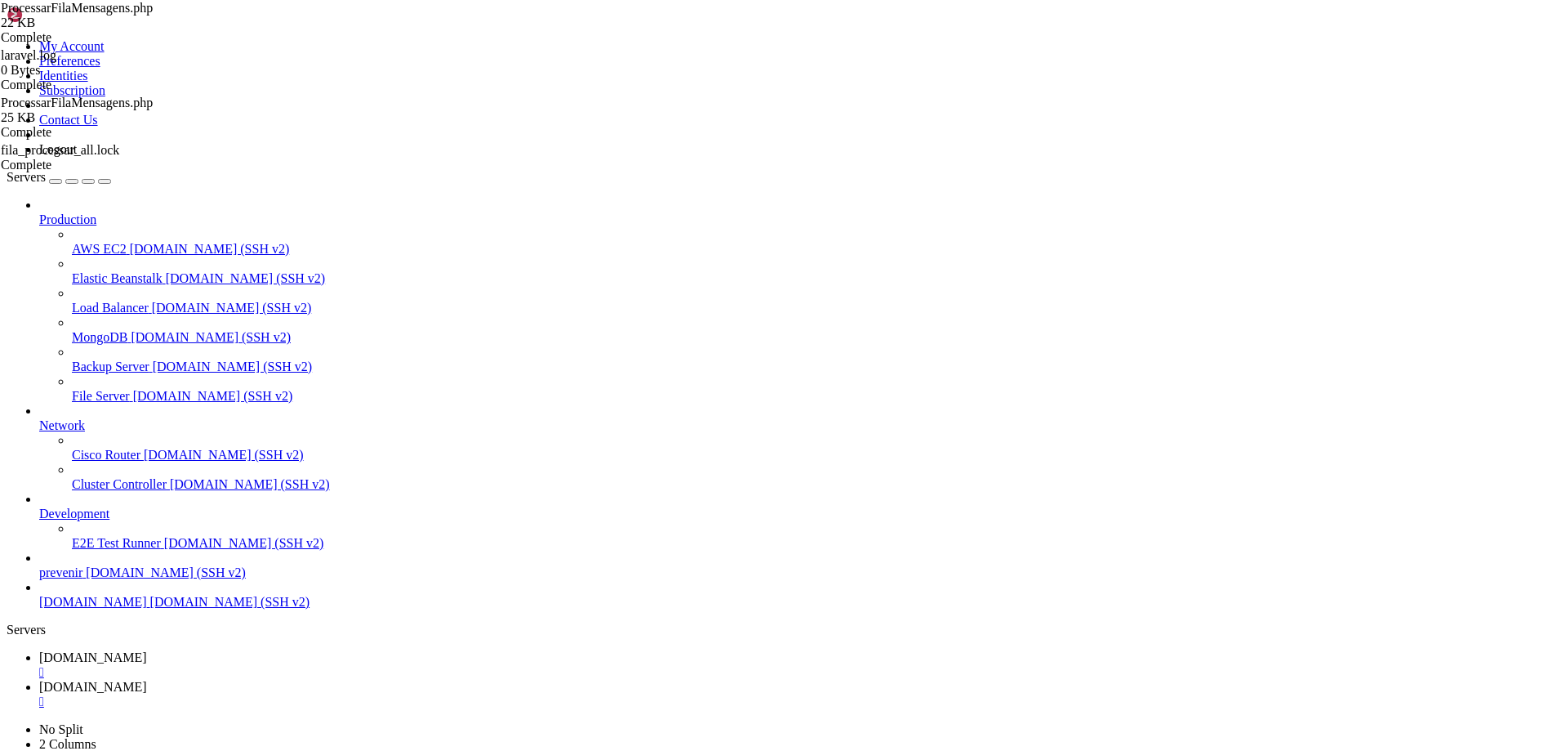
drag, startPoint x: 1214, startPoint y: 461, endPoint x: 1209, endPoint y: 452, distance: 10.3
drag, startPoint x: 296, startPoint y: 12, endPoint x: 316, endPoint y: 55, distance: 47.4
click at [147, 650] on span "[DOMAIN_NAME]" at bounding box center [93, 657] width 108 height 14
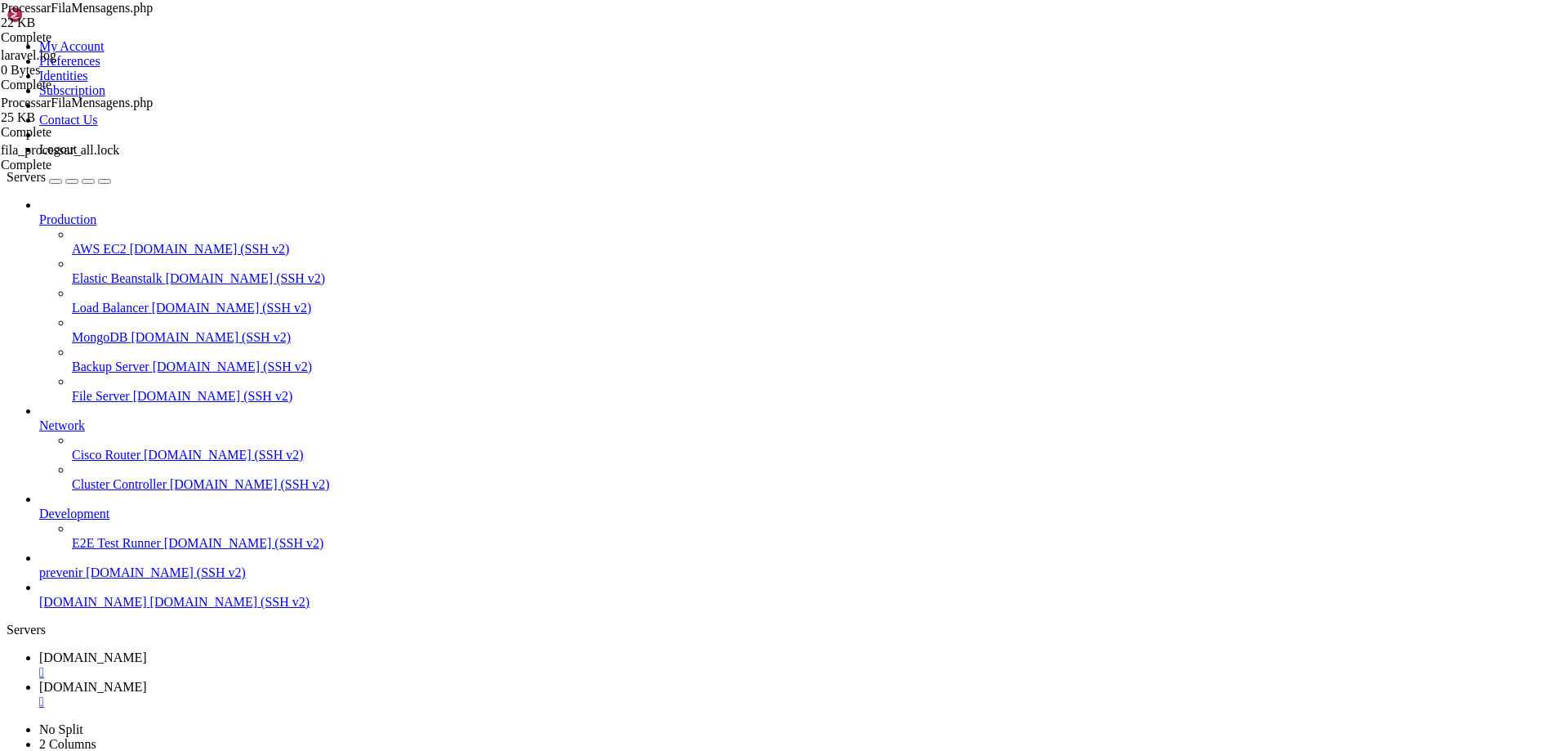
click at [39, 680] on icon at bounding box center [39, 686] width 0 height 14
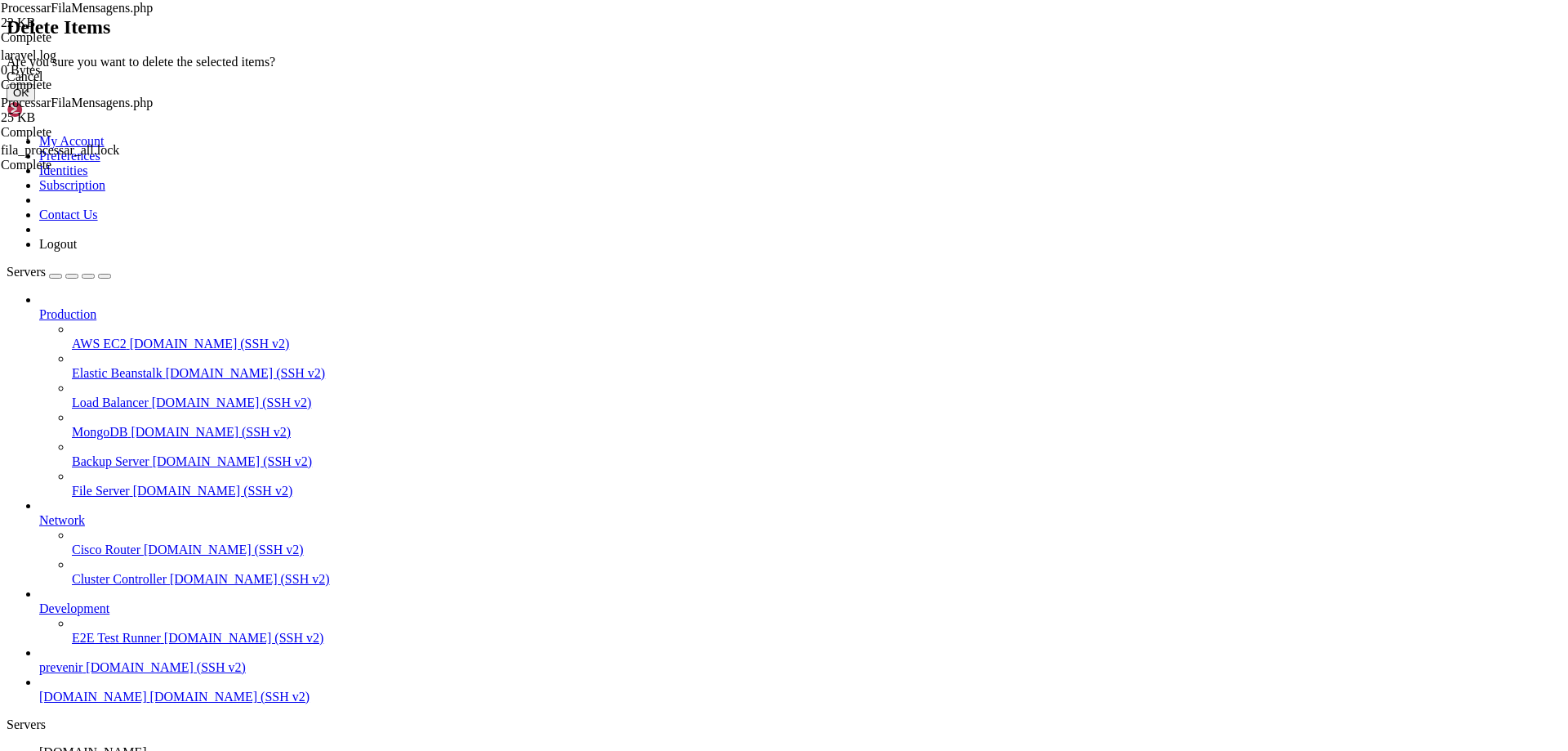
click at [35, 101] on button "OK" at bounding box center [21, 93] width 28 height 18
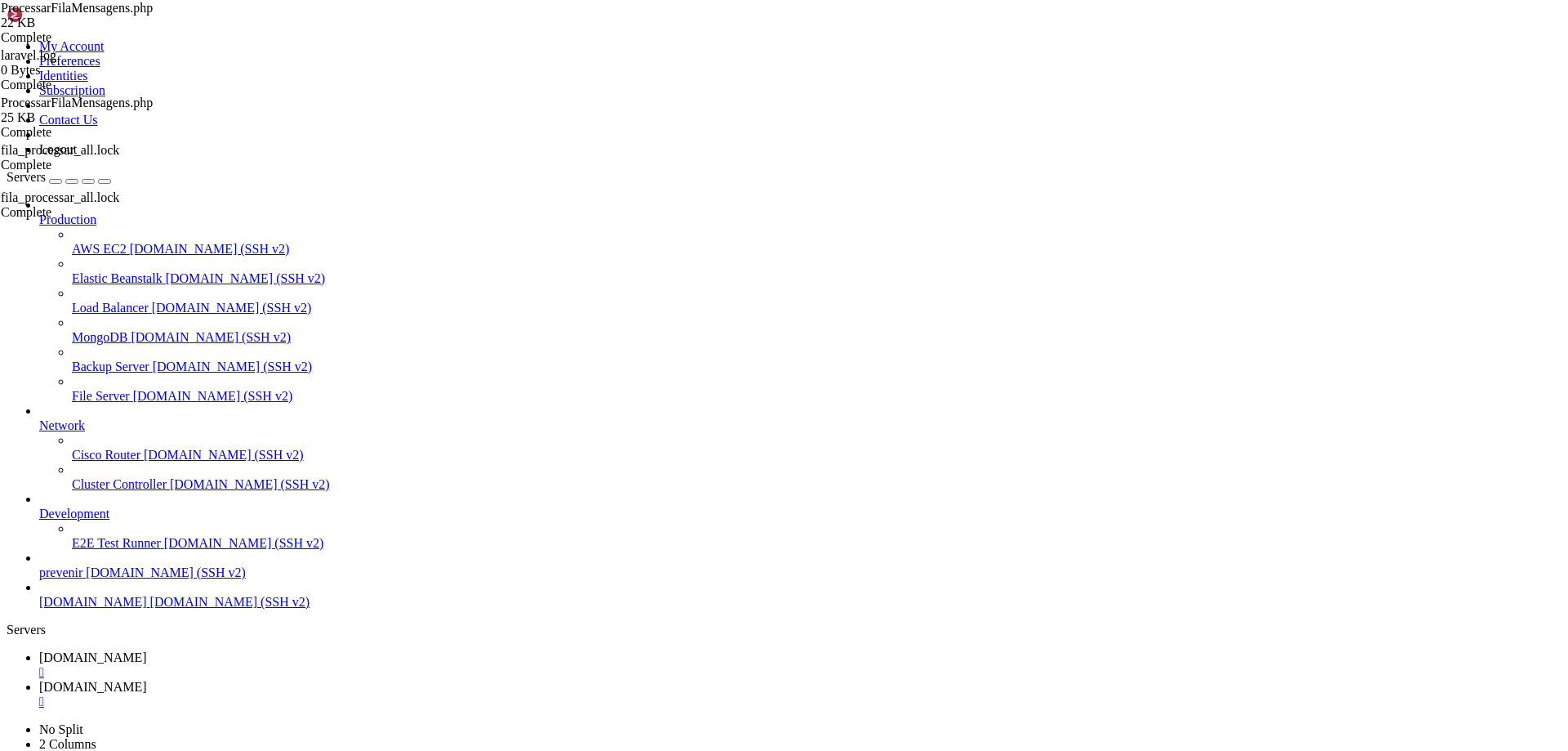
click at [147, 650] on span "[DOMAIN_NAME]" at bounding box center [93, 657] width 108 height 14
click at [147, 680] on span "[DOMAIN_NAME]" at bounding box center [93, 686] width 108 height 14
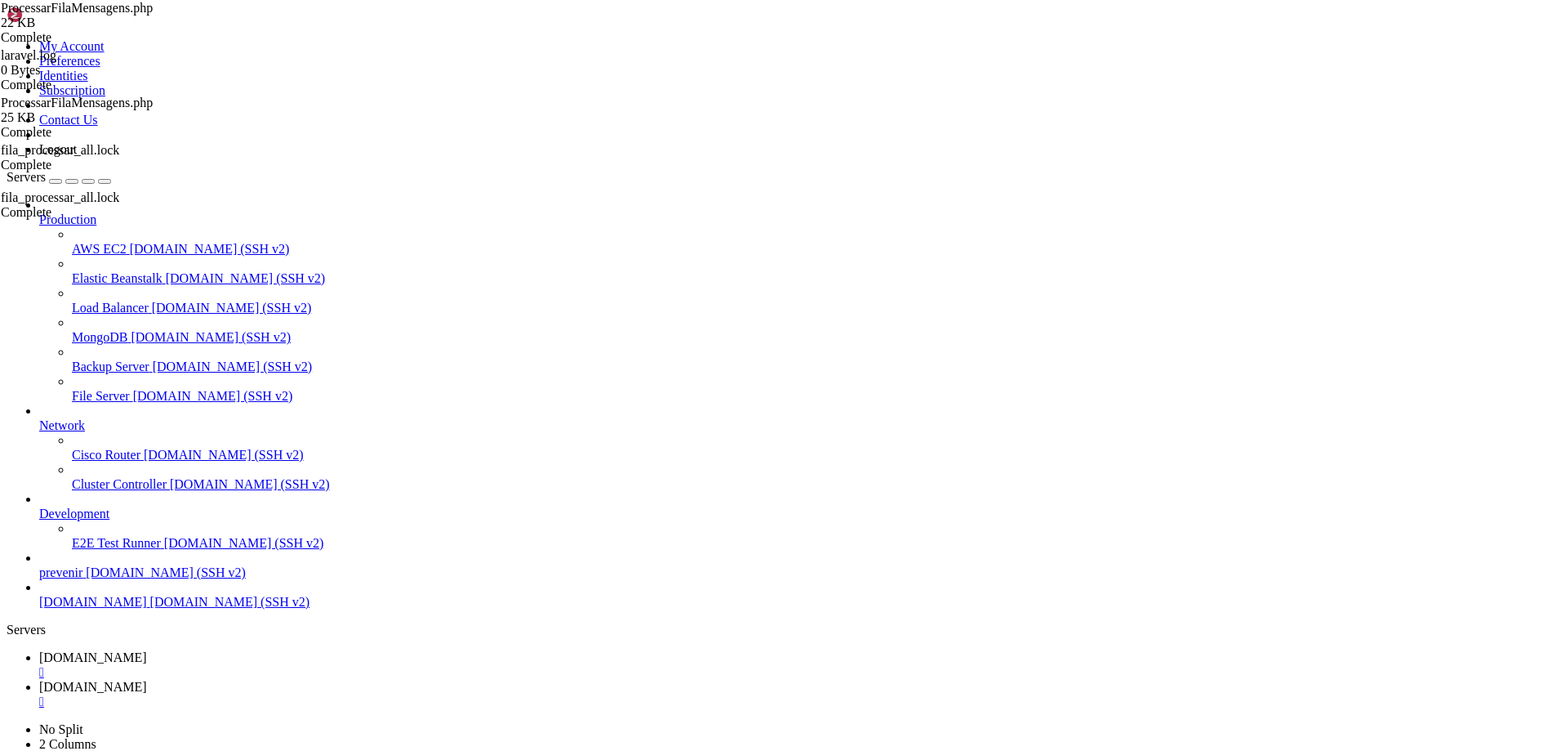
type input "/var/www/automaxx/storage/logs"
